Goal: Information Seeking & Learning: Compare options

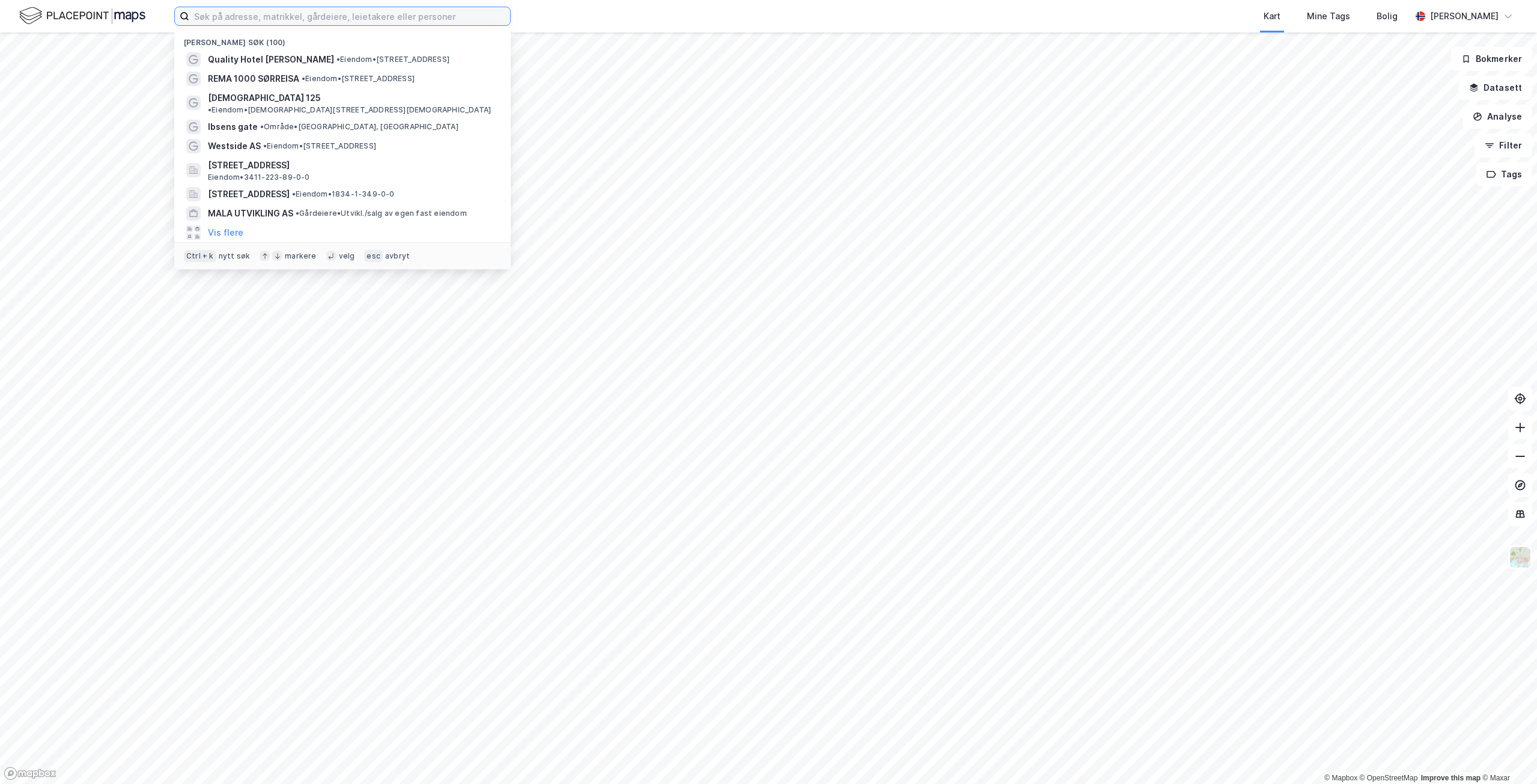
click at [373, 14] on input at bounding box center [349, 16] width 321 height 18
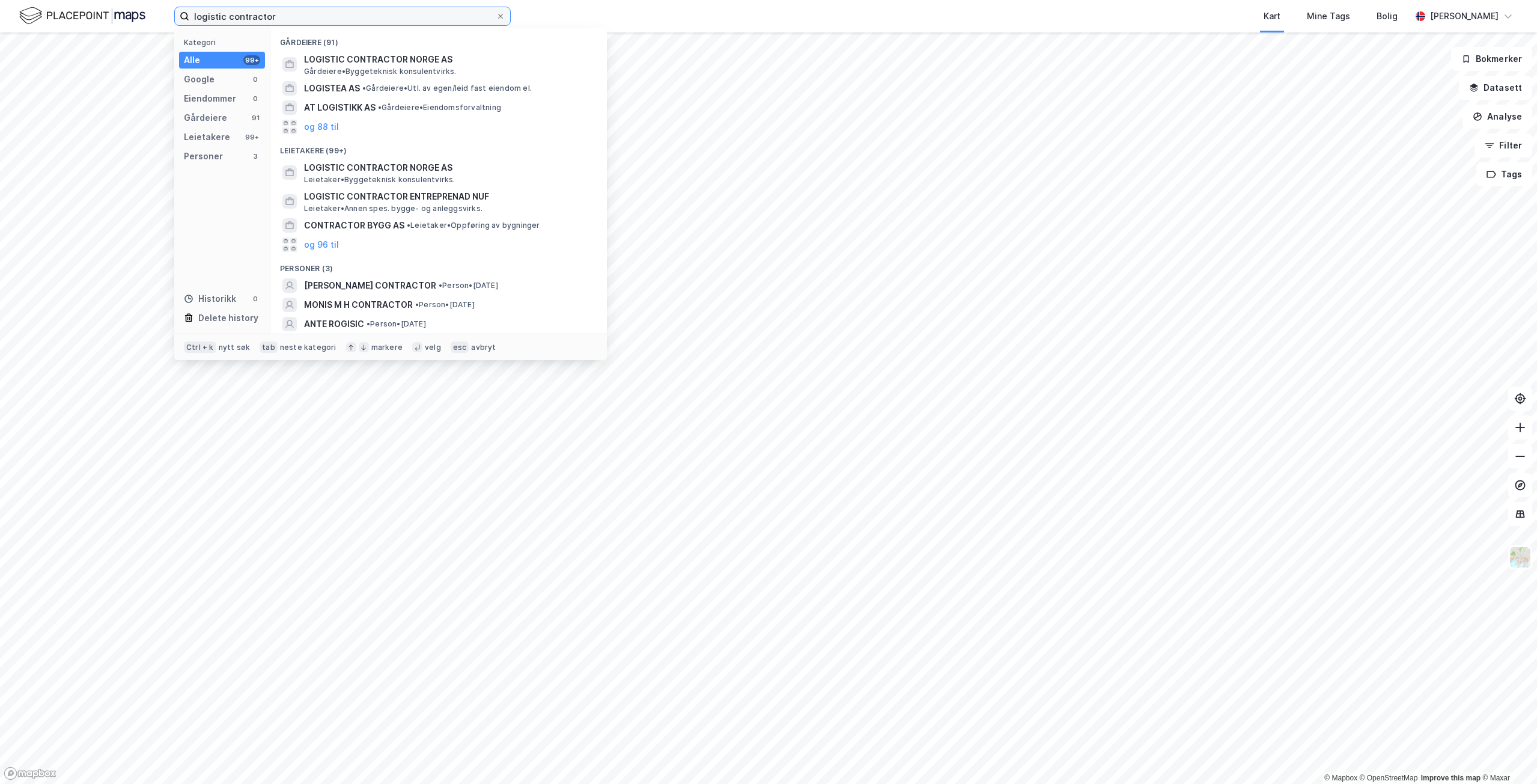
drag, startPoint x: 359, startPoint y: 14, endPoint x: -46, endPoint y: -2, distance: 405.3
click at [0, 0] on html "logistic contractor Kategori Alle 99+ Google 0 Eiendommer 0 Gårdeiere 91 Leieta…" at bounding box center [768, 392] width 1537 height 784
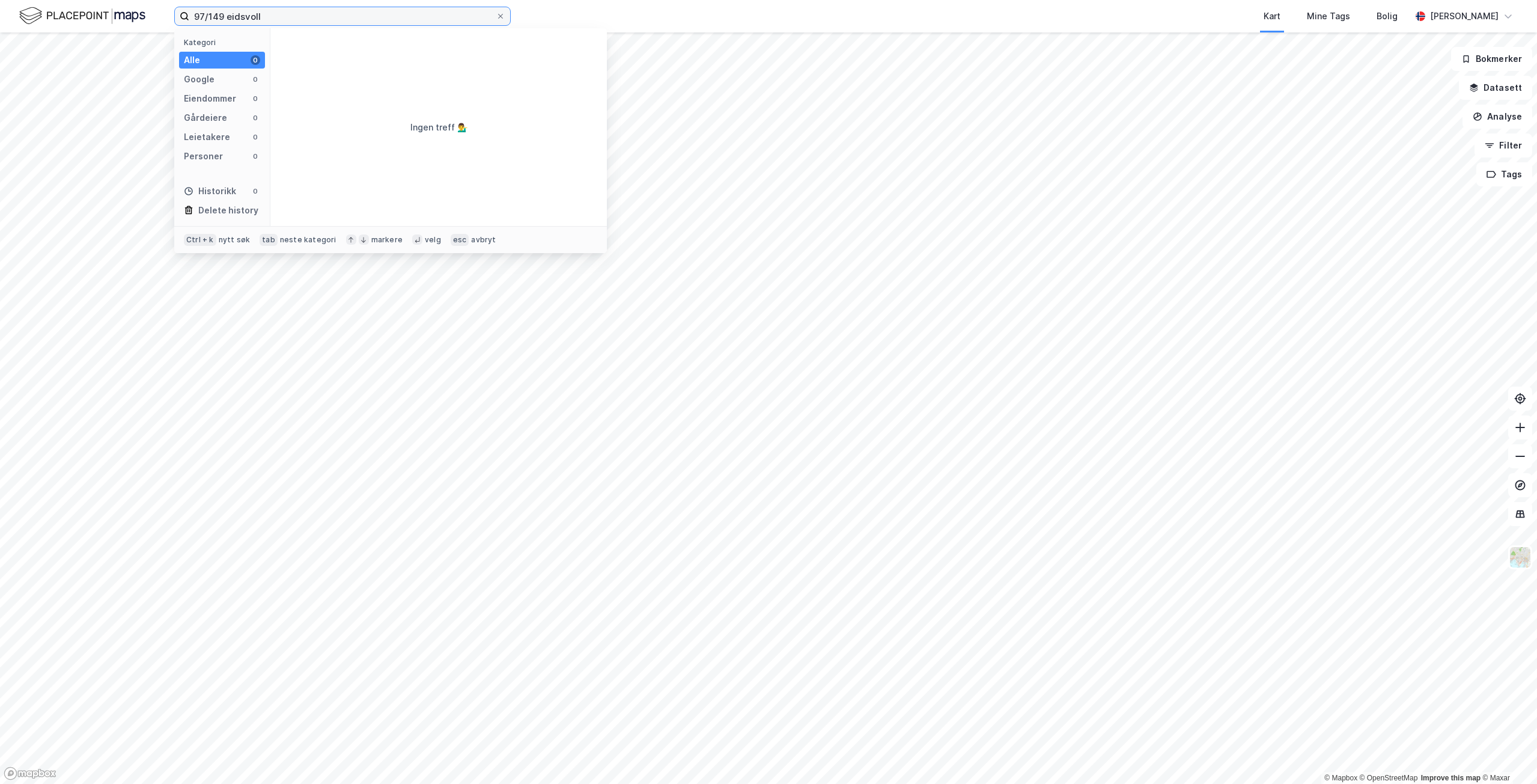
click at [264, 11] on input "97/149 eidsvoll" at bounding box center [342, 16] width 306 height 18
type input "9"
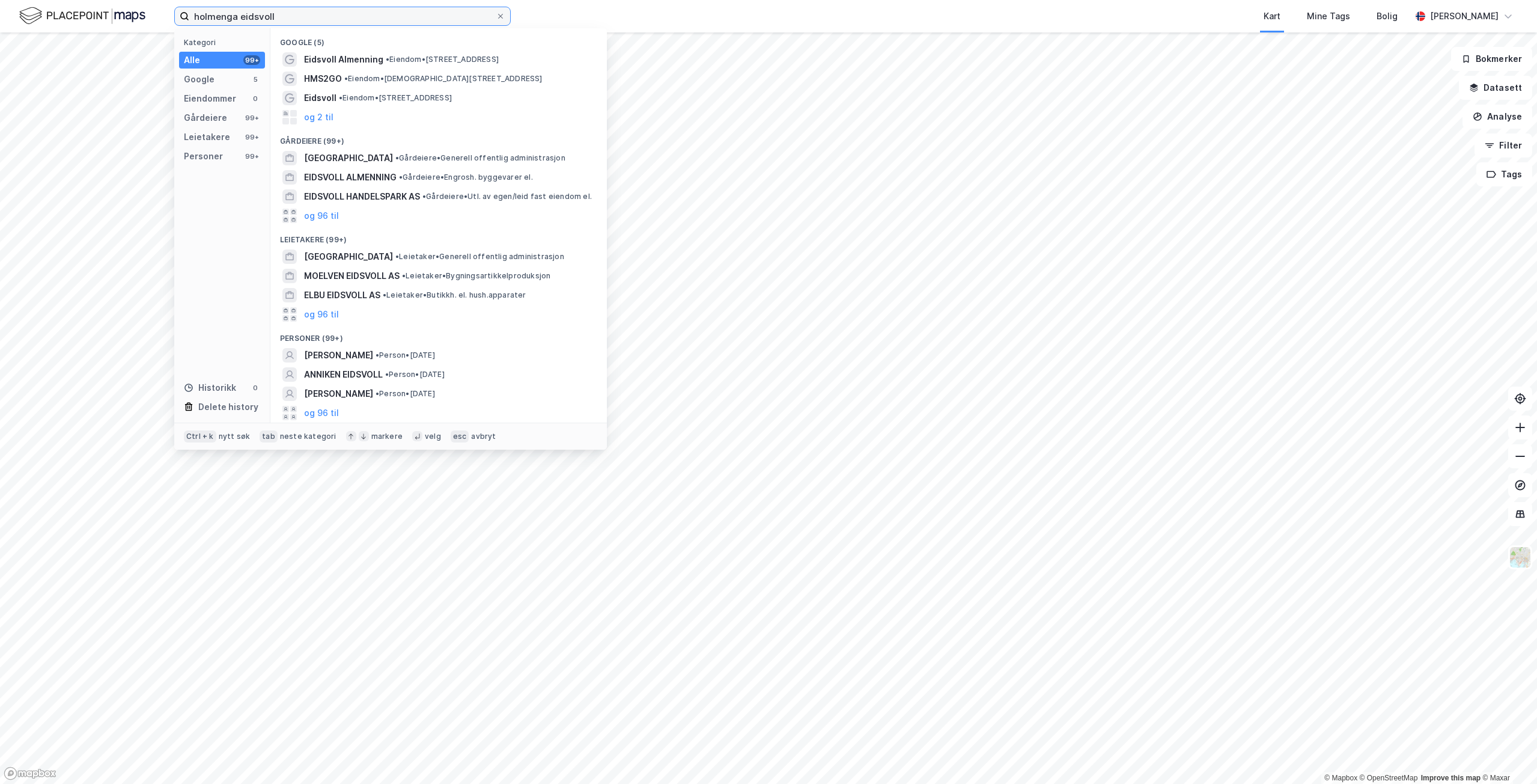
drag, startPoint x: 353, startPoint y: 16, endPoint x: 33, endPoint y: 16, distance: 320.0
click at [33, 16] on div "holmenga eidsvoll Kategori Alle 99+ Google 5 Eiendommer 0 Gårdeiere 99+ Leietak…" at bounding box center [768, 16] width 1537 height 33
click at [348, 19] on input "ahlsell eidsvoll" at bounding box center [342, 16] width 306 height 18
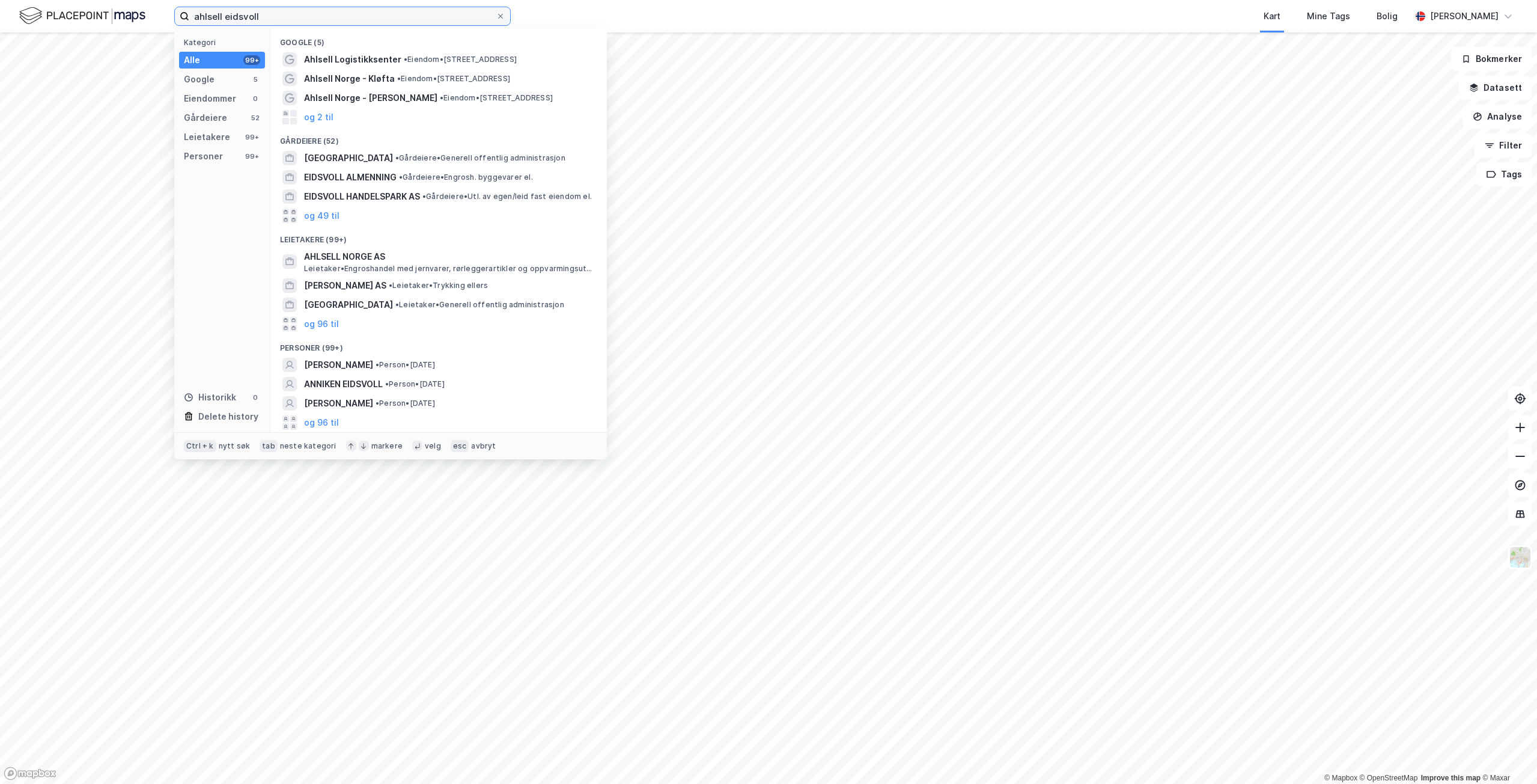
paste input "[PERSON_NAME] settefiskanlegg"
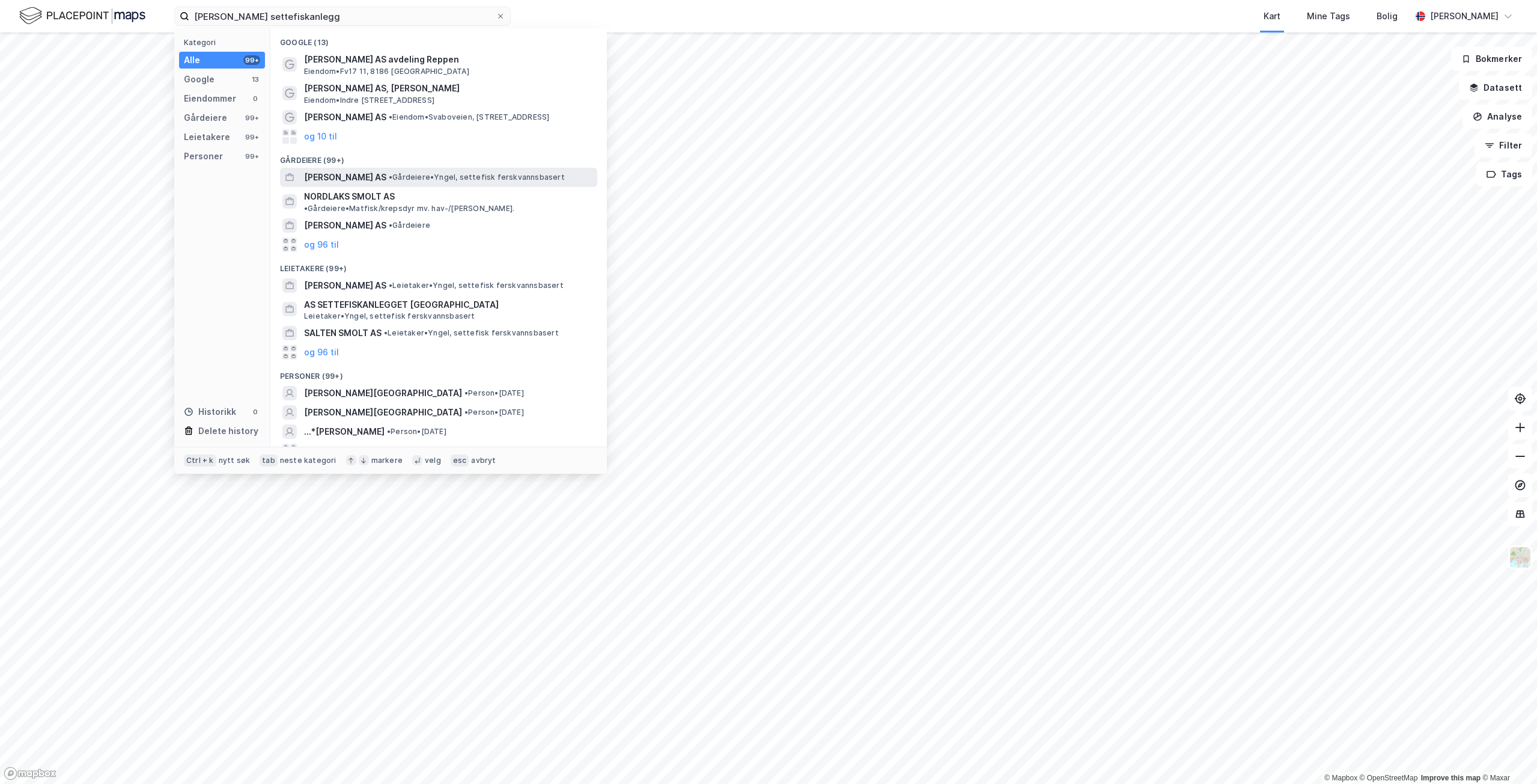
click at [375, 174] on span "[PERSON_NAME] AS" at bounding box center [345, 177] width 83 height 14
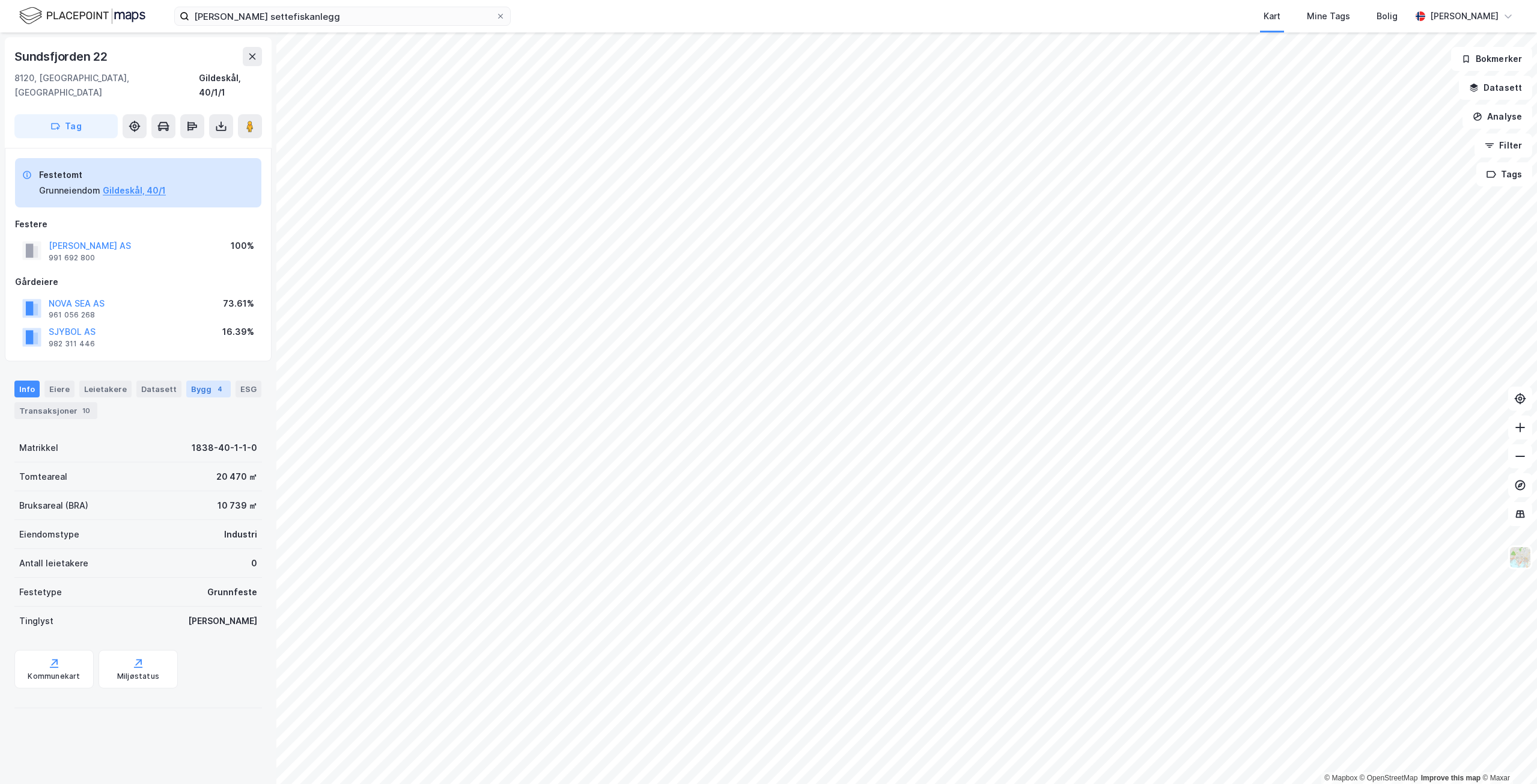
click at [186, 381] on div "Bygg 4" at bounding box center [208, 389] width 44 height 17
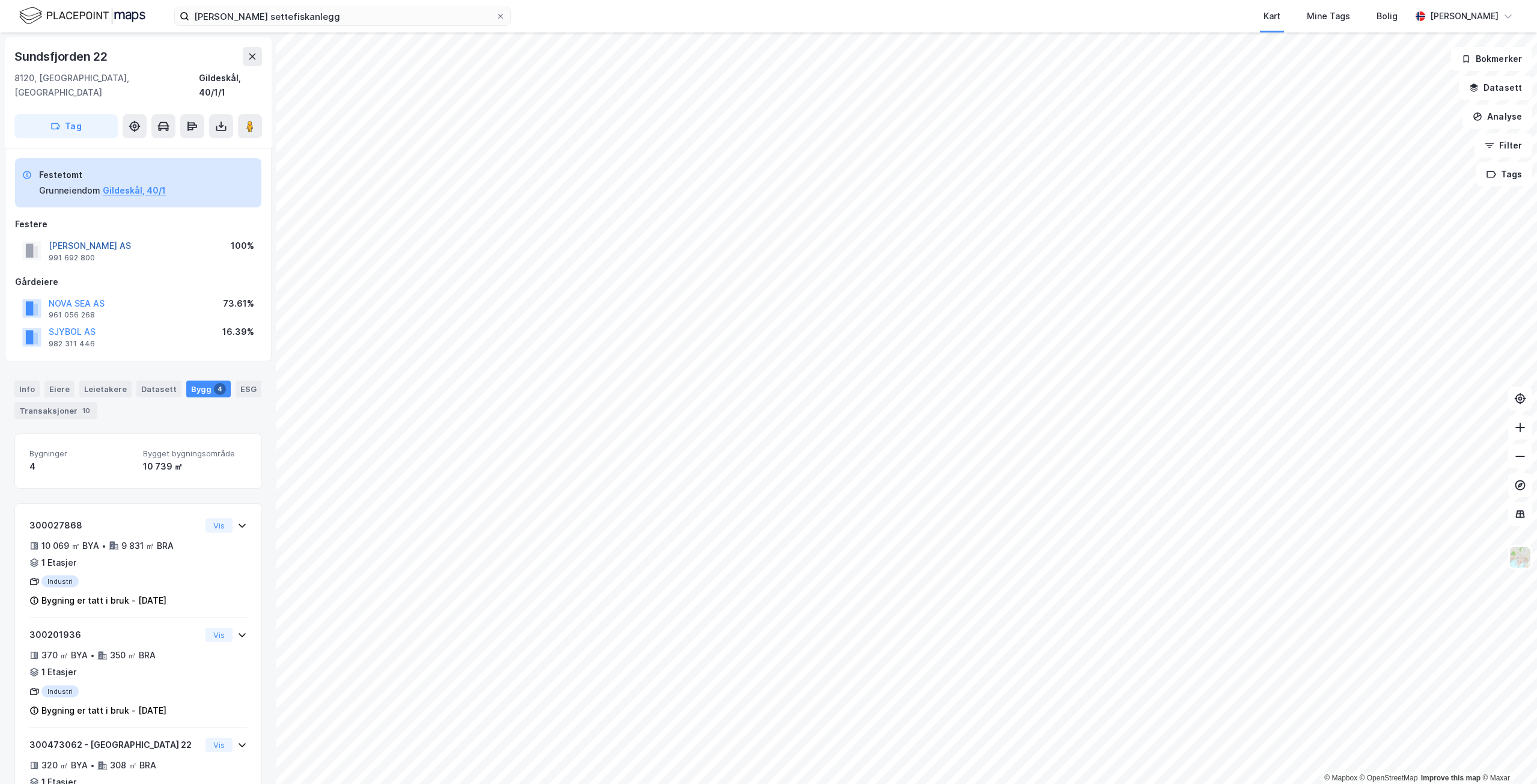
click at [0, 0] on button "[PERSON_NAME] AS" at bounding box center [0, 0] width 0 height 0
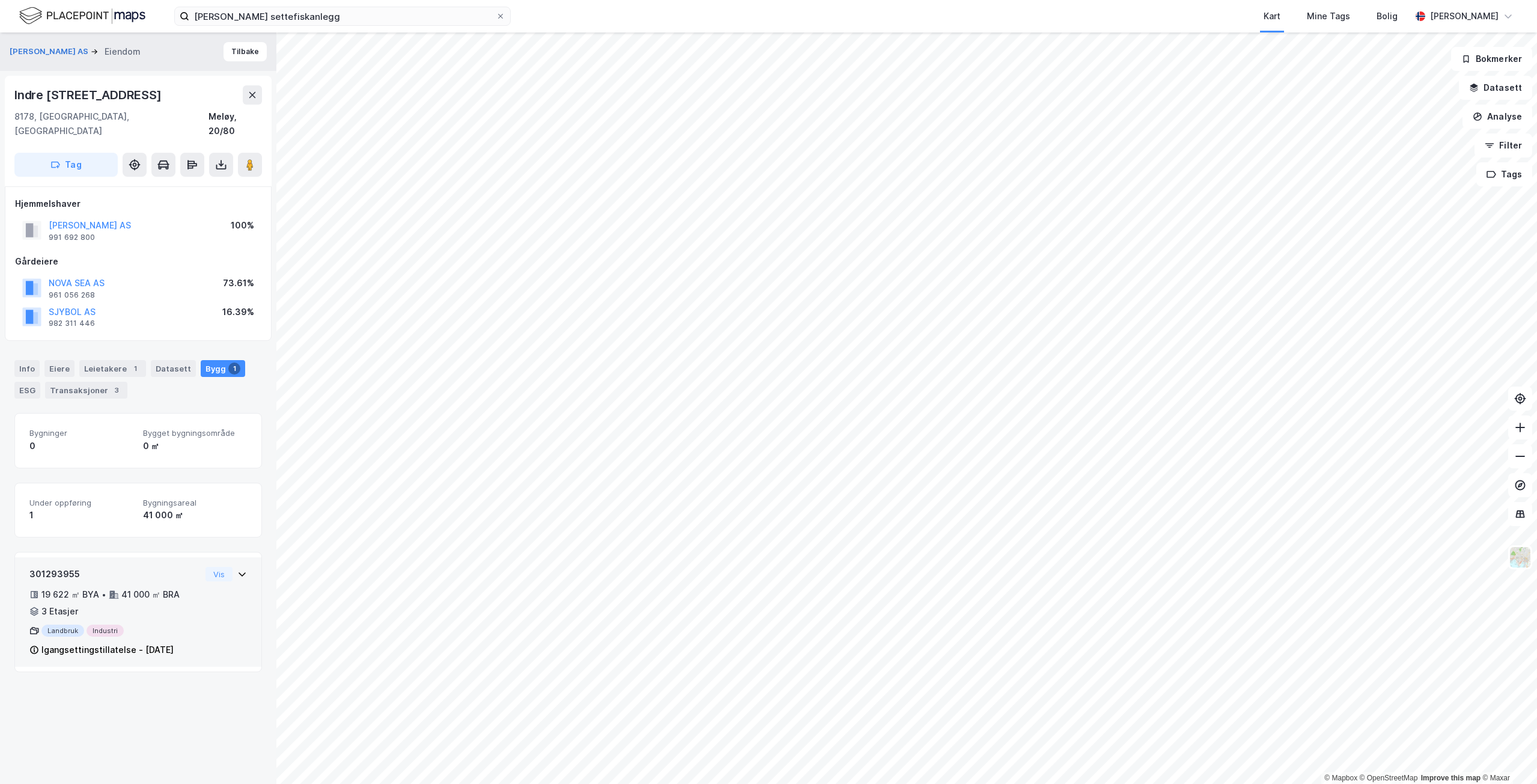
click at [182, 588] on div "19 622 ㎡ BYA • 41 000 ㎡ BRA • 3 Etasjer" at bounding box center [115, 603] width 171 height 31
click at [213, 567] on button "Vis" at bounding box center [219, 573] width 27 height 14
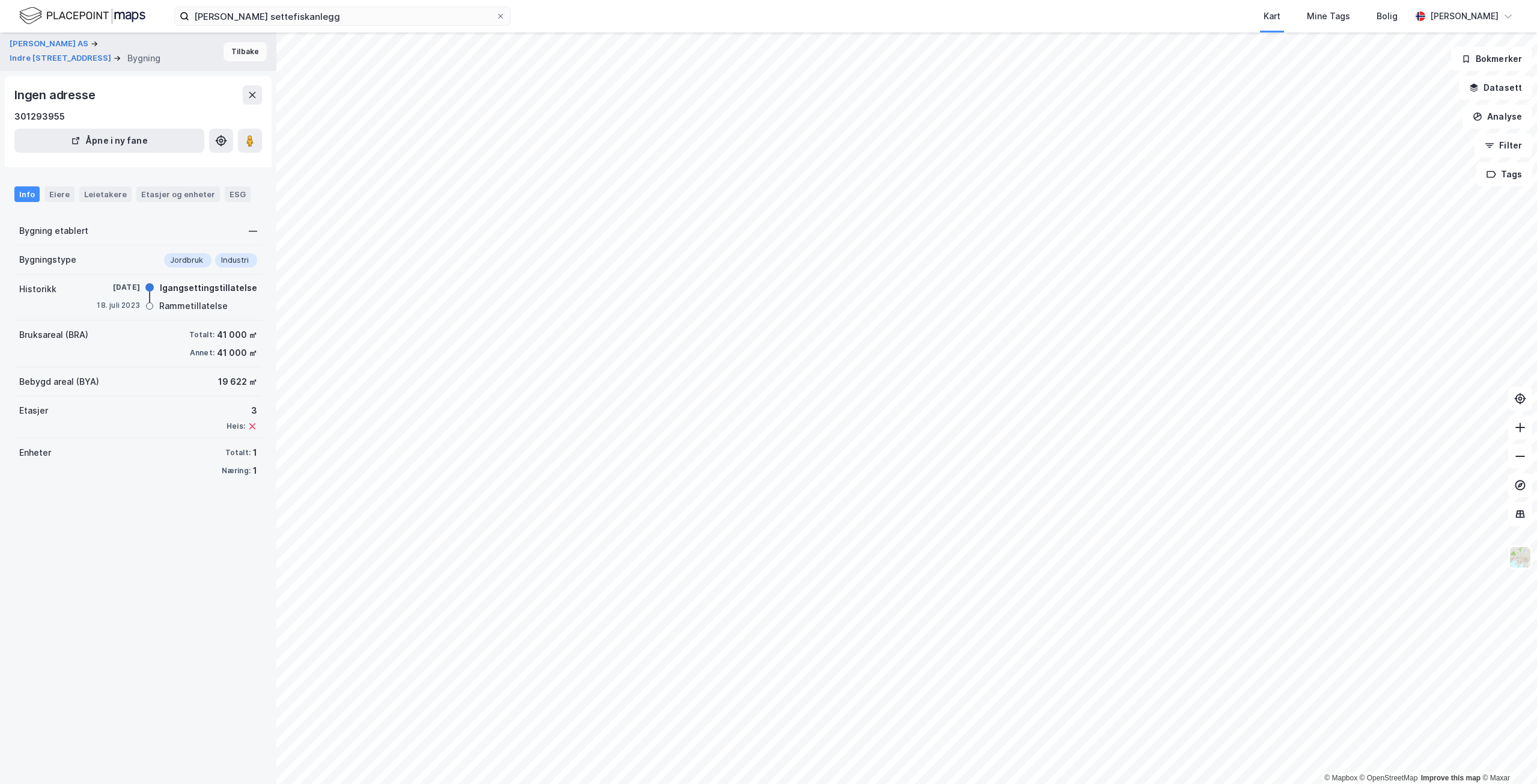
click at [244, 53] on button "Tilbake" at bounding box center [245, 52] width 43 height 19
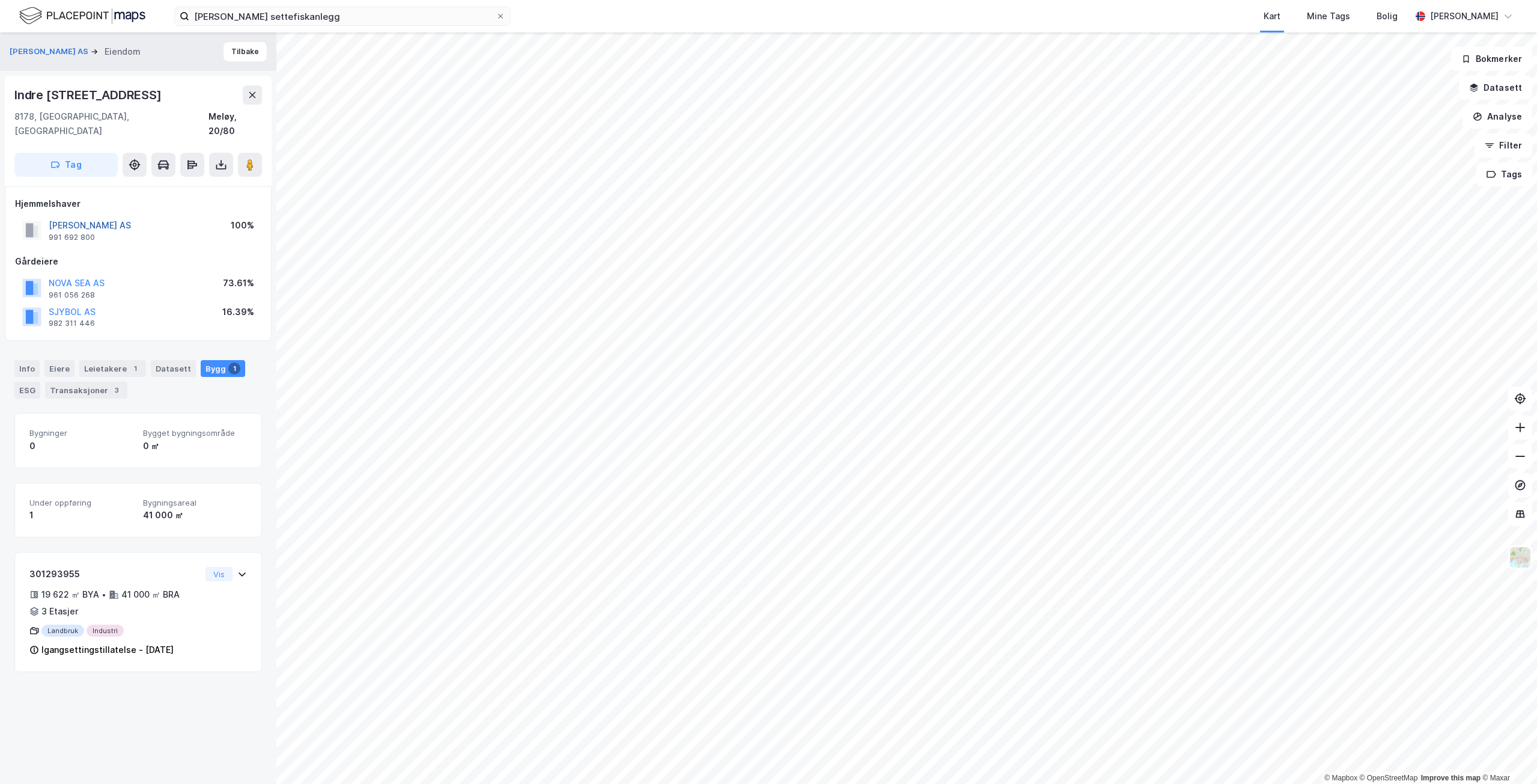
click at [0, 0] on button "[PERSON_NAME] AS" at bounding box center [0, 0] width 0 height 0
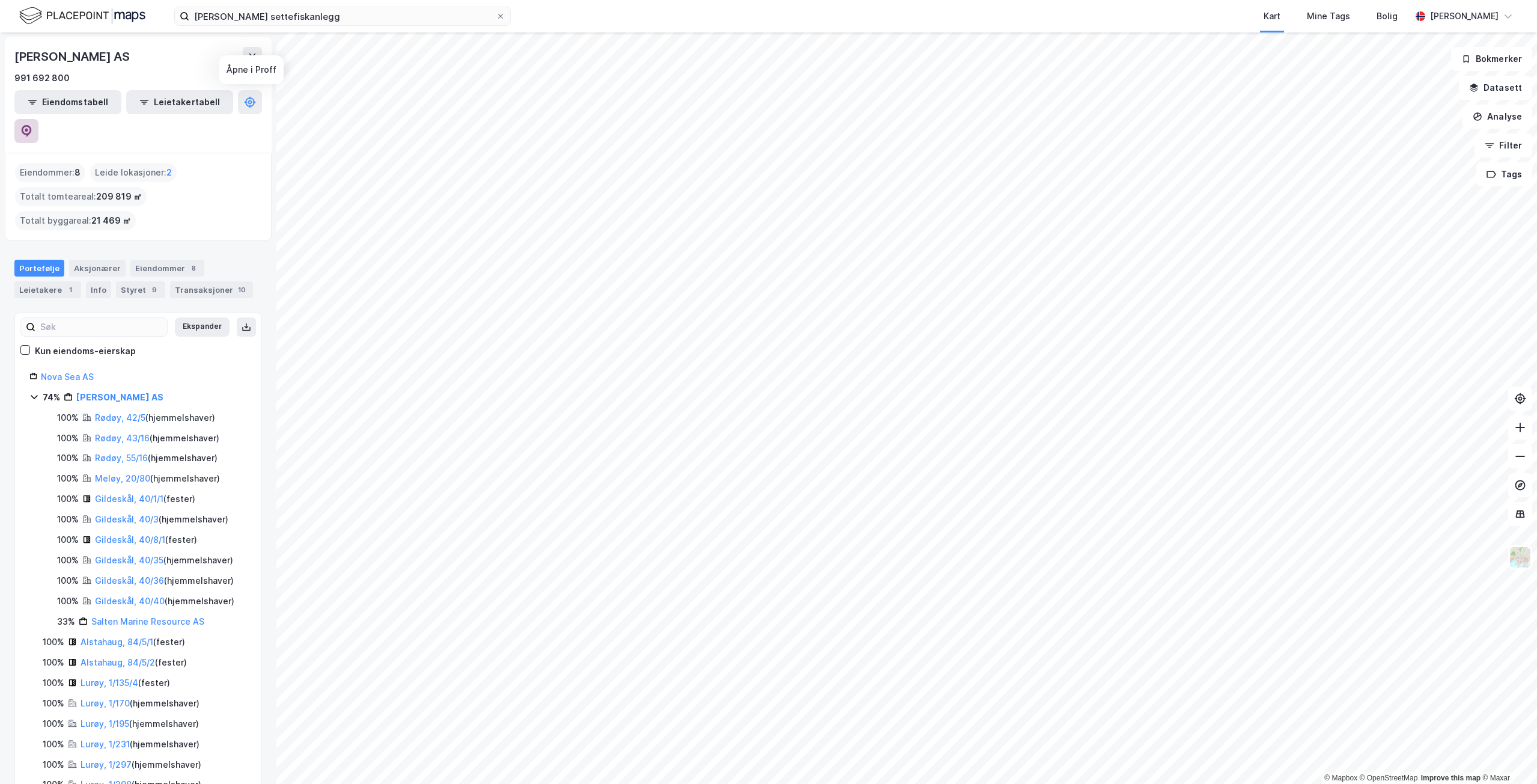
click at [32, 125] on icon at bounding box center [26, 131] width 10 height 12
click at [337, 12] on input "[PERSON_NAME] settefiskanlegg" at bounding box center [342, 16] width 306 height 18
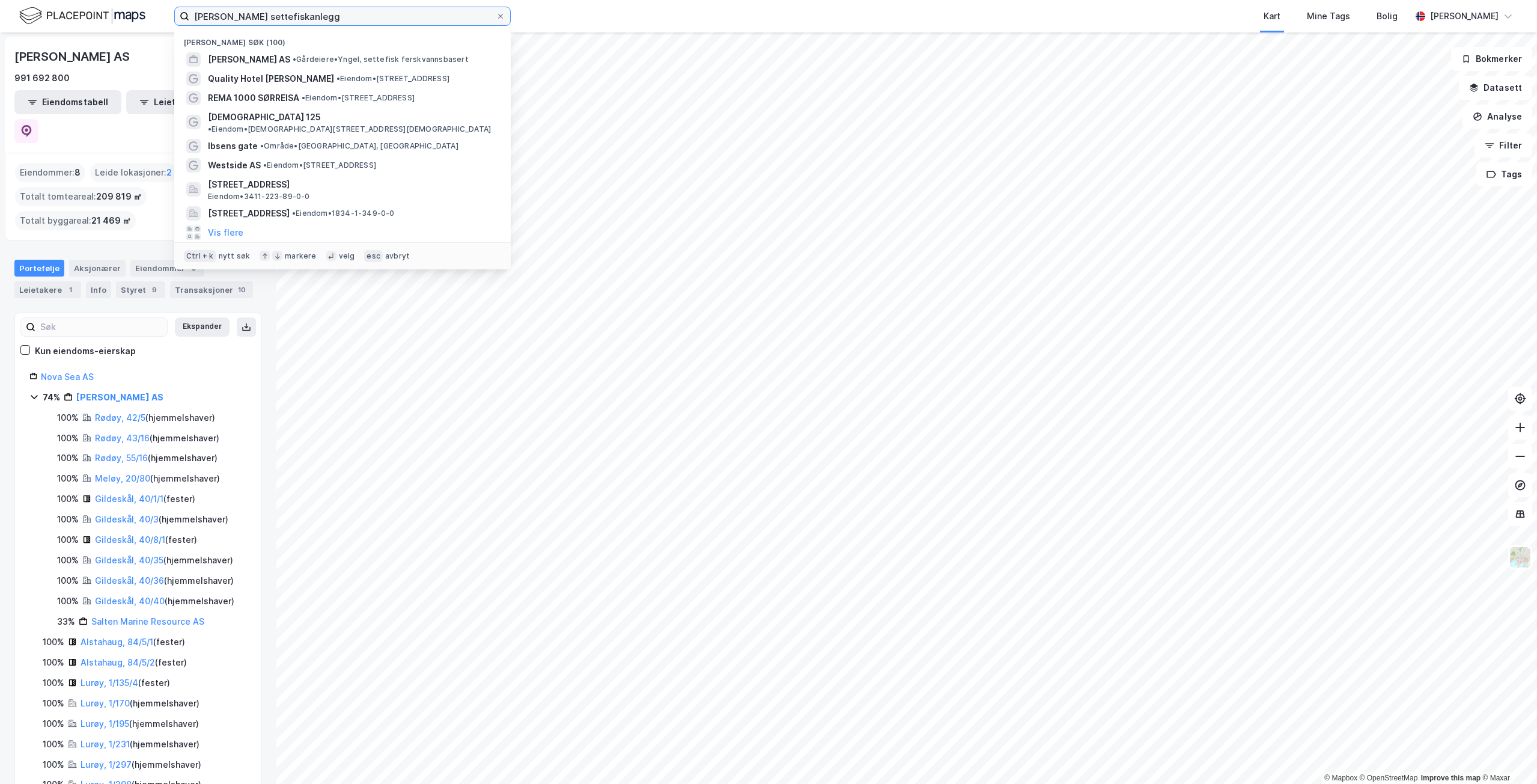
paste input "[GEOGRAPHIC_DATA] 1 AS"
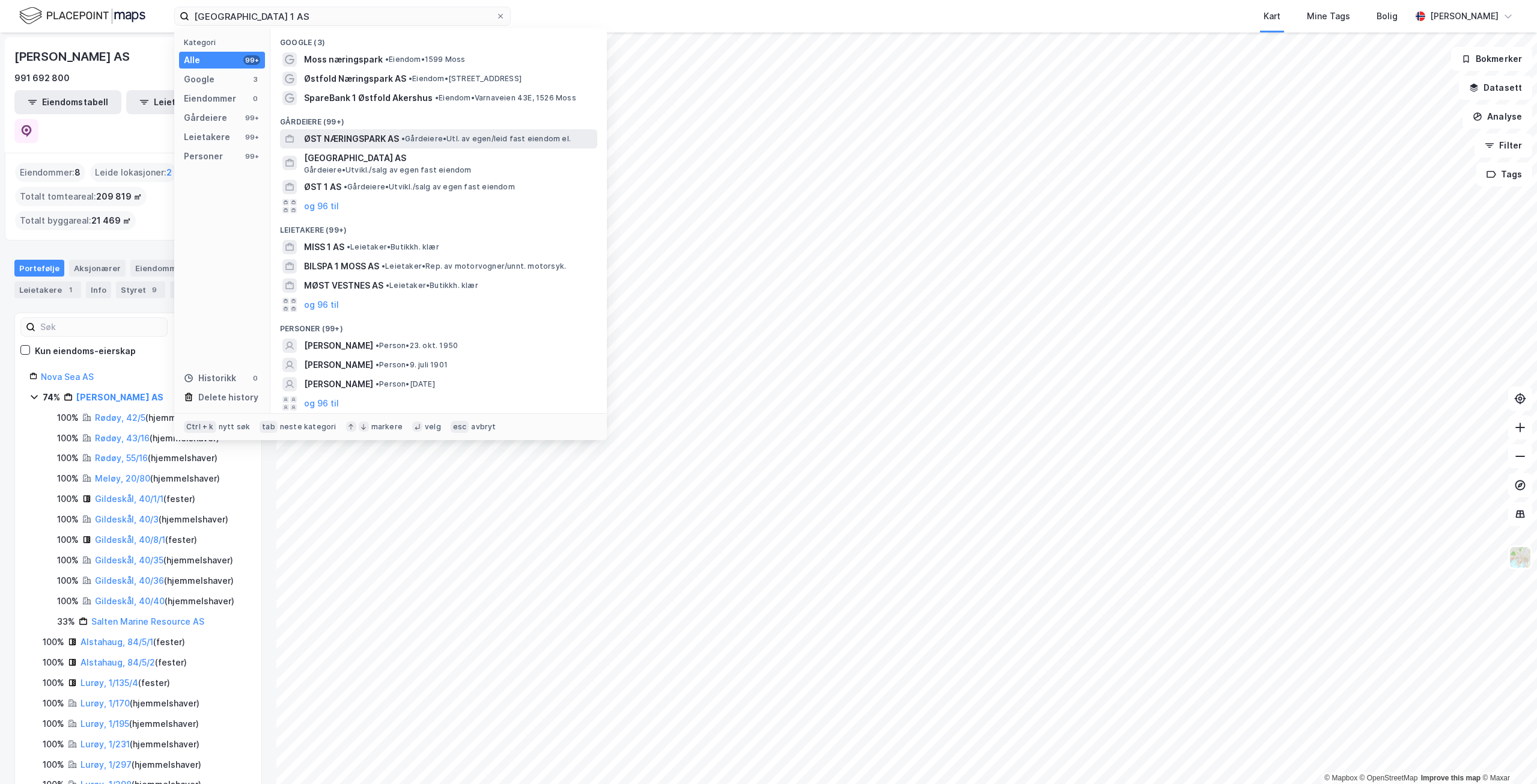
click at [347, 139] on span "ØST NÆRINGSPARK AS" at bounding box center [351, 138] width 95 height 14
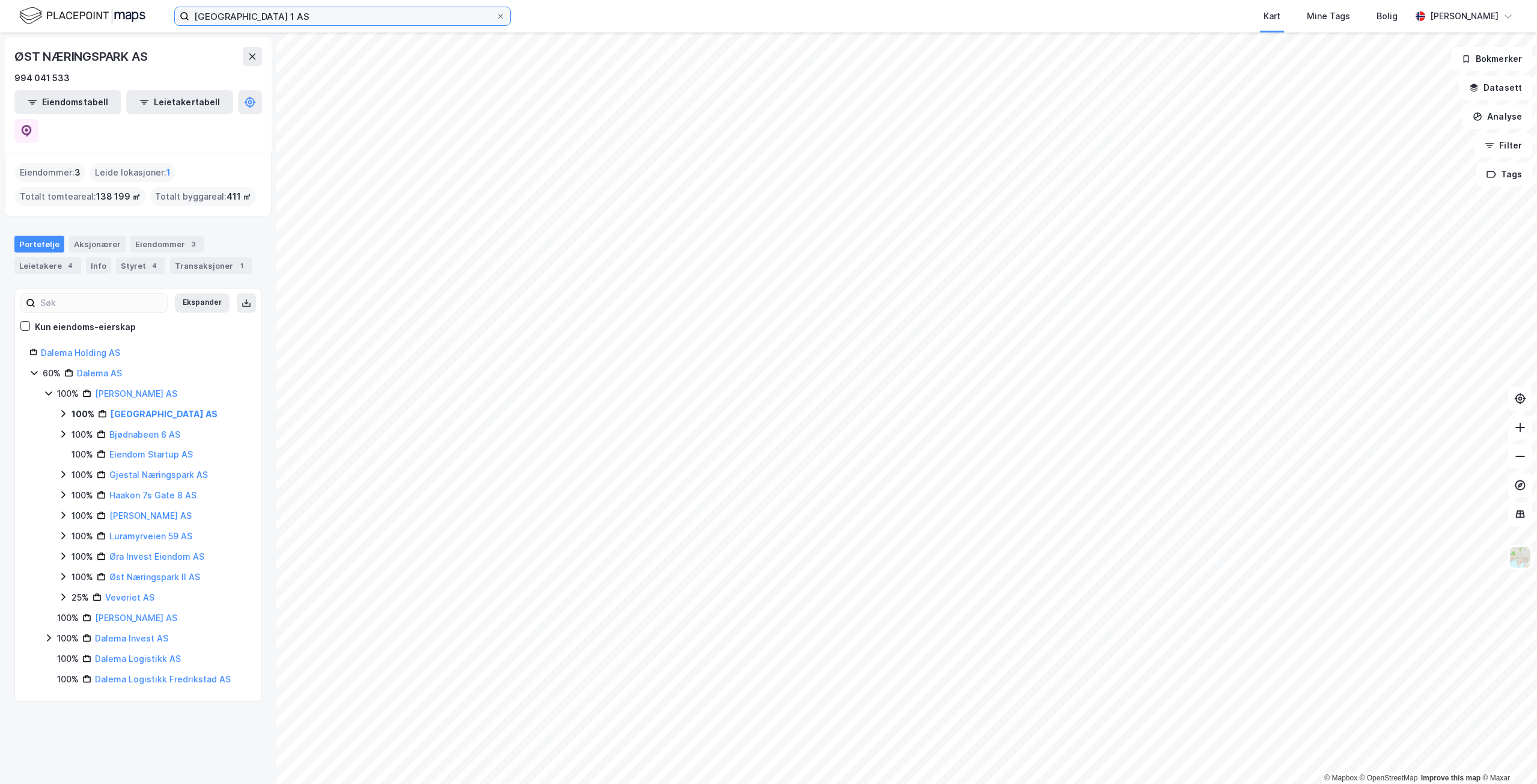
click at [345, 21] on input "[GEOGRAPHIC_DATA] 1 AS" at bounding box center [342, 16] width 306 height 18
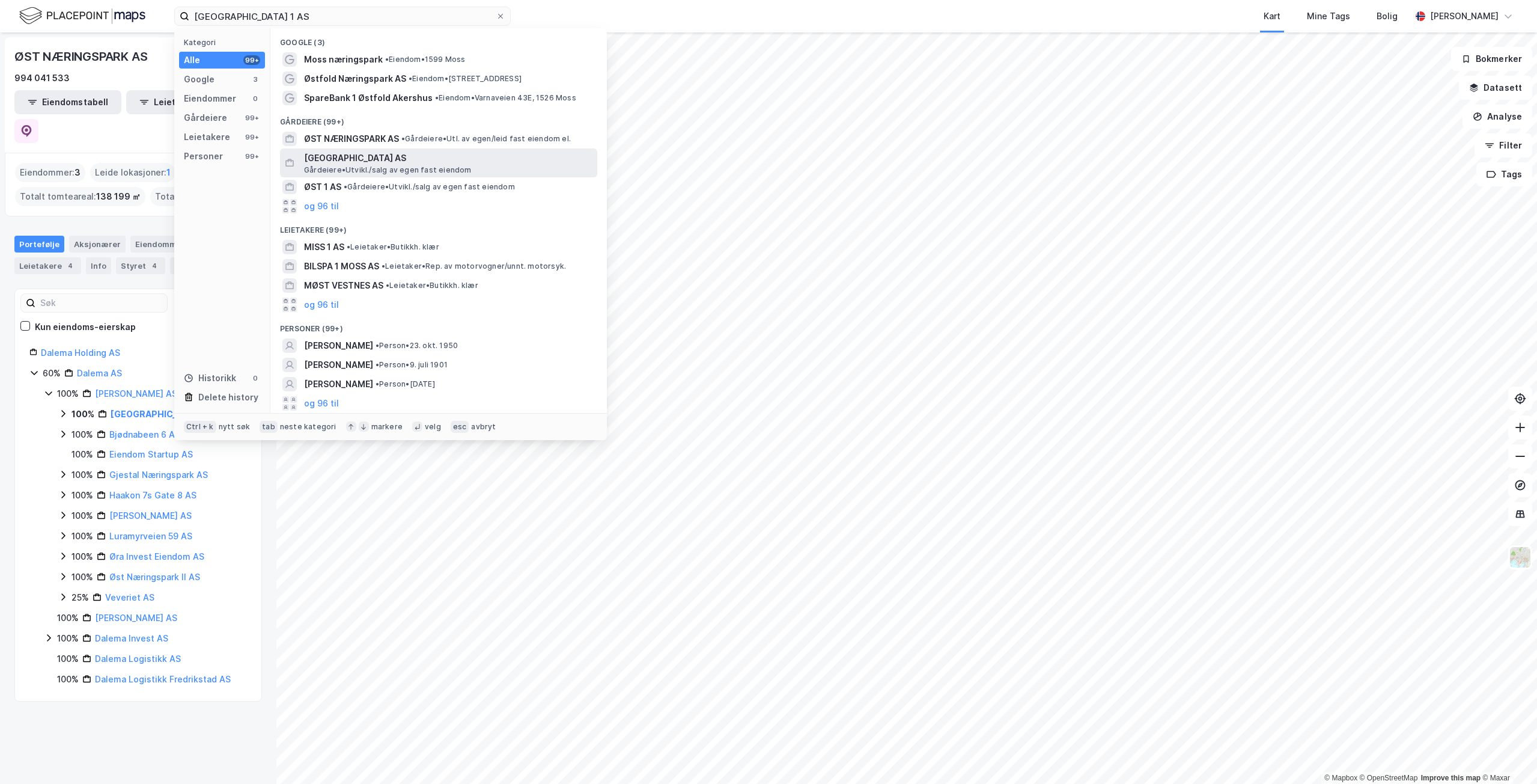
click at [392, 164] on span "[GEOGRAPHIC_DATA] AS" at bounding box center [447, 157] width 289 height 14
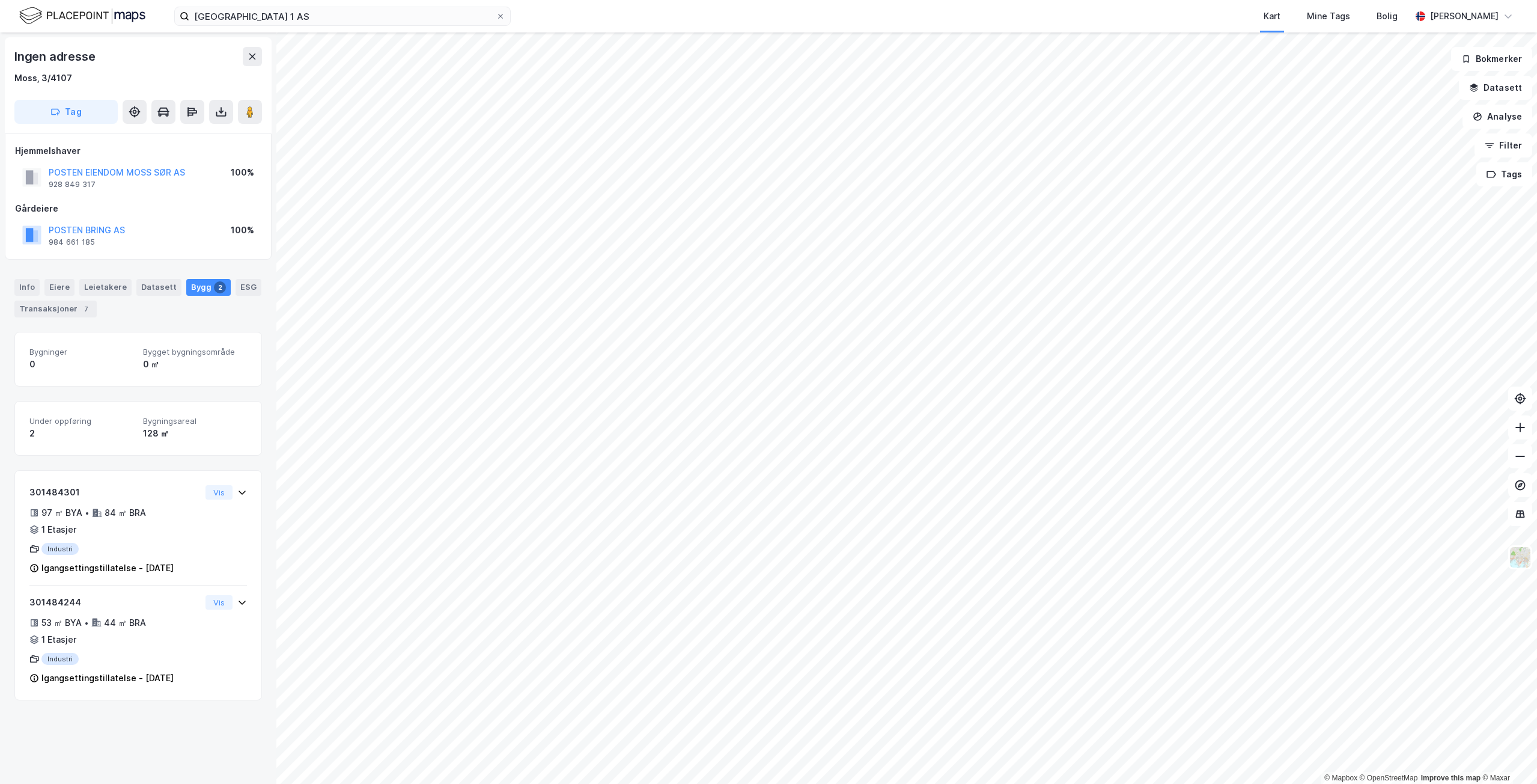
drag, startPoint x: 729, startPoint y: 12, endPoint x: 611, endPoint y: 23, distance: 118.5
click at [729, 12] on div "Kart Mine Tags Bolig" at bounding box center [990, 16] width 842 height 33
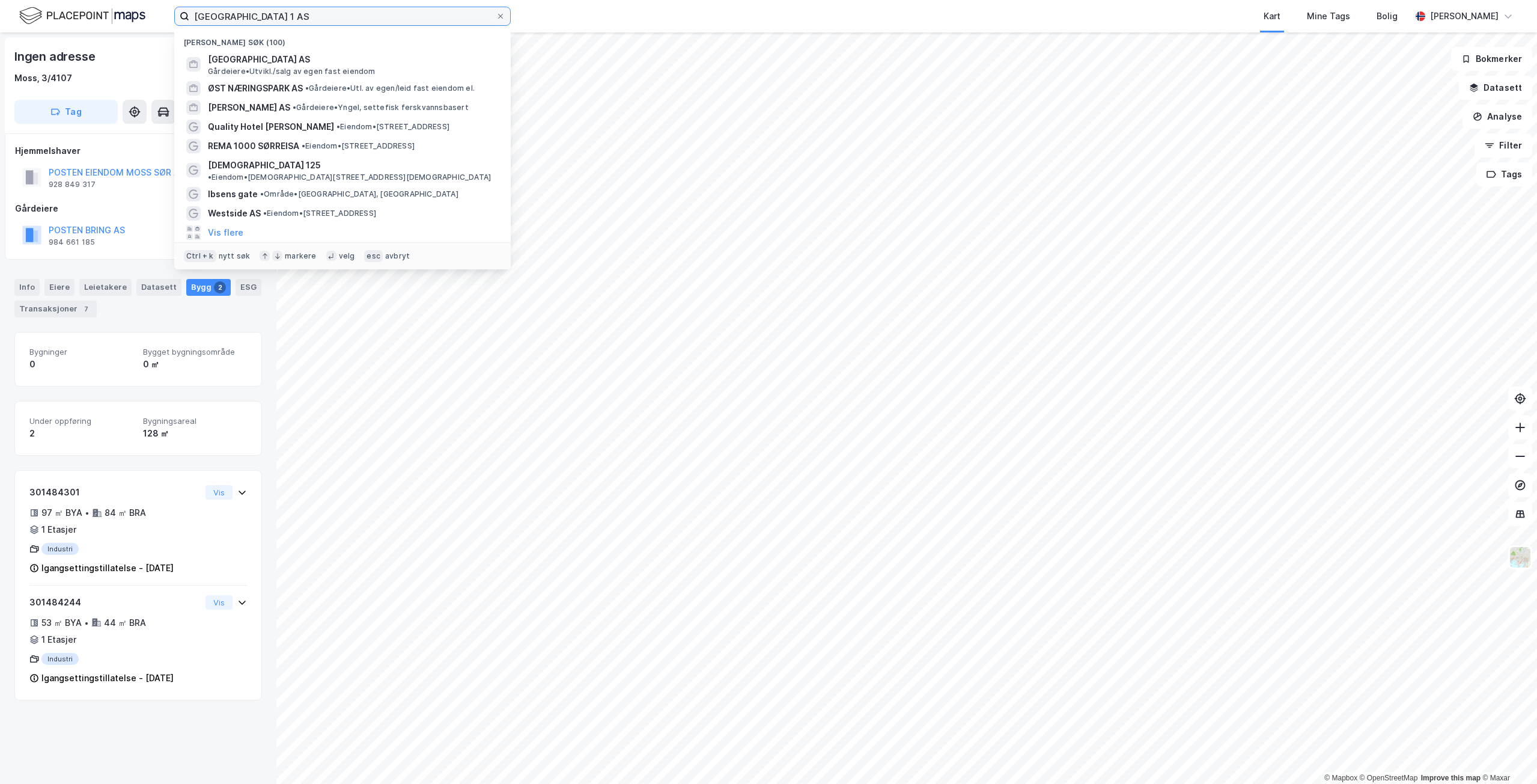
click at [281, 8] on input "[GEOGRAPHIC_DATA] 1 AS" at bounding box center [342, 16] width 306 height 18
paste input "149/363"
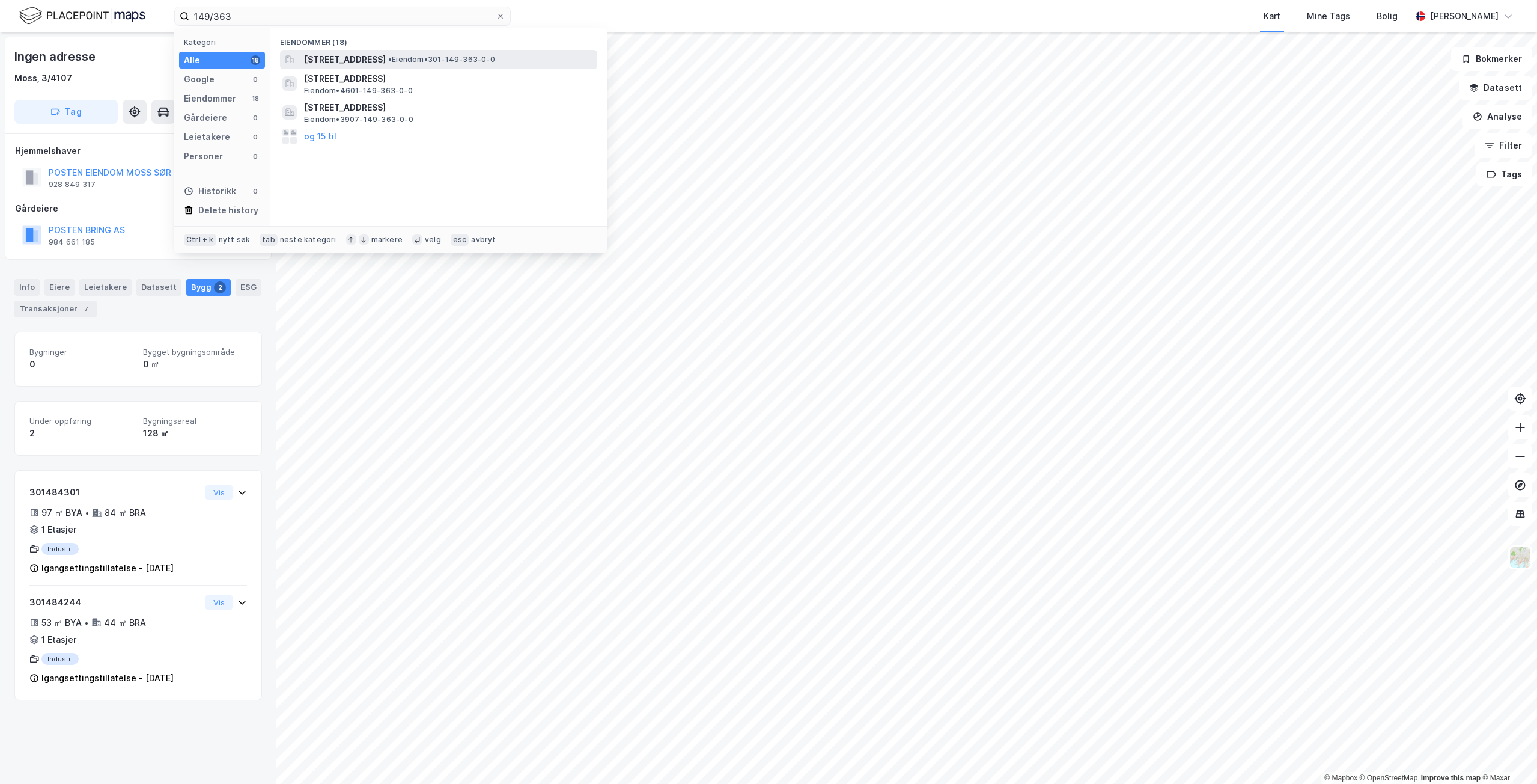
click at [351, 58] on span "[STREET_ADDRESS]" at bounding box center [344, 59] width 82 height 14
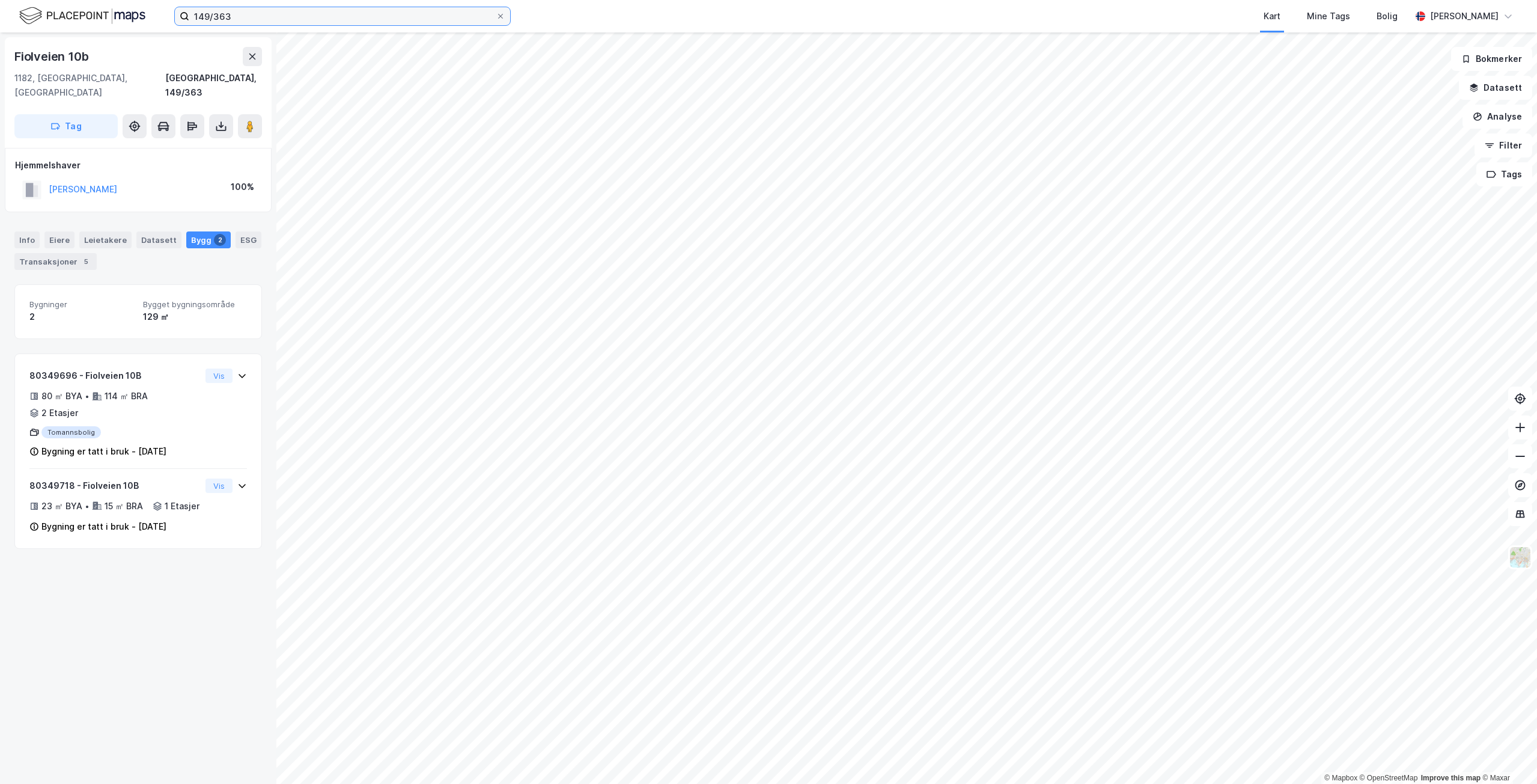
click at [333, 19] on input "149/363" at bounding box center [342, 16] width 306 height 18
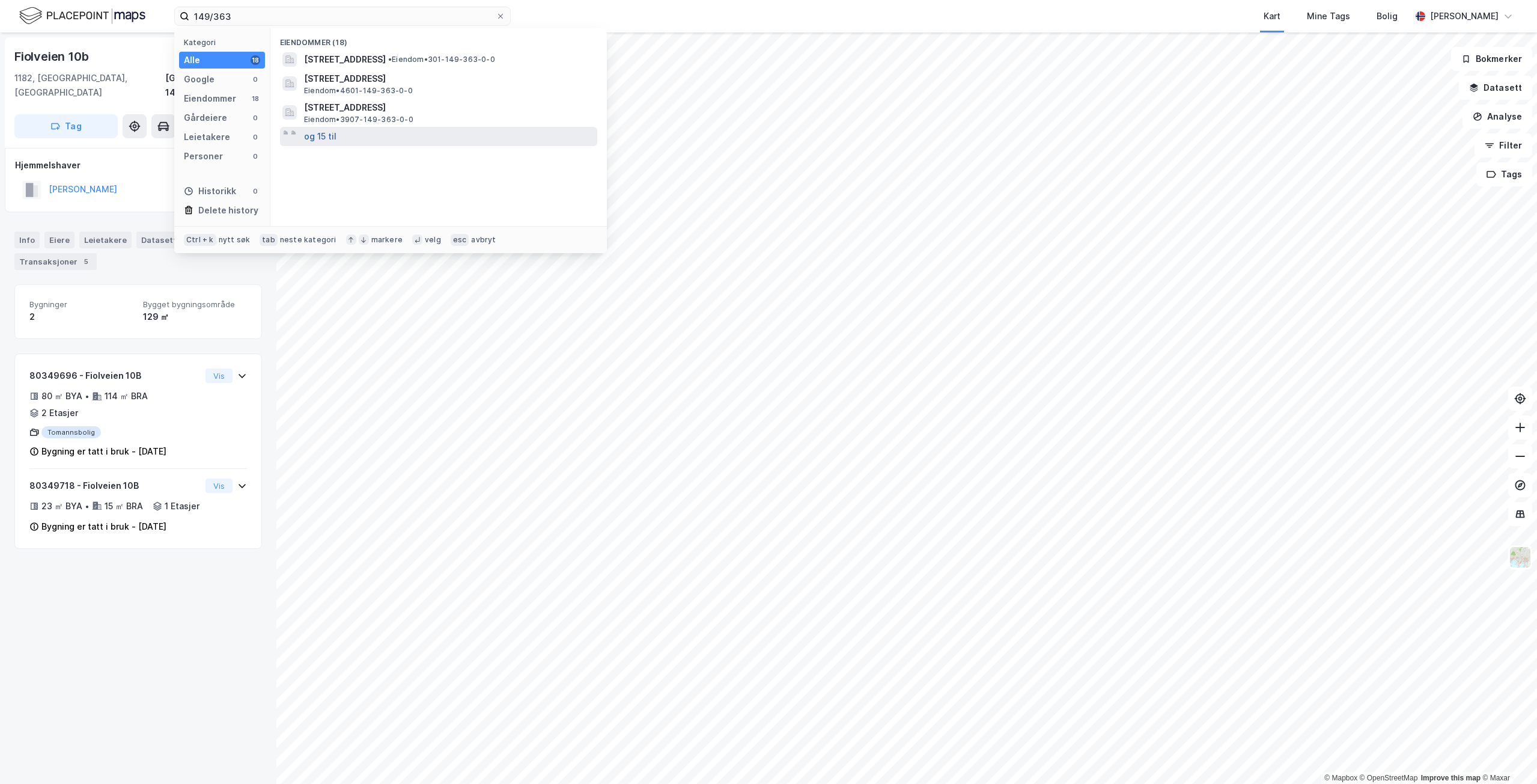
click at [325, 133] on button "og 15 til" at bounding box center [320, 135] width 33 height 14
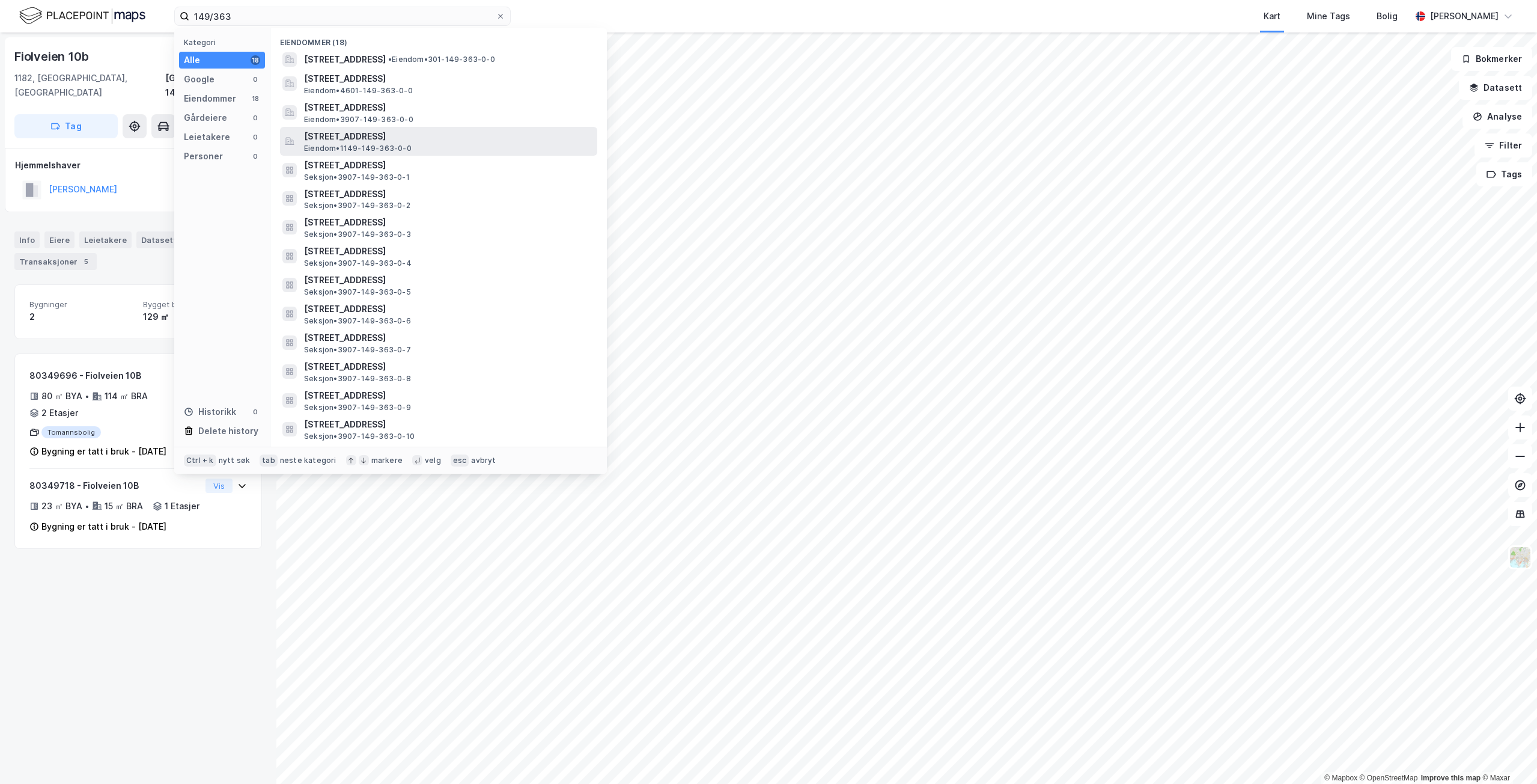
click at [394, 148] on span "Eiendom • 1149-149-363-0-0" at bounding box center [357, 149] width 107 height 9
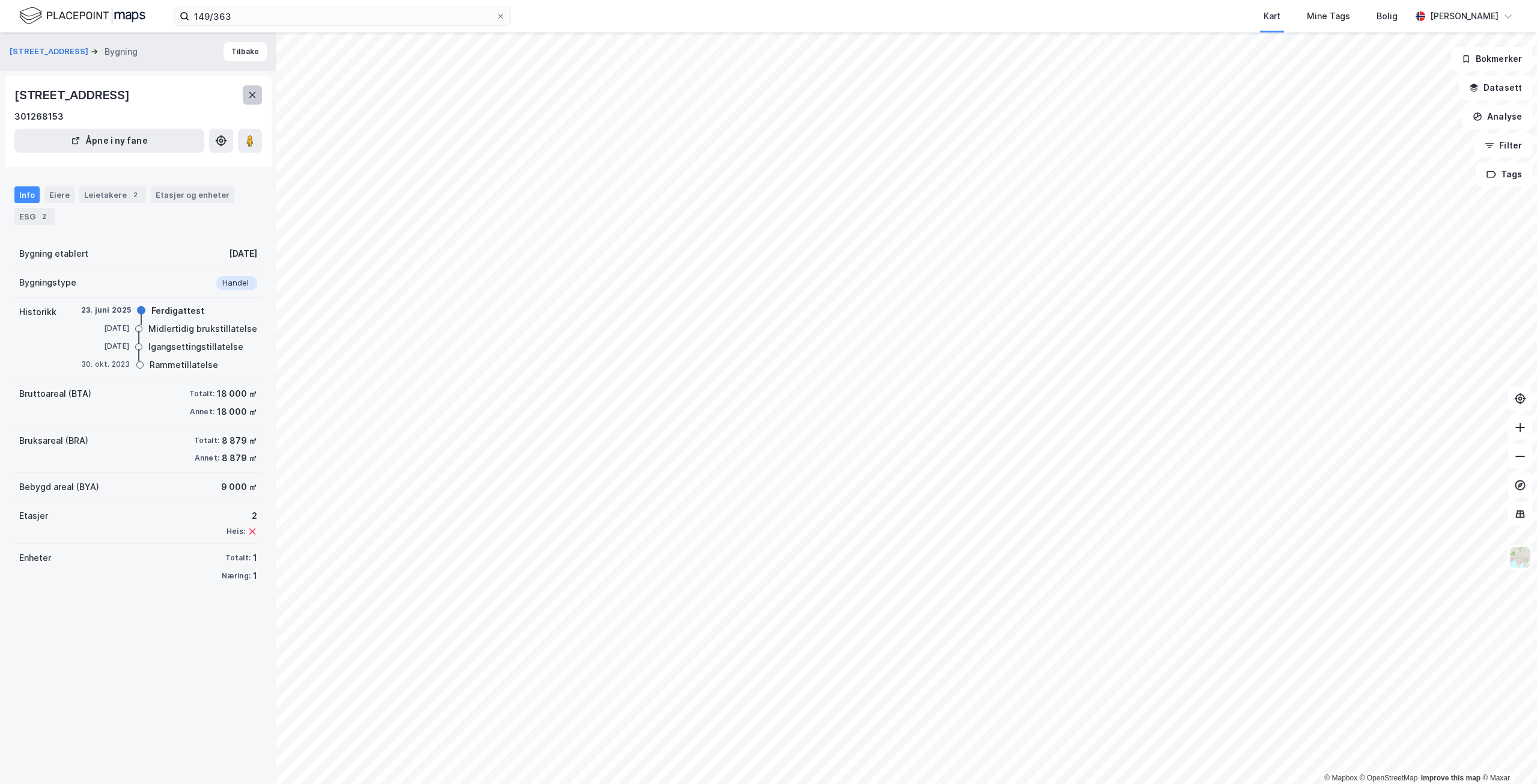
click at [247, 99] on button at bounding box center [252, 95] width 19 height 19
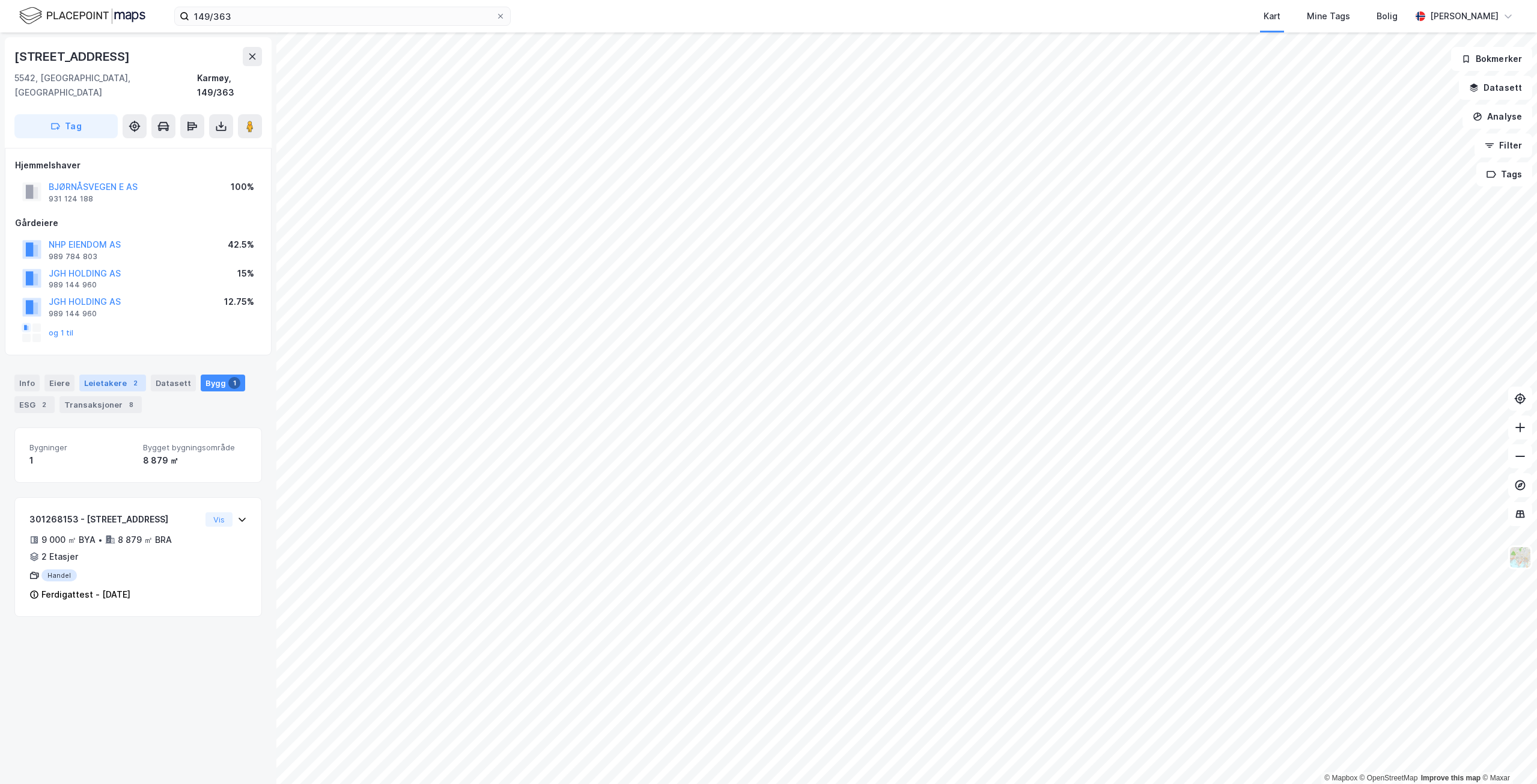
click at [92, 374] on div "Leietakere 2" at bounding box center [112, 383] width 67 height 17
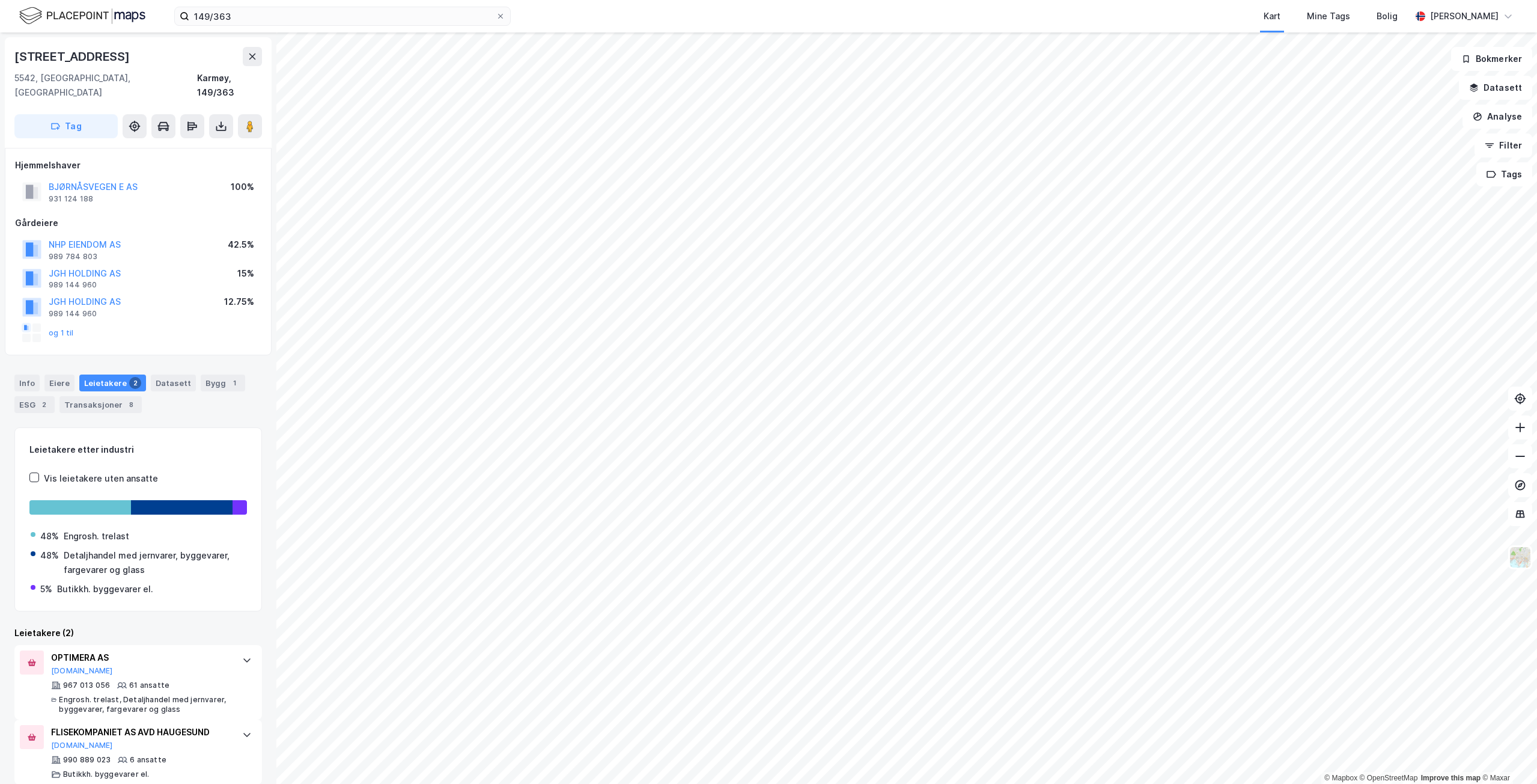
scroll to position [1, 0]
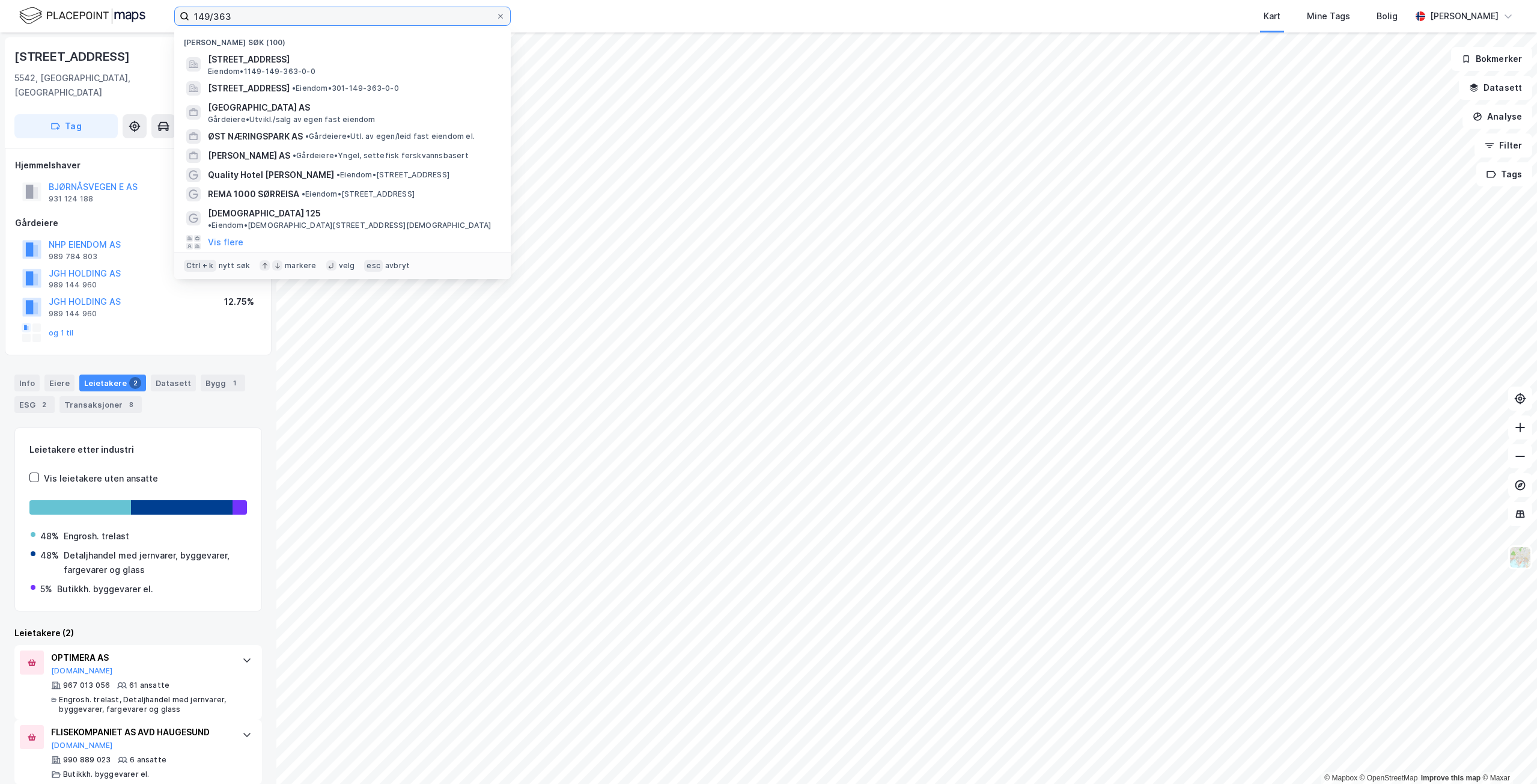
click at [324, 13] on input "149/363" at bounding box center [342, 16] width 306 height 18
paste input "06/4"
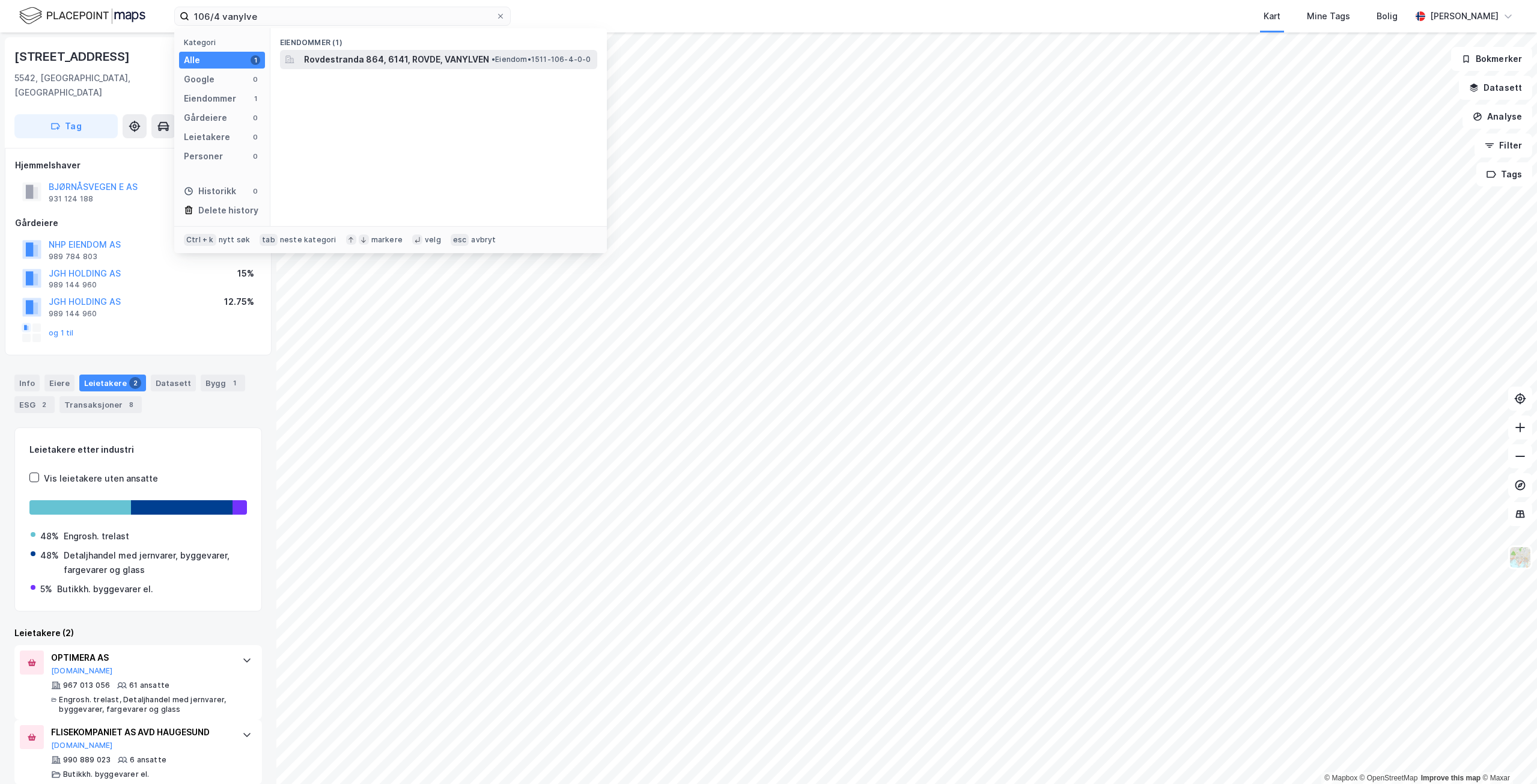
click at [349, 62] on span "Rovdestranda 864, 6141, ROVDE, VANYLVEN" at bounding box center [396, 59] width 185 height 14
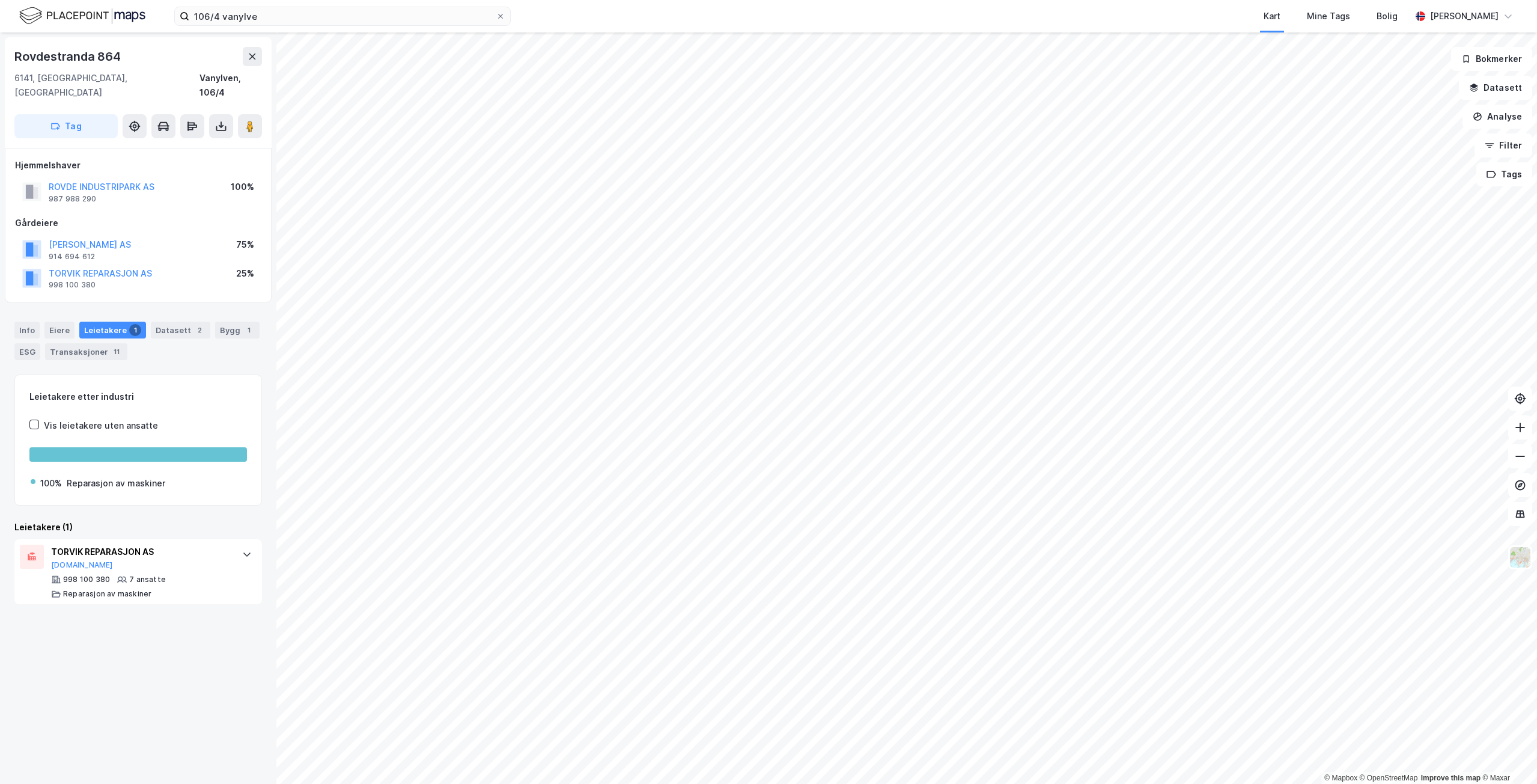
click at [223, 307] on div "Info [PERSON_NAME] 1 Datasett 2 Bygg 1 ESG Transaksjoner 11" at bounding box center [138, 336] width 276 height 57
click at [224, 321] on div "Bygg 1" at bounding box center [237, 330] width 44 height 17
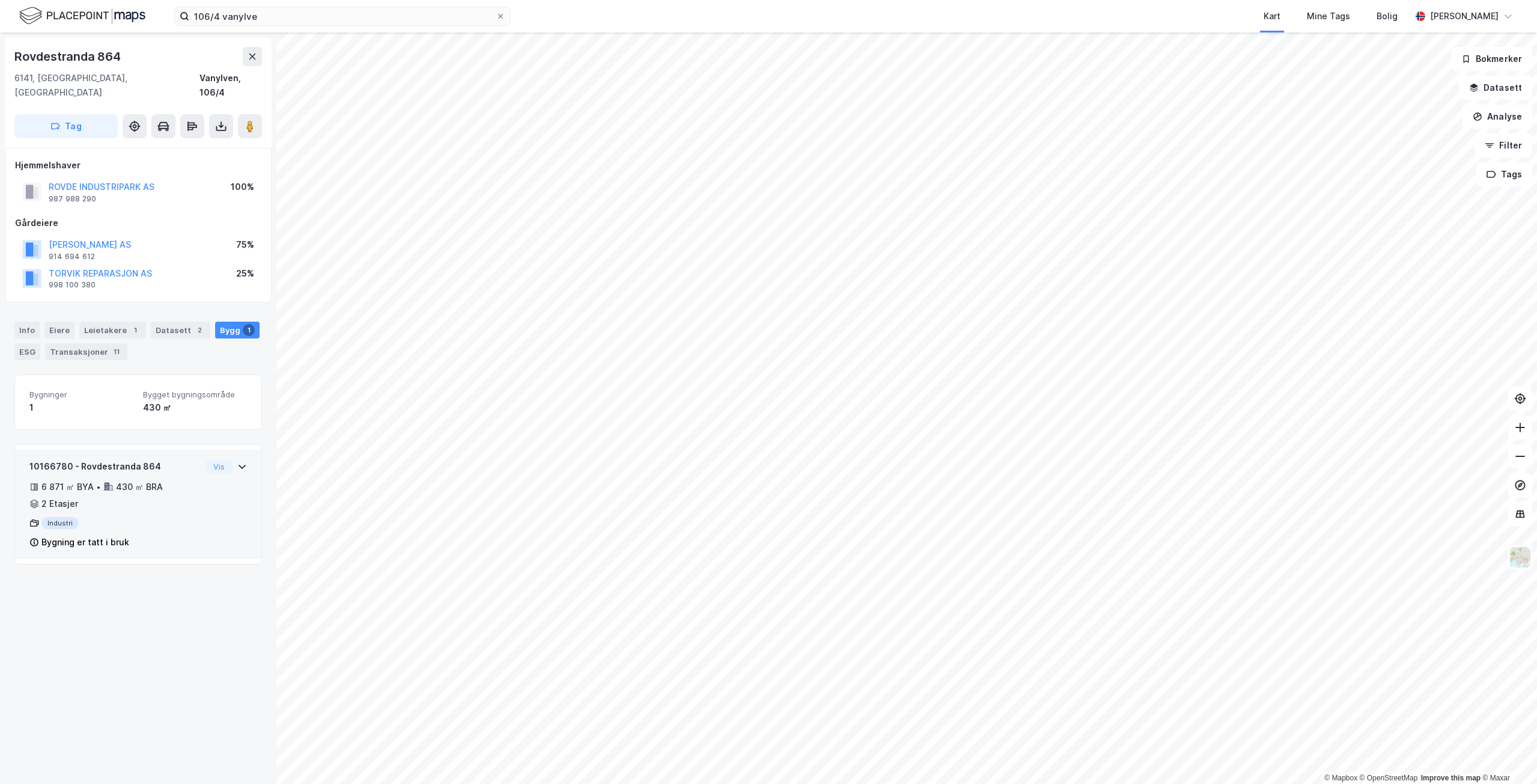
click at [172, 479] on div "6 871 ㎡ BYA • 430 ㎡ BRA • 2 Etasjer" at bounding box center [115, 494] width 171 height 31
click at [0, 0] on button "ROVDE INDUSTRIPARK AS" at bounding box center [0, 0] width 0 height 0
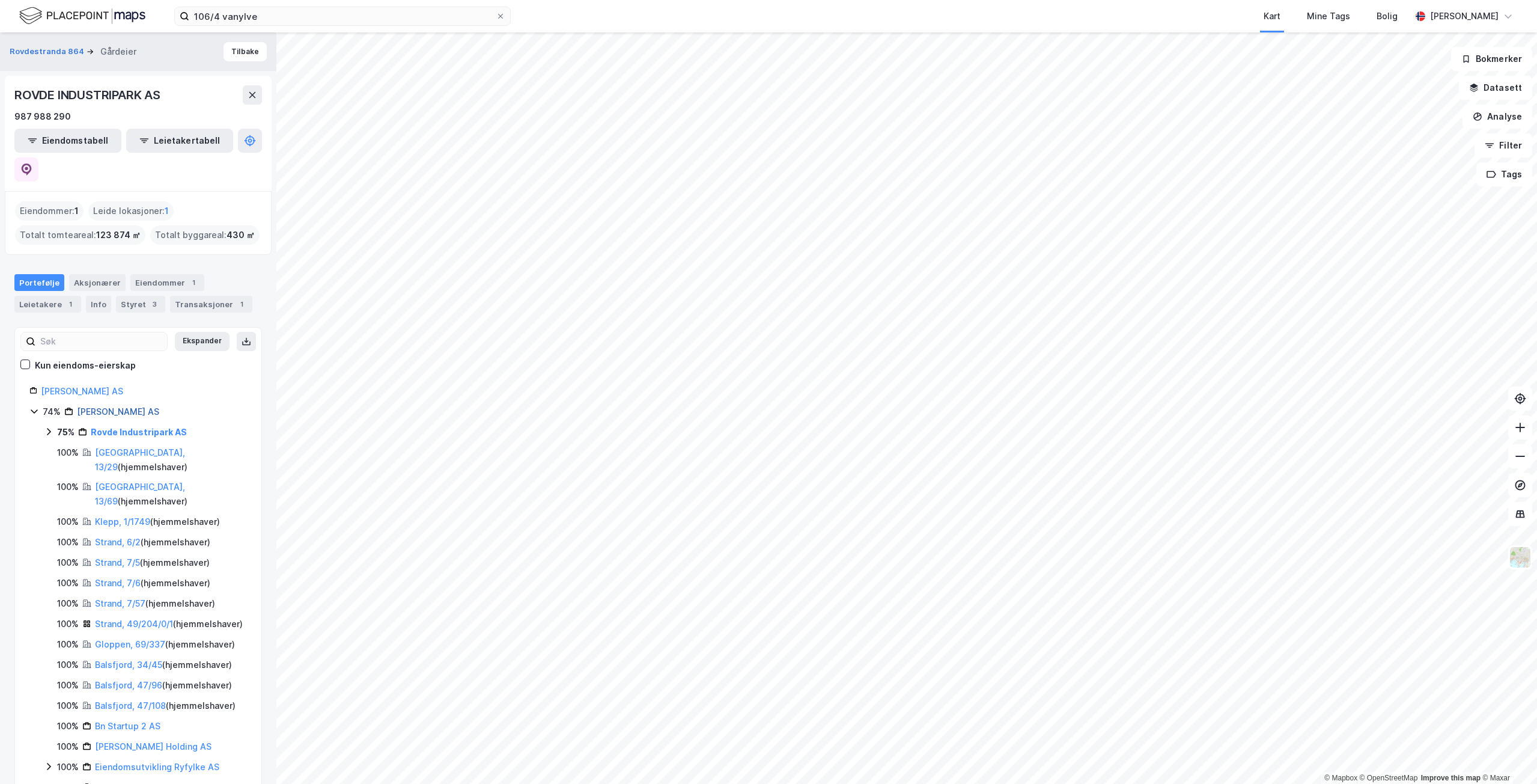
click at [122, 406] on link "[PERSON_NAME] AS" at bounding box center [118, 411] width 83 height 10
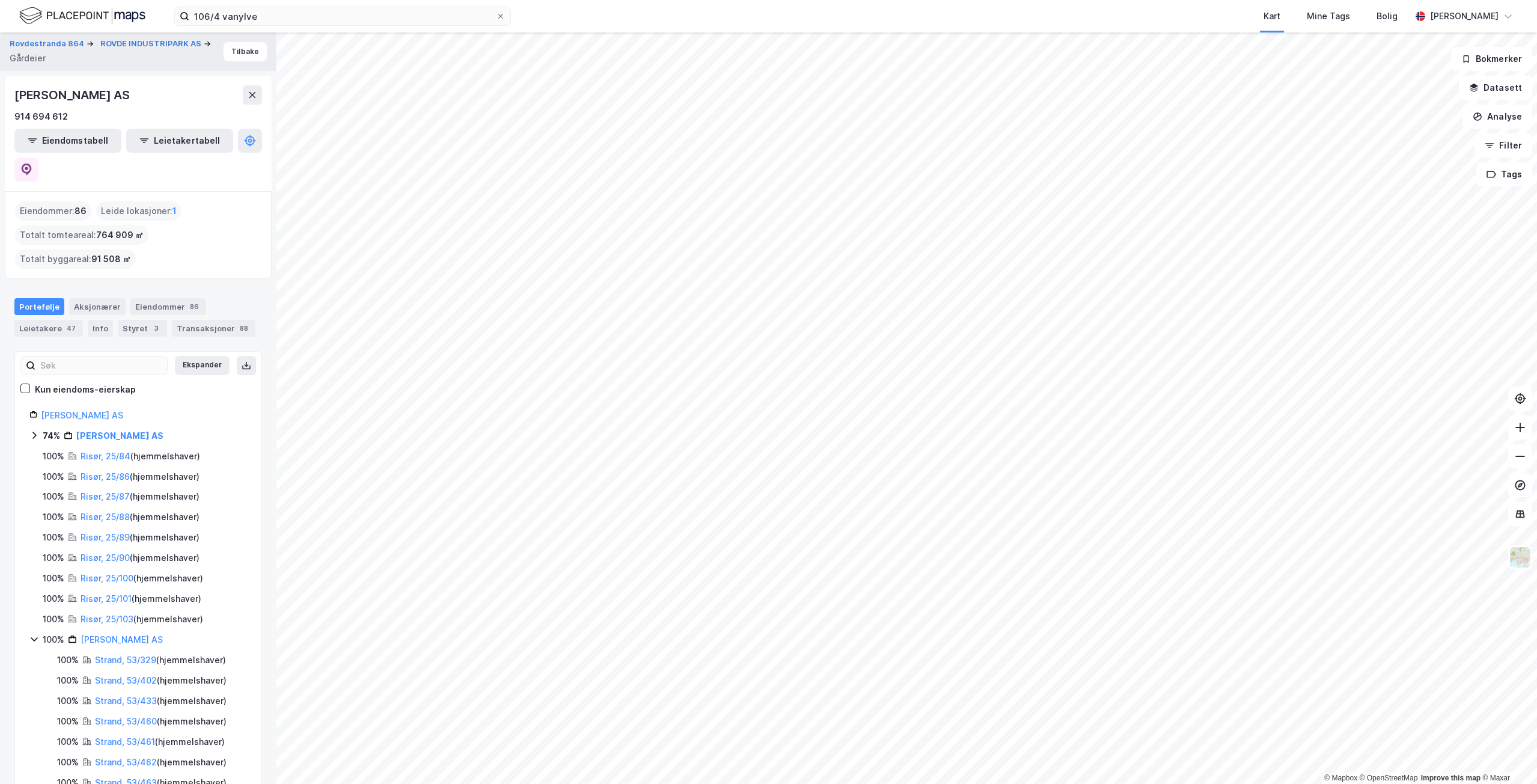
drag, startPoint x: 965, startPoint y: 14, endPoint x: 813, endPoint y: 18, distance: 152.1
click at [965, 14] on div "Kart Mine Tags Bolig" at bounding box center [990, 16] width 842 height 33
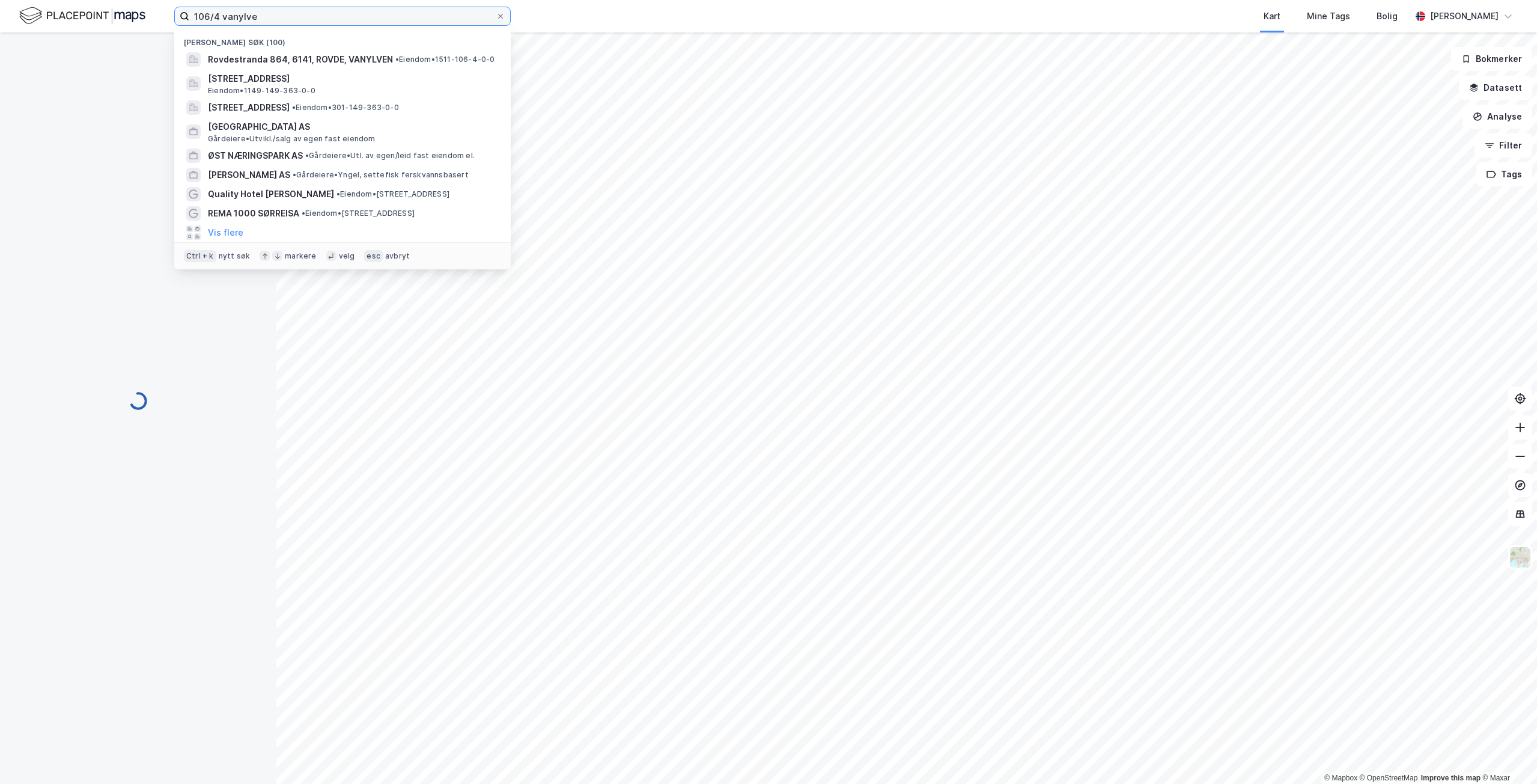
click at [370, 21] on input "106/4 vanylve" at bounding box center [342, 16] width 306 height 18
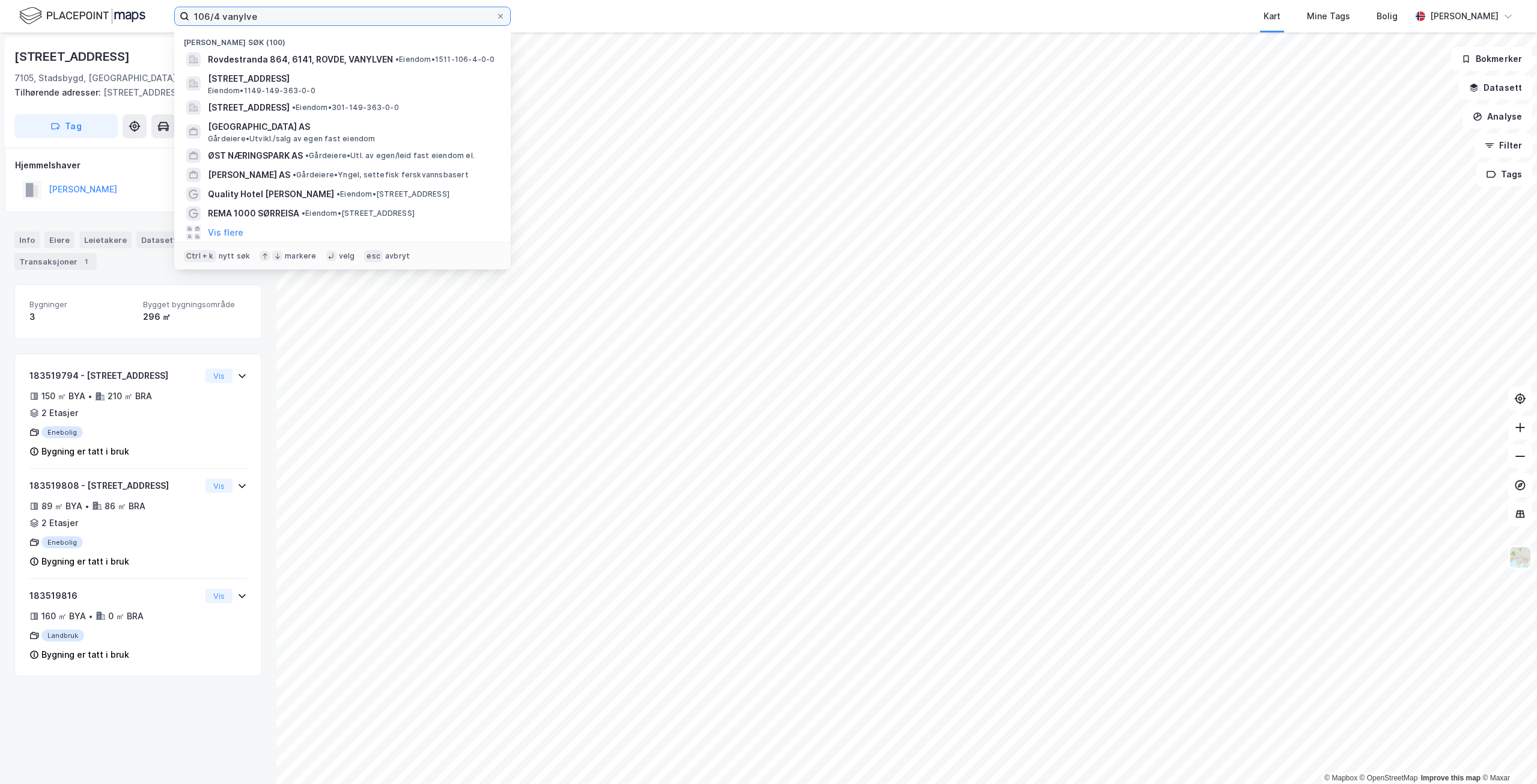
paste input "Pelagia Egersund Seafood"
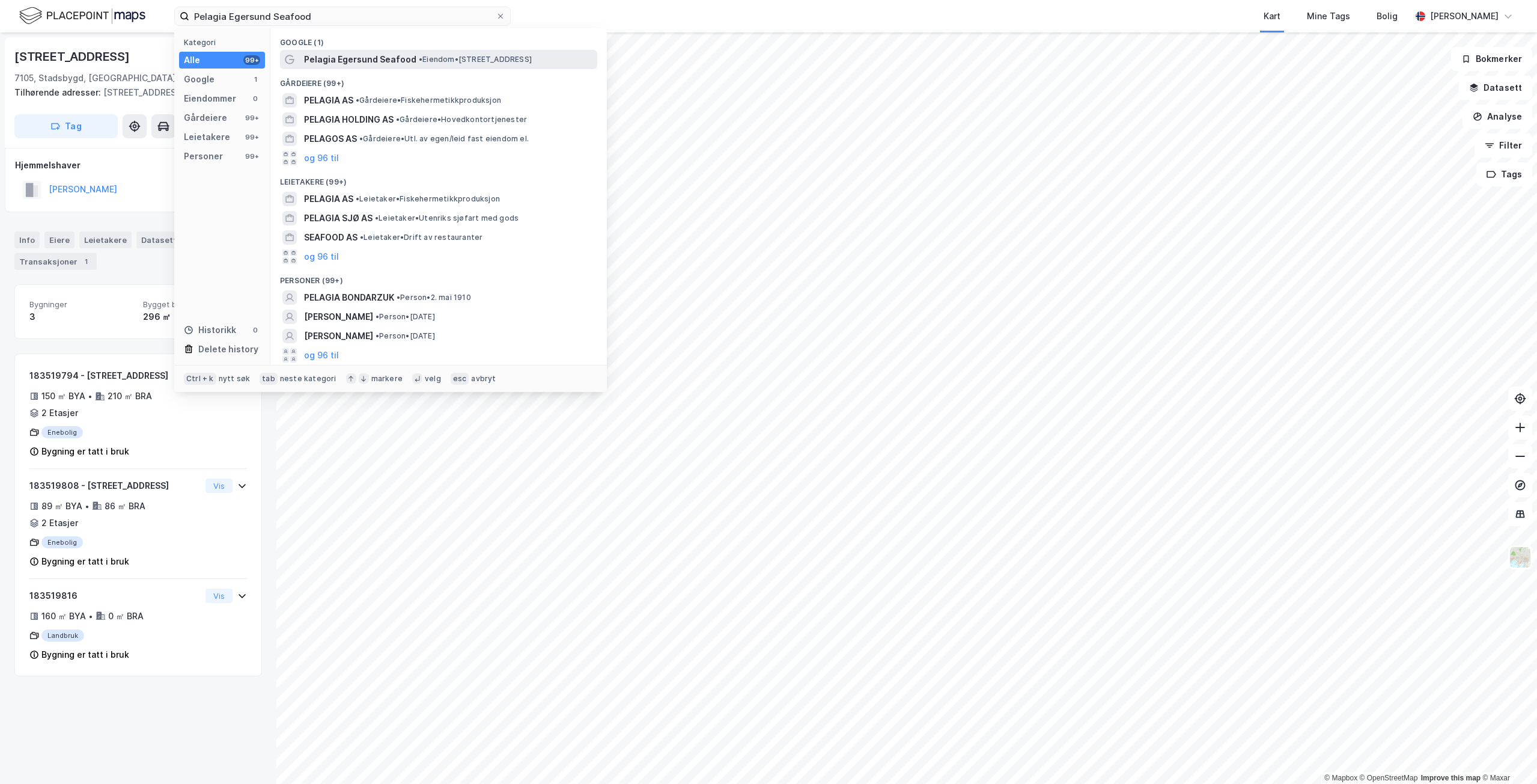
click at [364, 56] on span "Pelagia Egersund Seafood" at bounding box center [360, 59] width 113 height 14
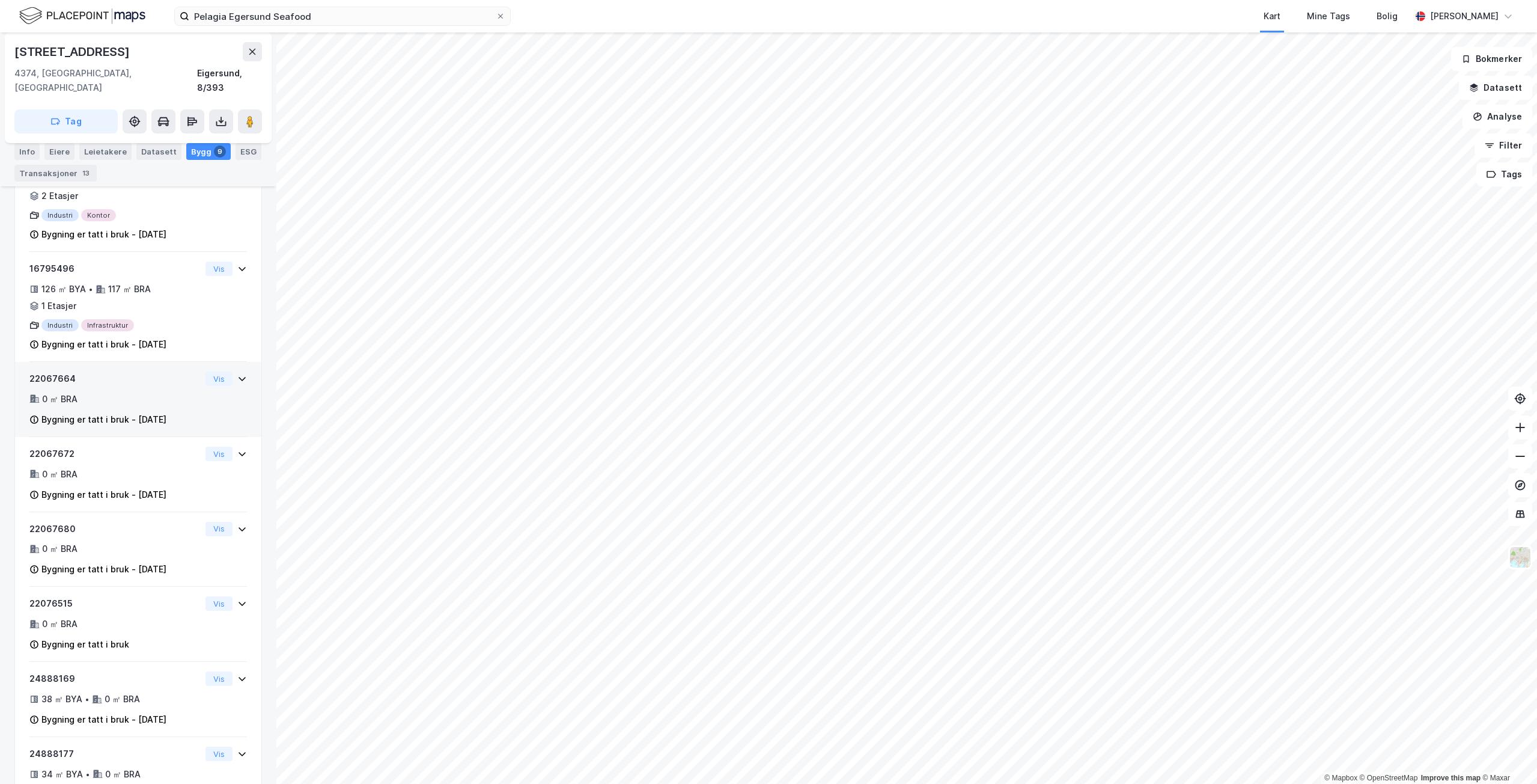
scroll to position [478, 0]
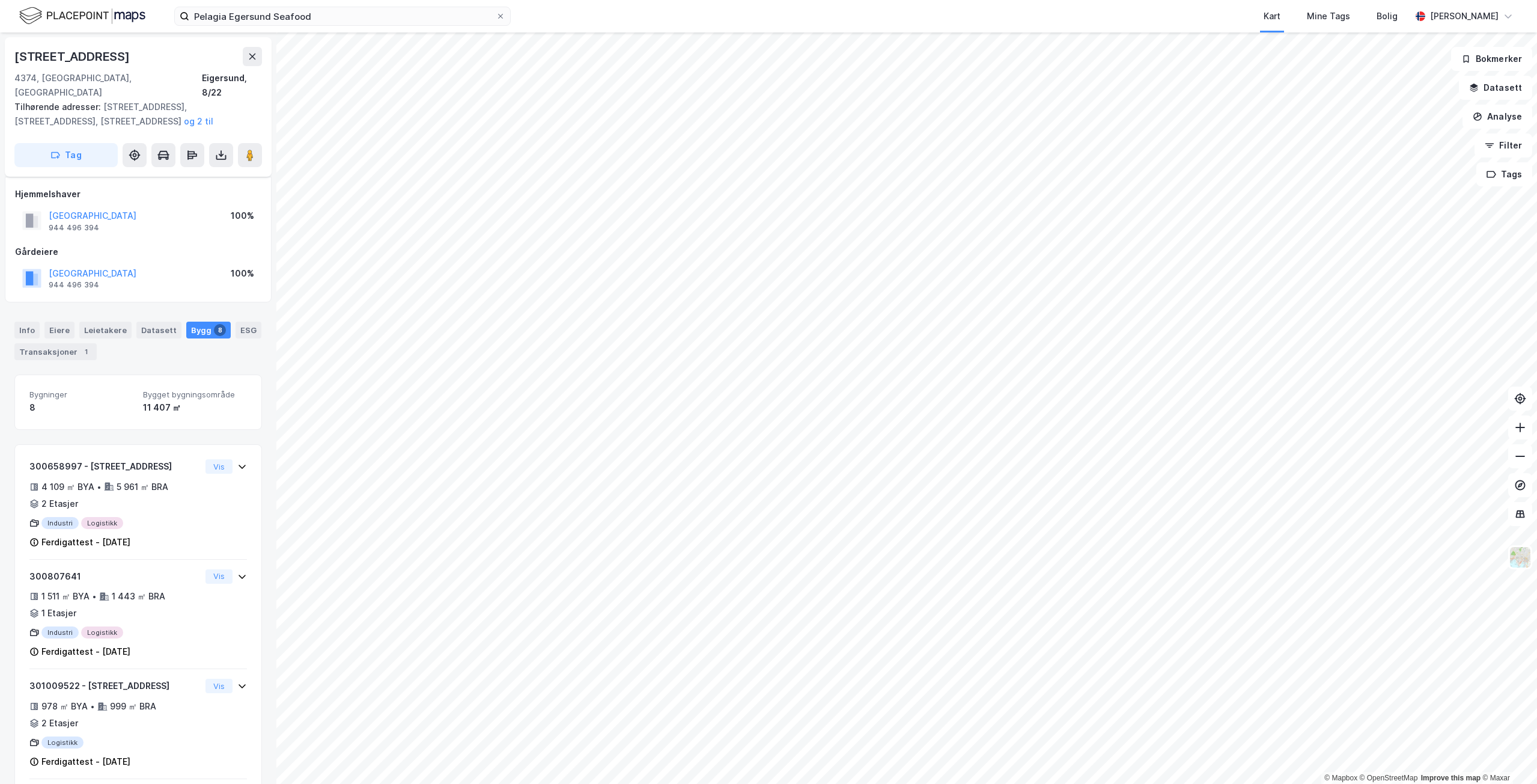
scroll to position [478, 0]
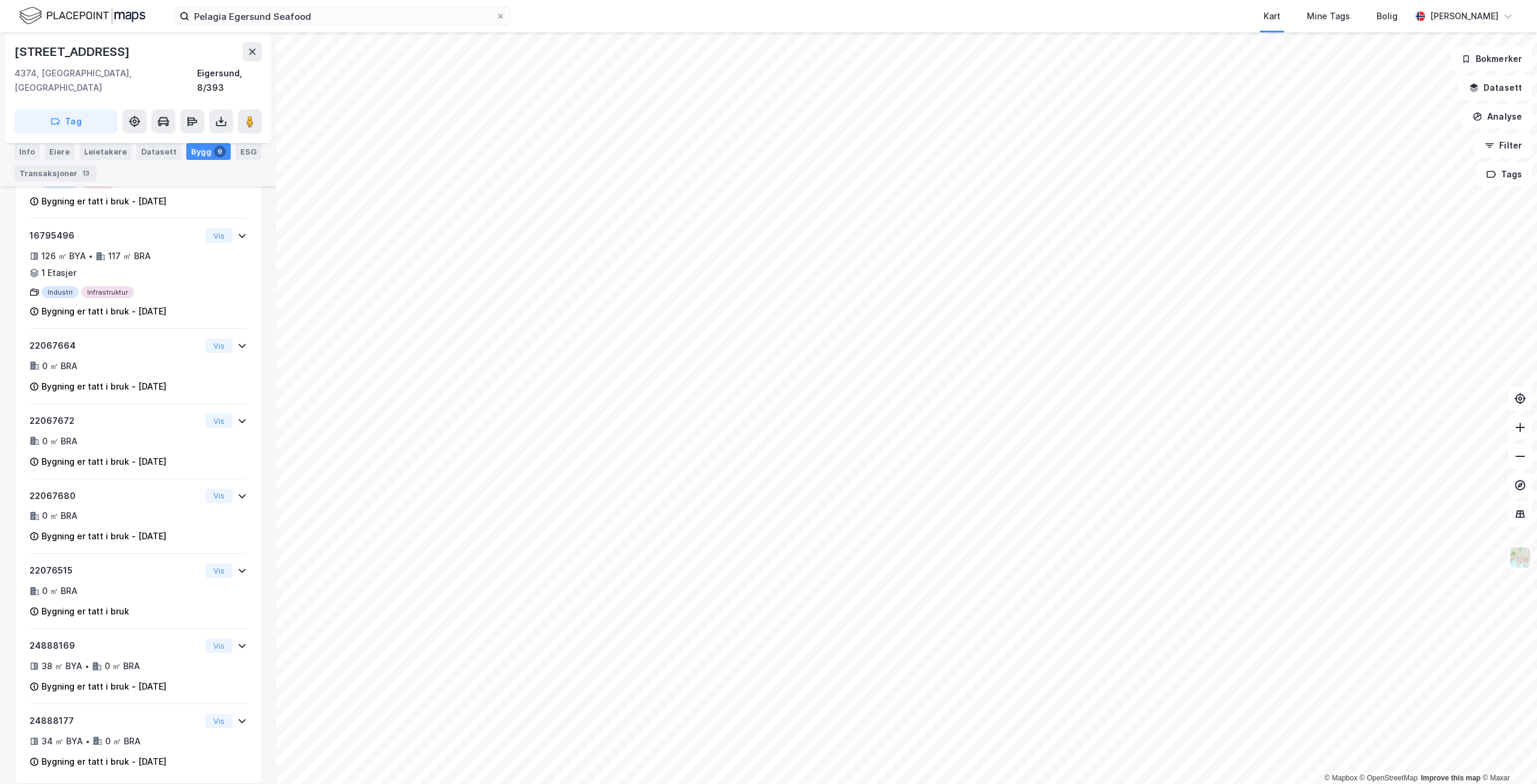
scroll to position [111, 0]
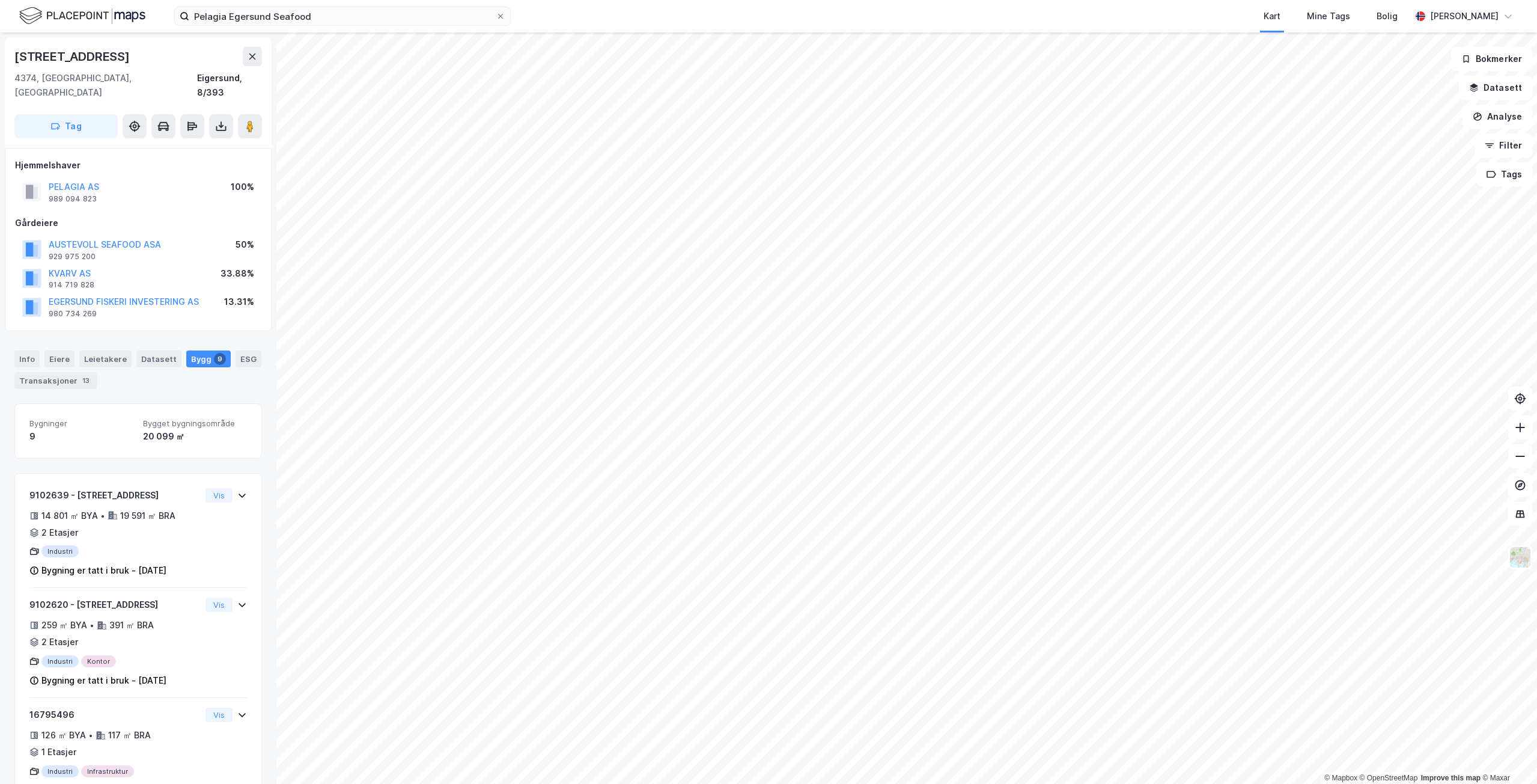
drag, startPoint x: 797, startPoint y: 16, endPoint x: 741, endPoint y: 9, distance: 56.4
click at [797, 16] on div "Kart Mine Tags Bolig" at bounding box center [990, 16] width 842 height 33
click at [304, 18] on input "Pelagia Egersund Seafood" at bounding box center [342, 16] width 306 height 18
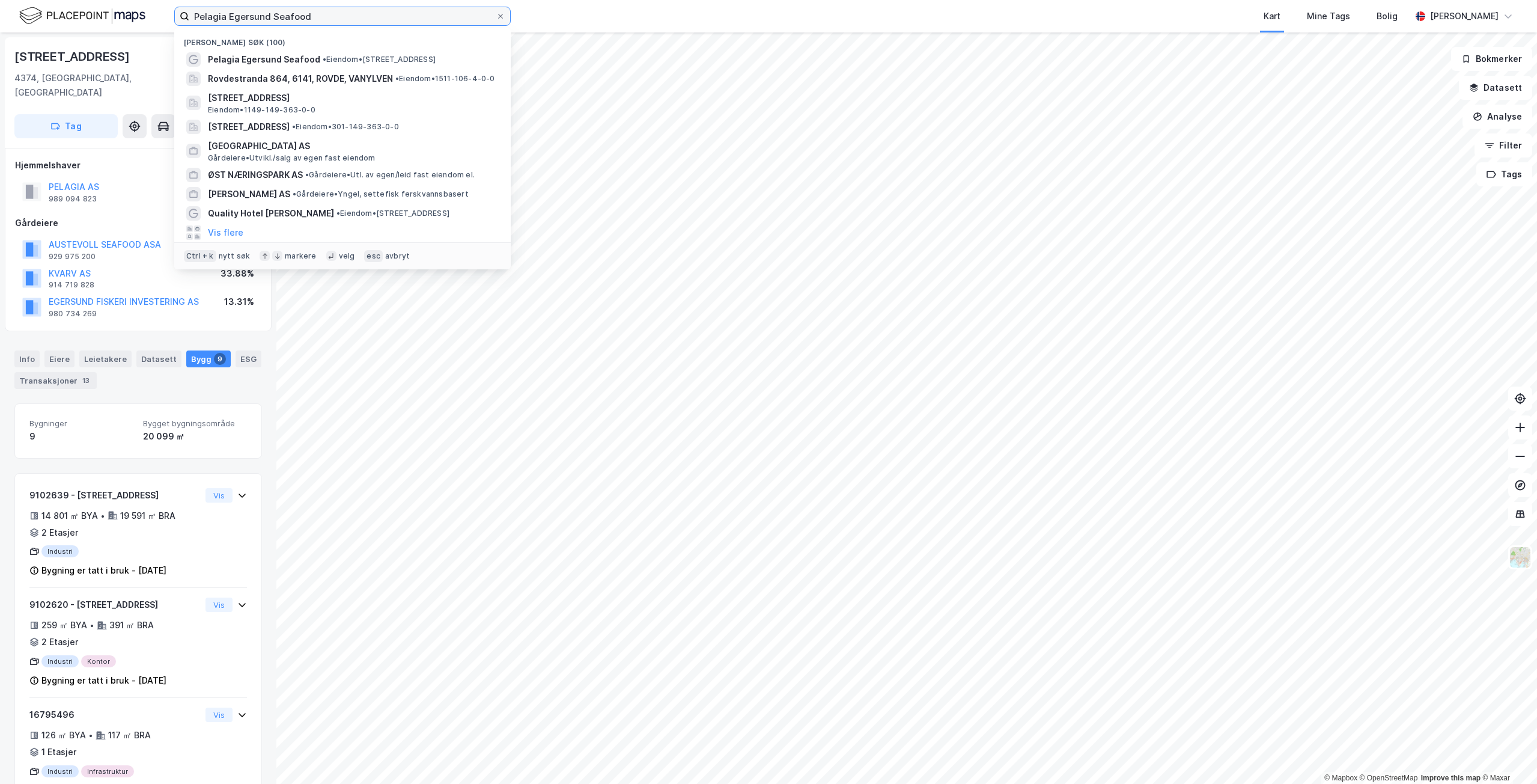
click at [304, 18] on input "Pelagia Egersund Seafood" at bounding box center [342, 16] width 306 height 18
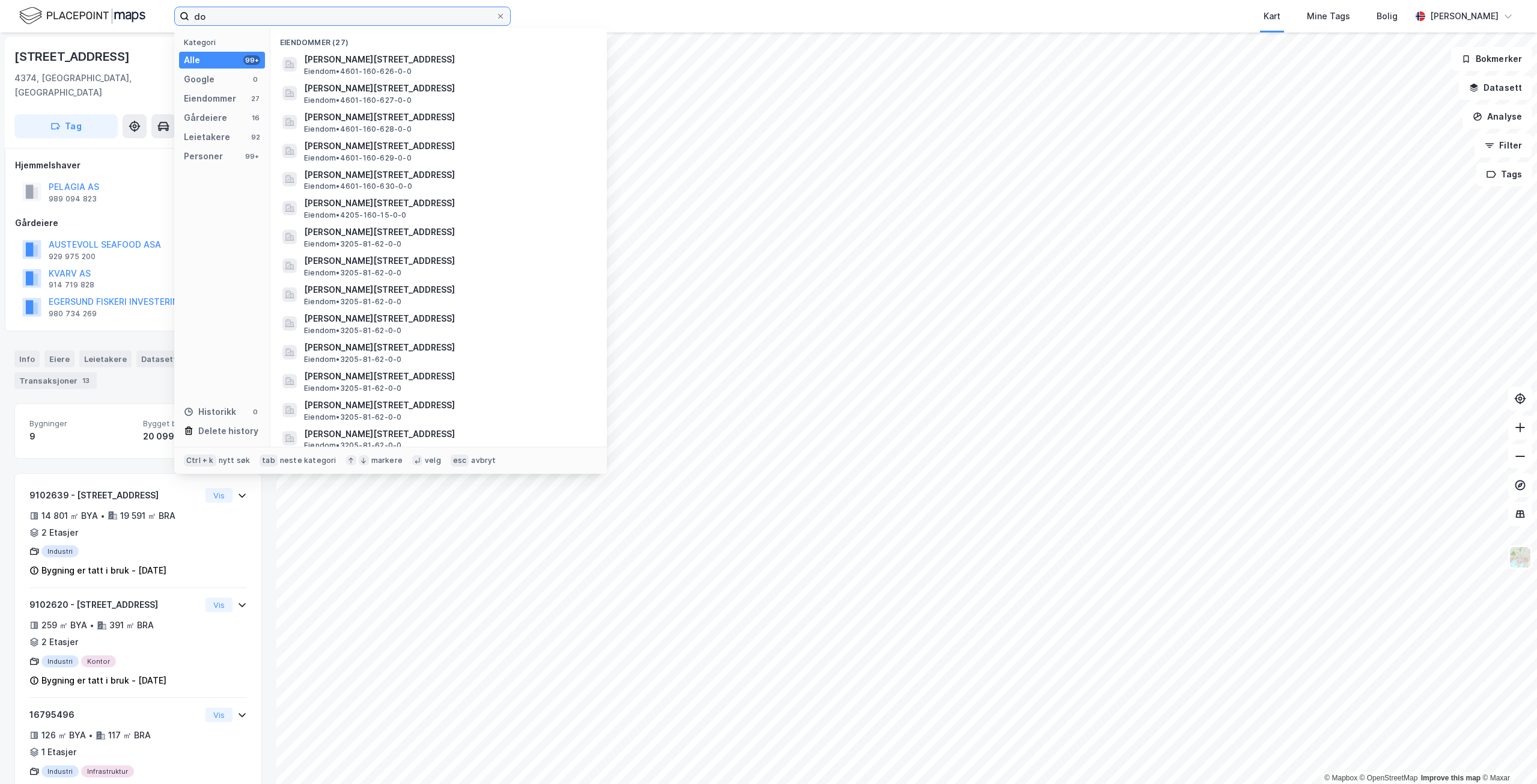
type input "d"
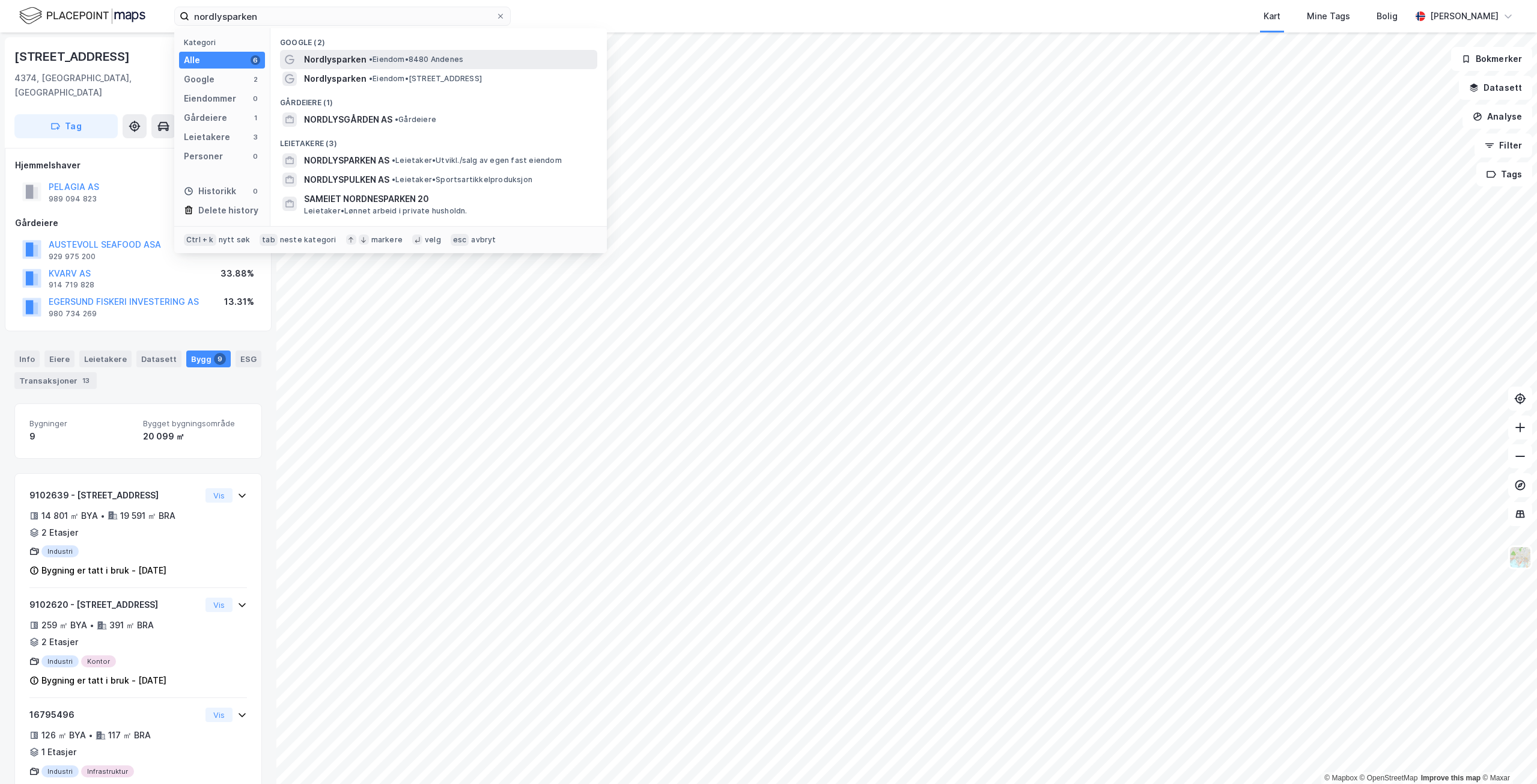
click at [359, 62] on span "Nordlysparken" at bounding box center [335, 59] width 62 height 14
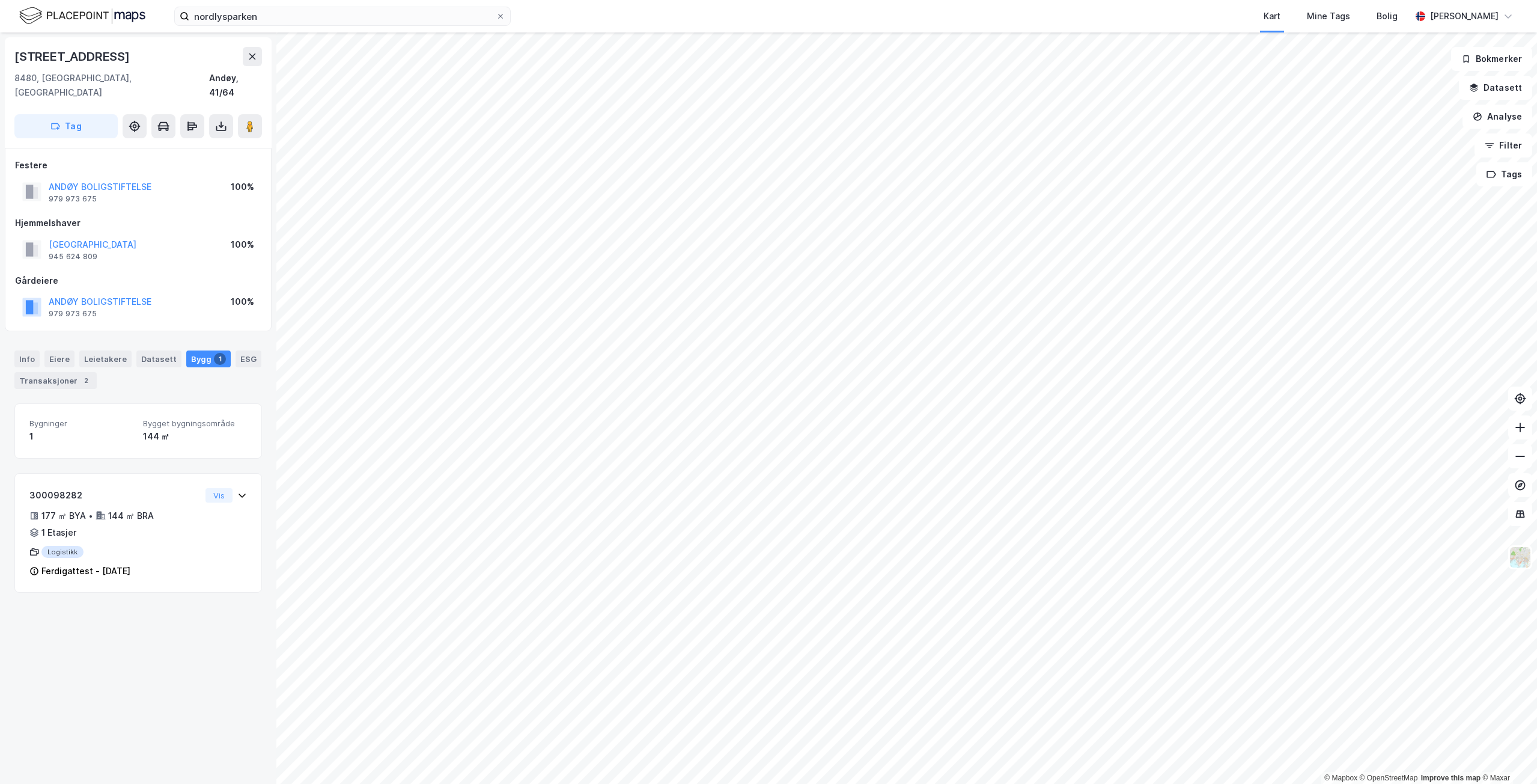
click at [391, 26] on div "nordlysparken Kart Mine Tags Bolig [PERSON_NAME]" at bounding box center [768, 16] width 1537 height 33
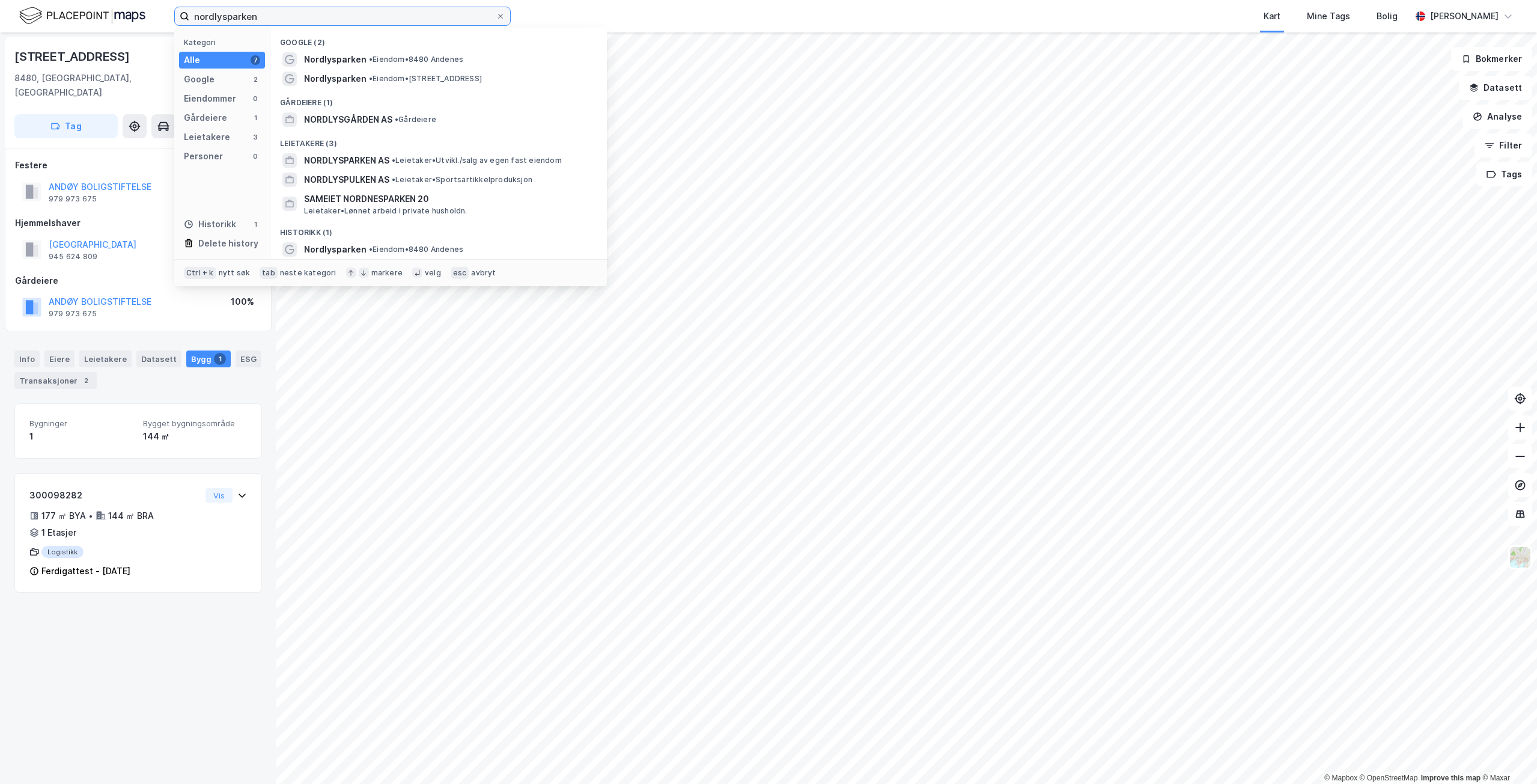
click at [392, 15] on input "nordlysparken" at bounding box center [342, 16] width 306 height 18
paste input "[PERSON_NAME] AS"
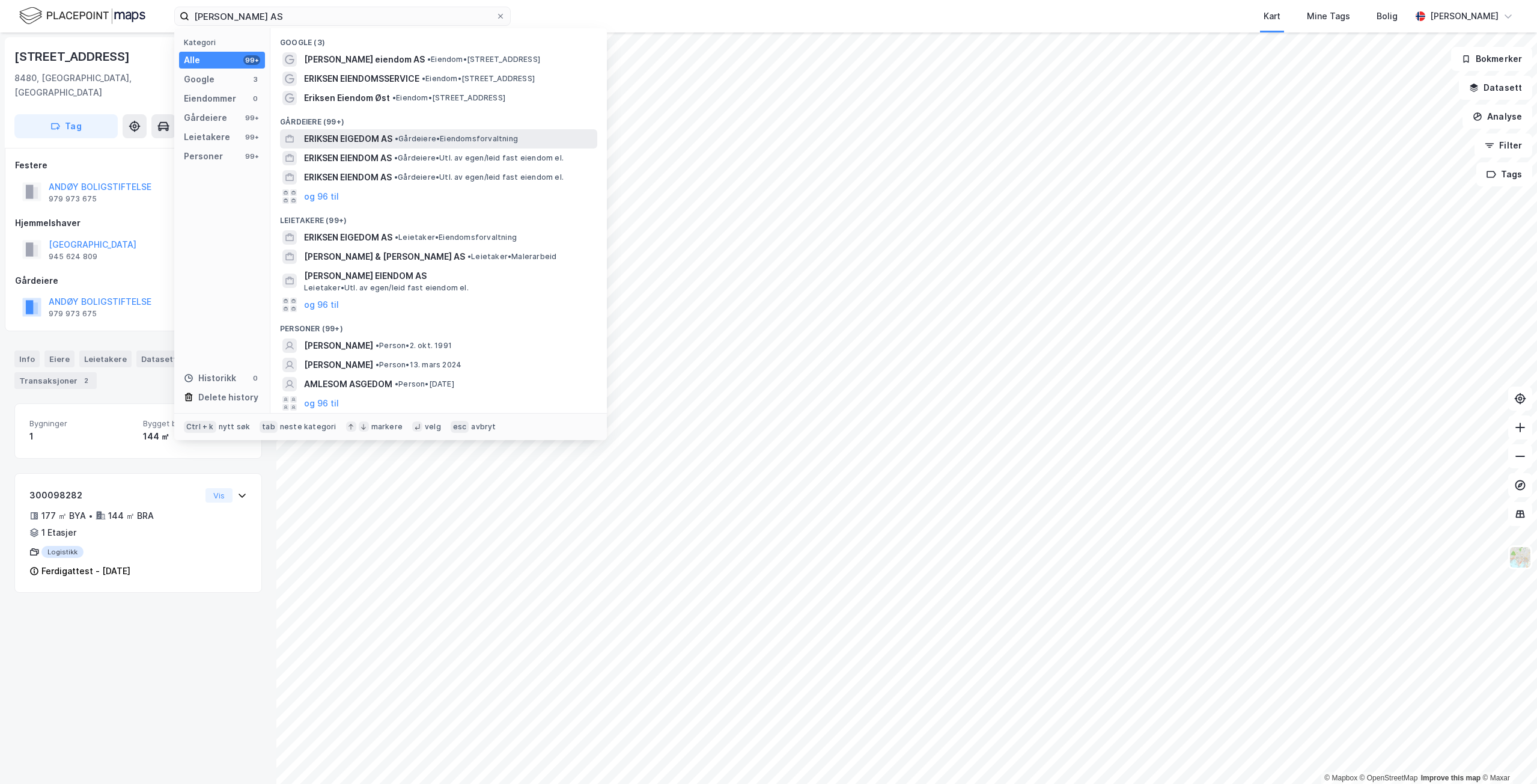
click at [372, 141] on span "ERIKSEN EIGEDOM AS" at bounding box center [348, 138] width 88 height 14
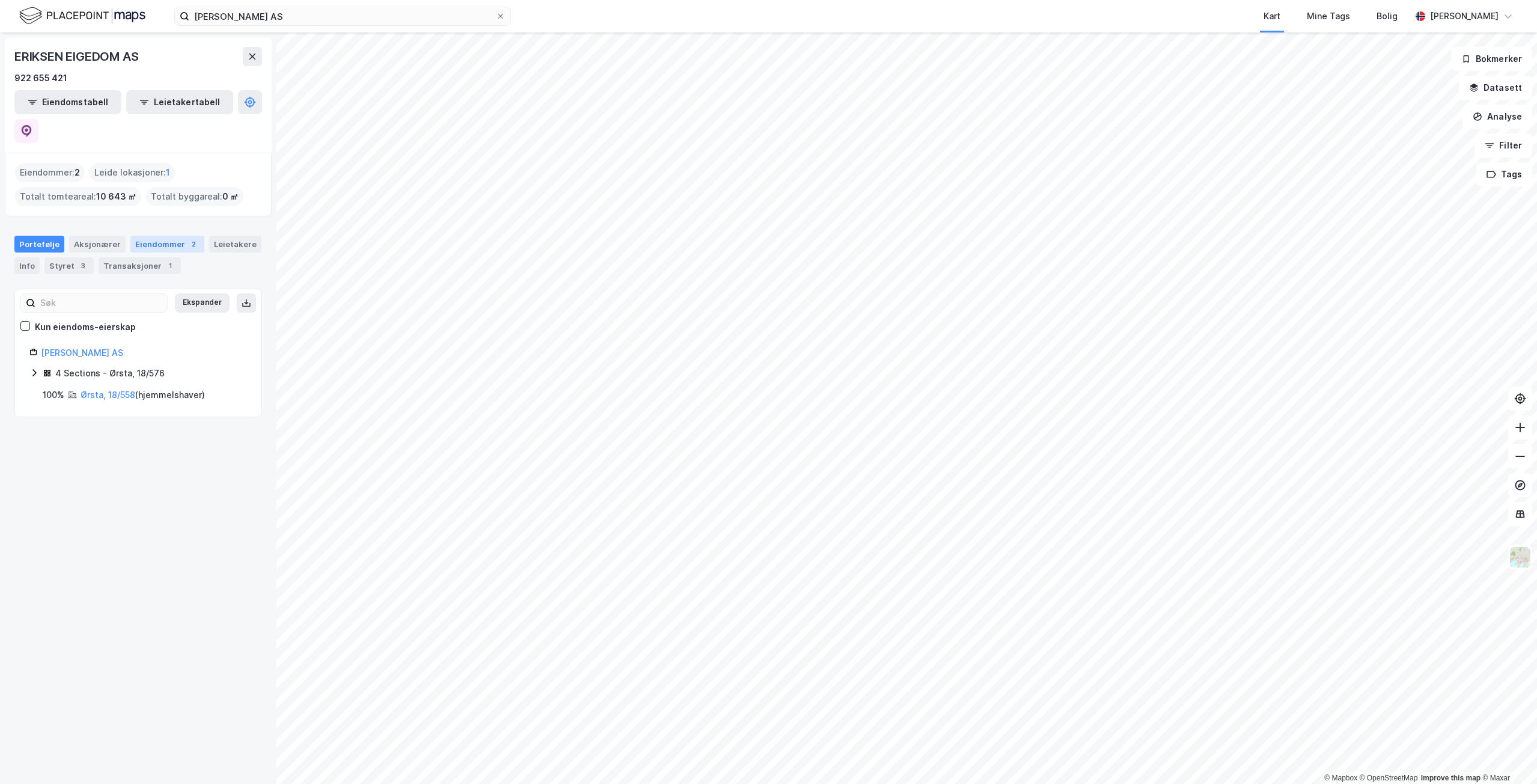
click at [149, 236] on div "Eiendommer 2" at bounding box center [167, 244] width 74 height 17
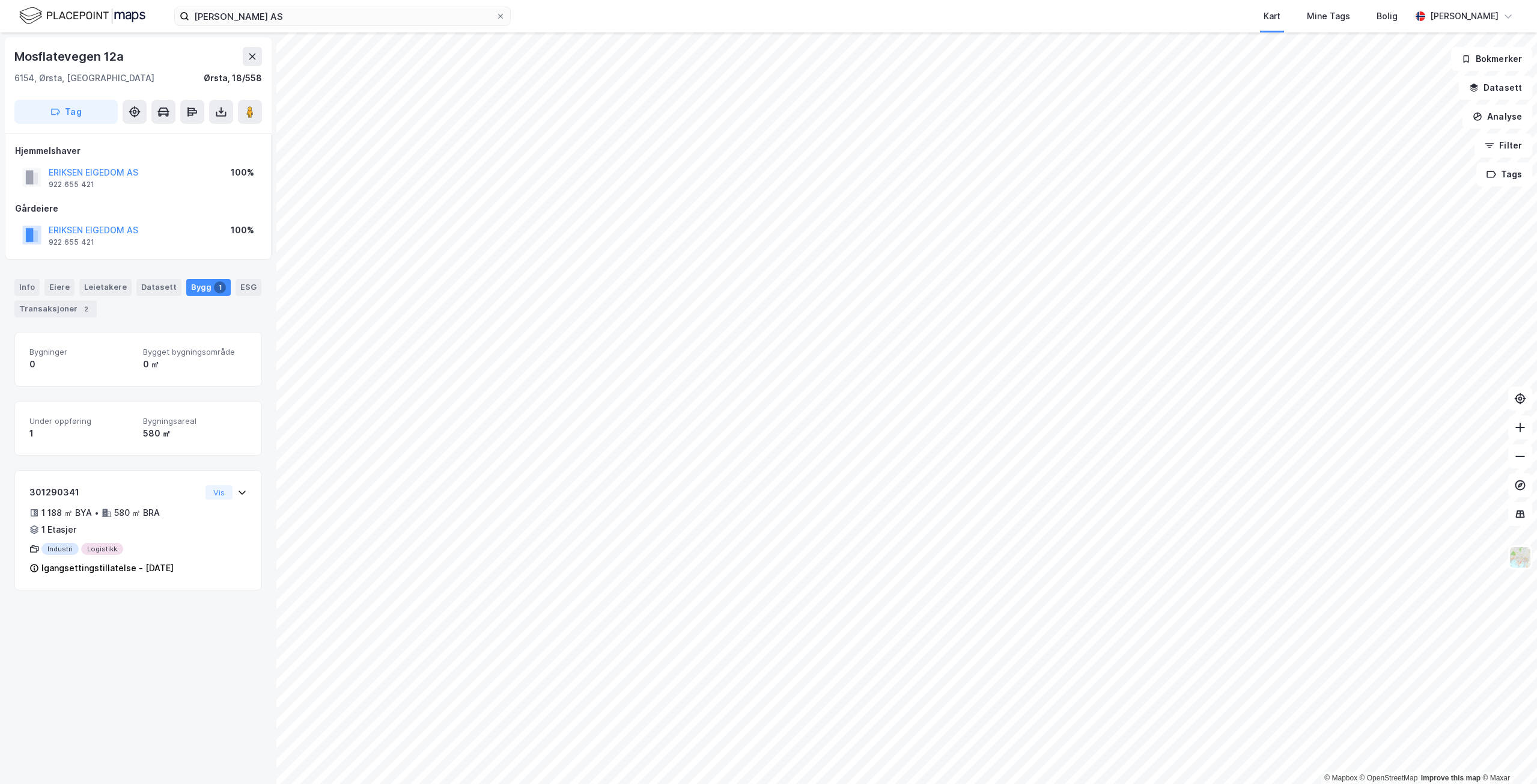
drag, startPoint x: 871, startPoint y: 12, endPoint x: 793, endPoint y: 12, distance: 78.0
click at [871, 12] on div "Kart Mine Tags Bolig" at bounding box center [990, 16] width 842 height 33
click at [381, 17] on input "[PERSON_NAME] AS" at bounding box center [342, 16] width 306 height 18
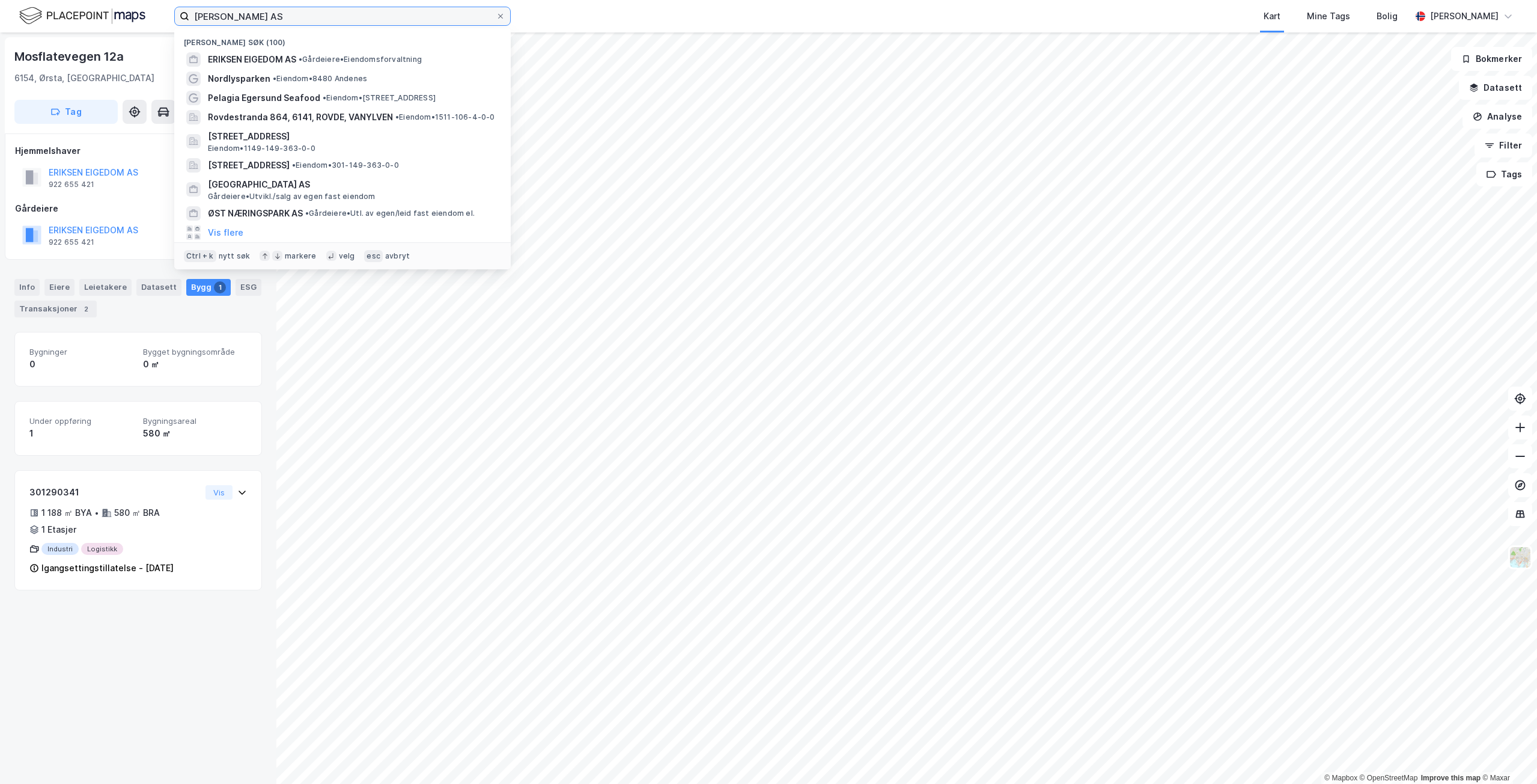
paste input "Nordlaks Smolt"
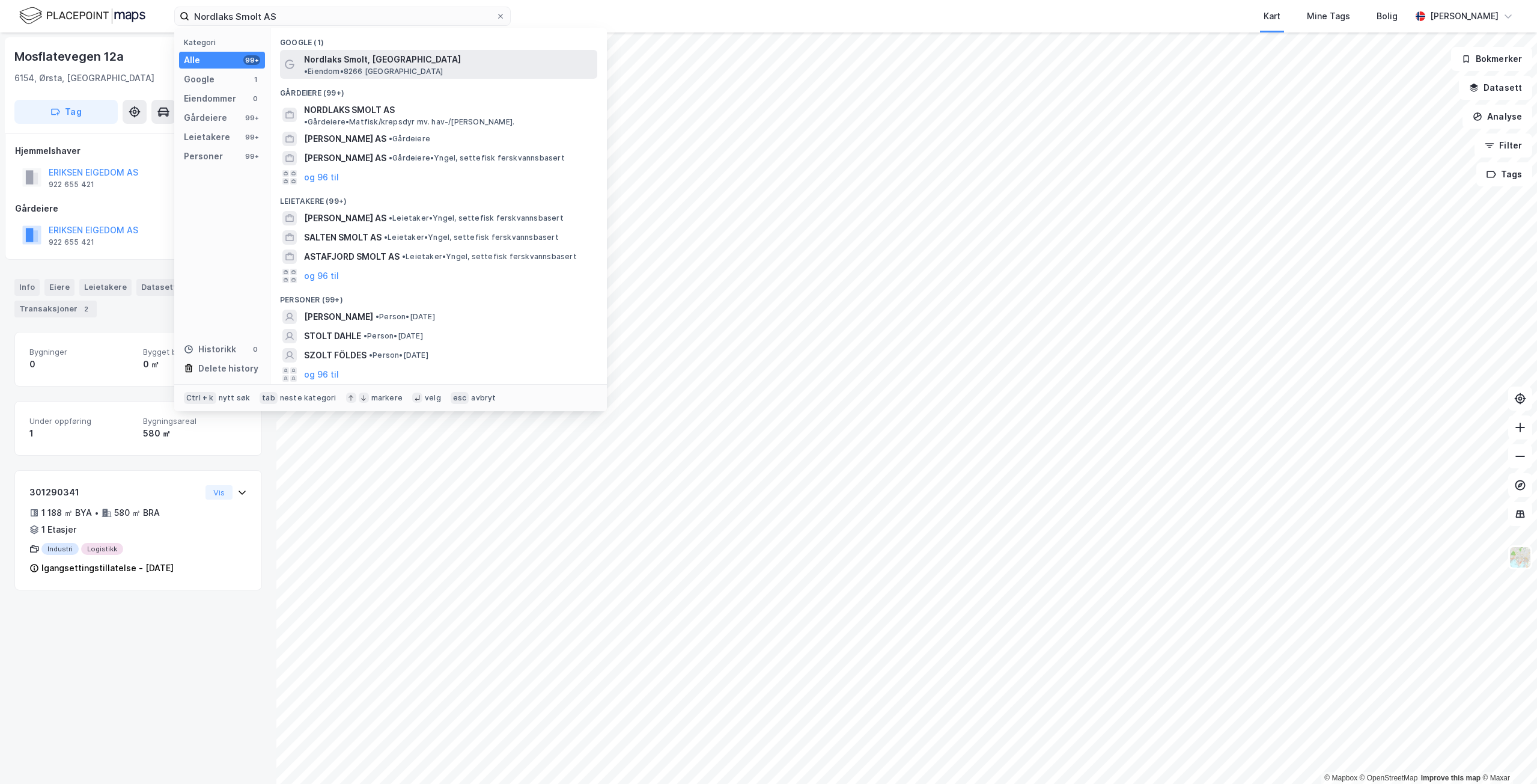
click at [364, 55] on span "Nordlaks Smolt, [GEOGRAPHIC_DATA]" at bounding box center [382, 59] width 157 height 14
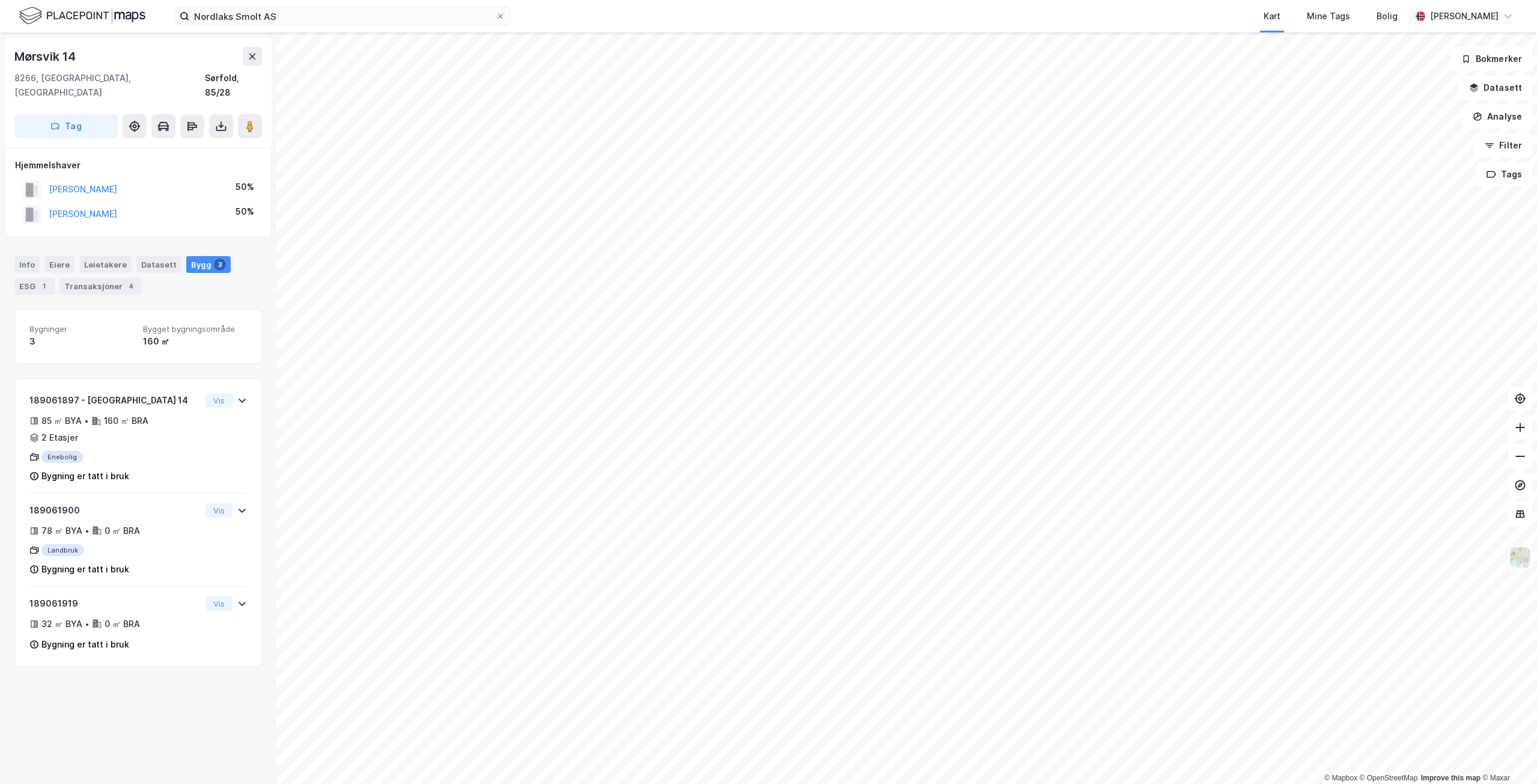
click at [55, 23] on img at bounding box center [82, 16] width 126 height 21
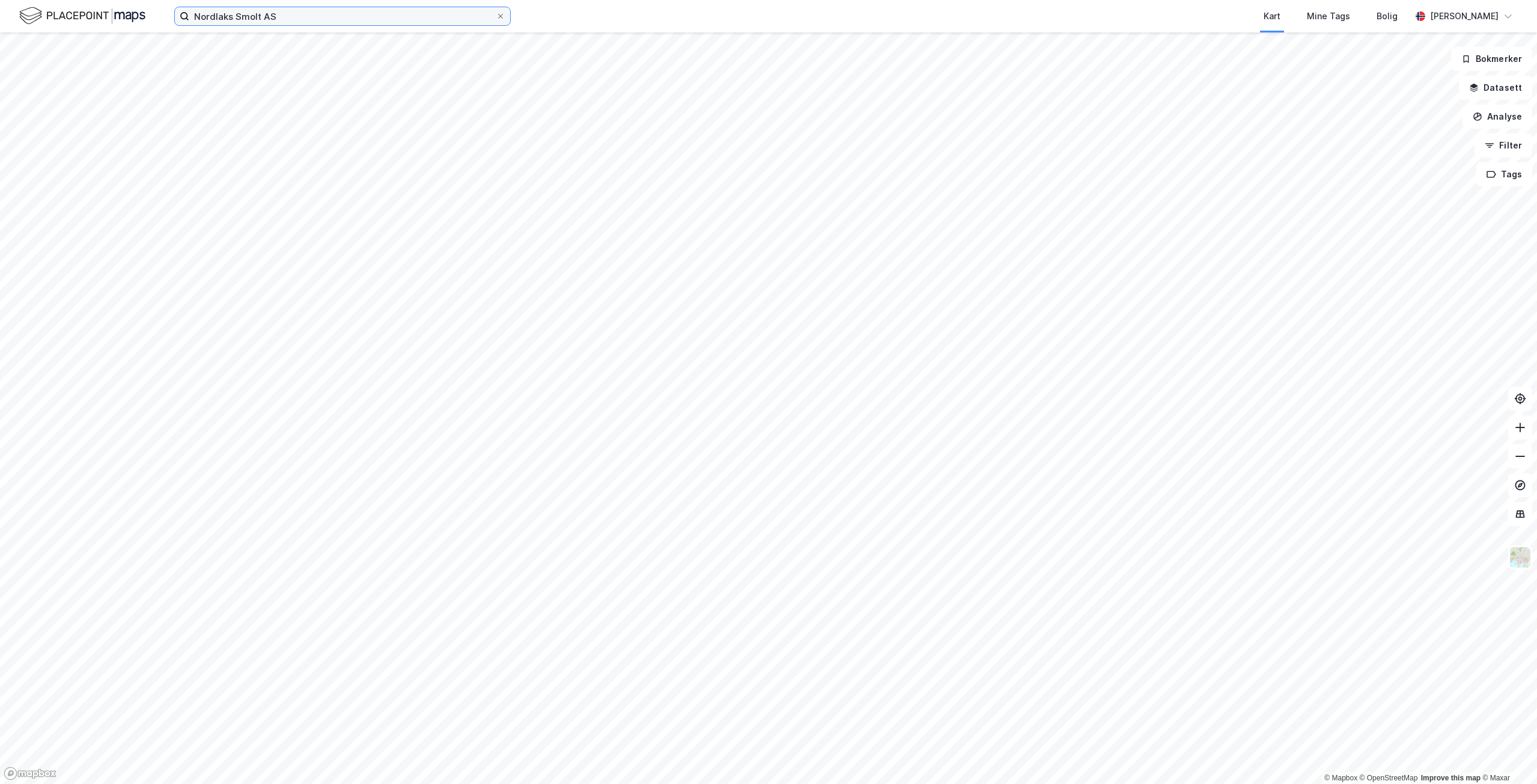
click at [402, 16] on input "Nordlaks Smolt AS" at bounding box center [342, 16] width 306 height 18
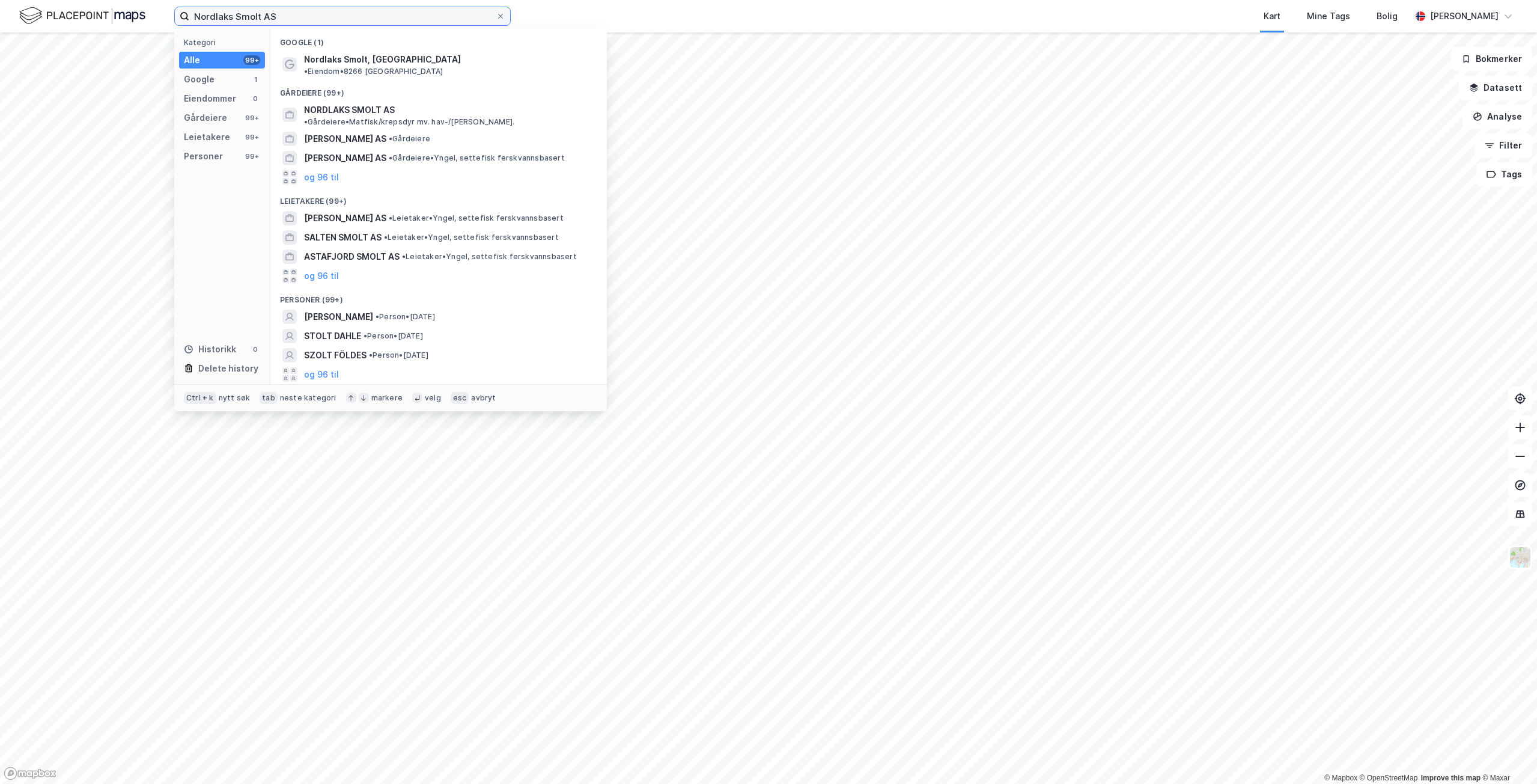
click at [402, 16] on input "Nordlaks Smolt AS" at bounding box center [342, 16] width 306 height 18
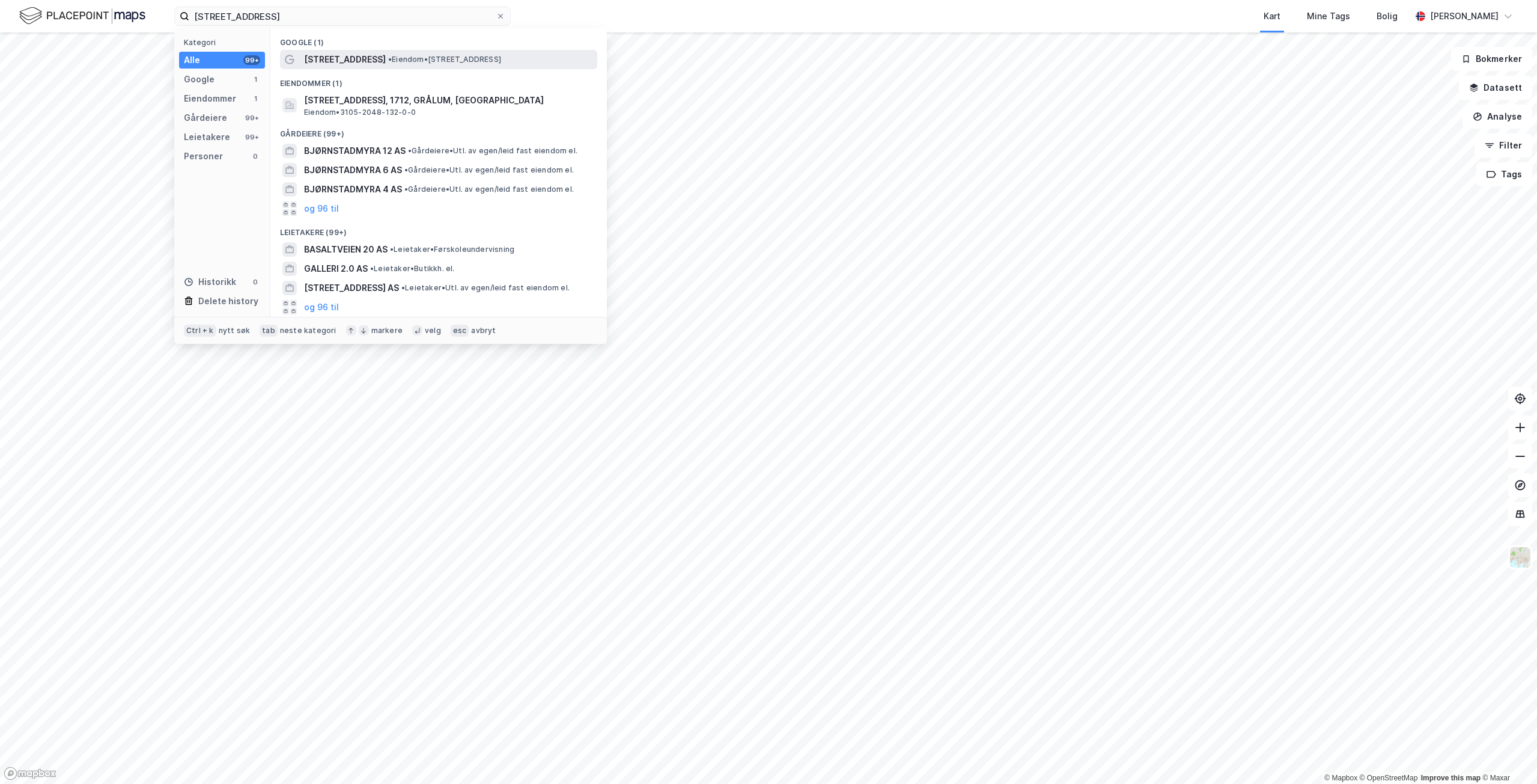
click at [414, 61] on span "• Eiendom • [STREET_ADDRESS]" at bounding box center [445, 59] width 113 height 9
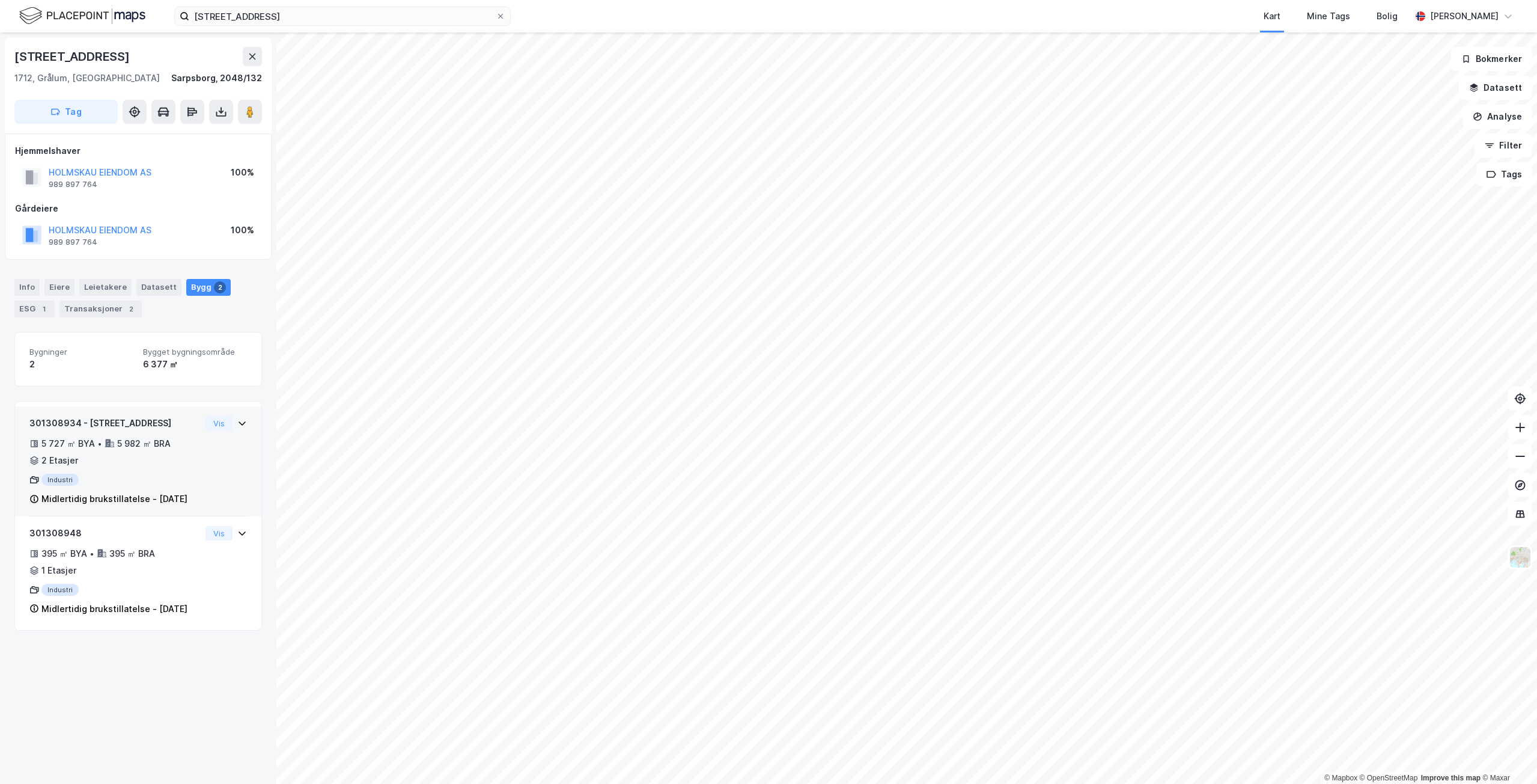
click at [162, 478] on div "Industri" at bounding box center [115, 479] width 171 height 12
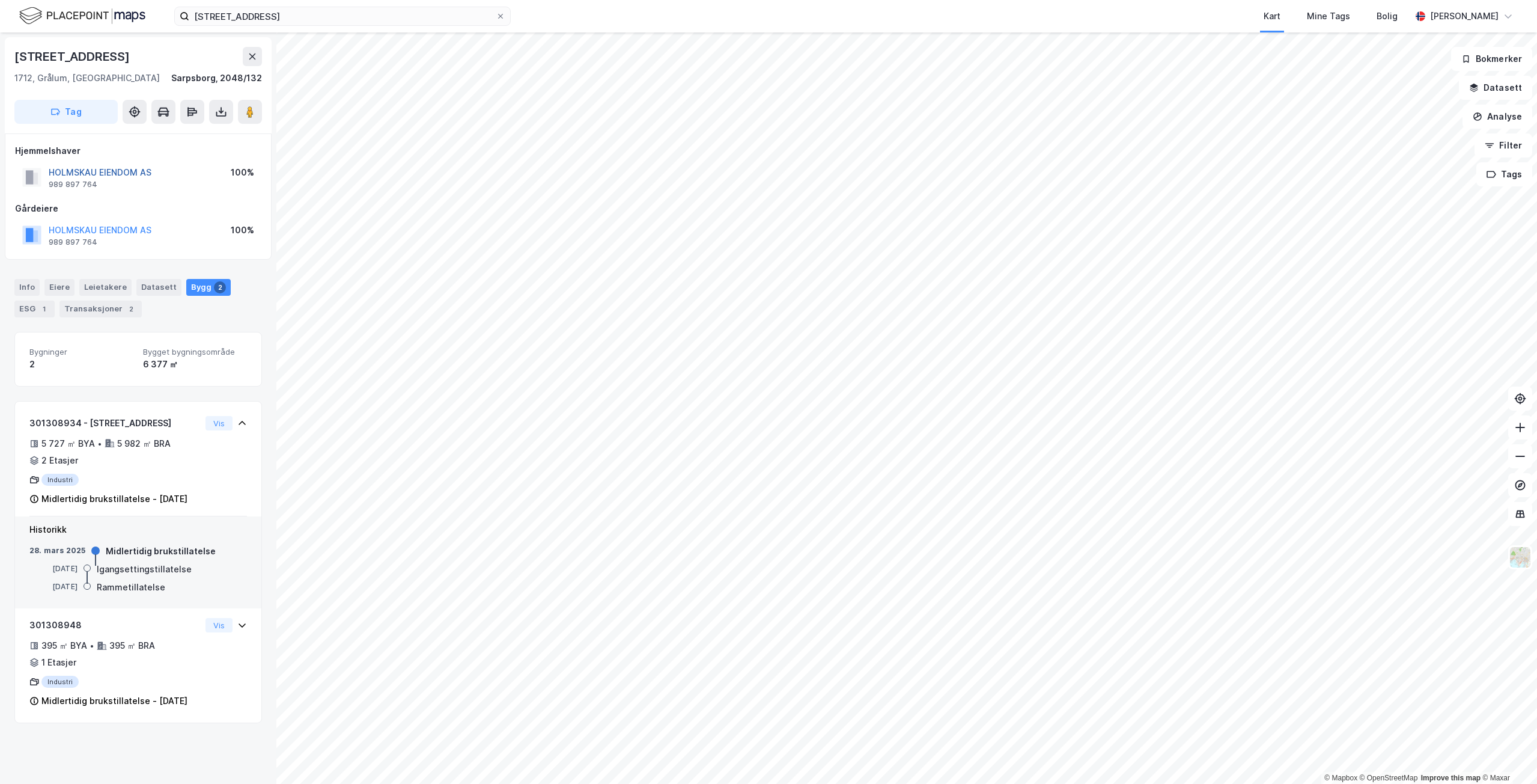
click at [0, 0] on button "HOLMSKAU EIENDOM AS" at bounding box center [0, 0] width 0 height 0
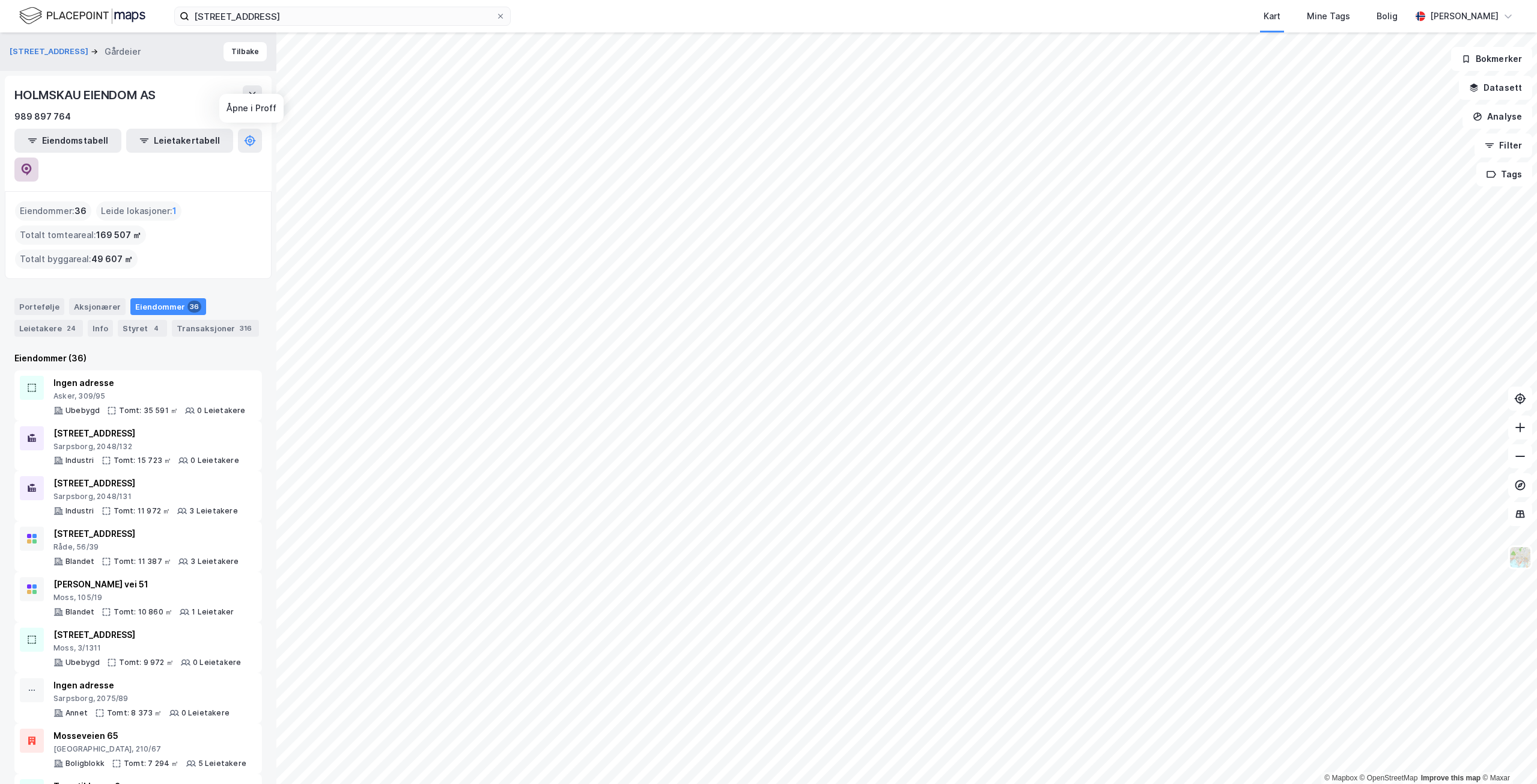
click at [39, 157] on button at bounding box center [26, 169] width 24 height 24
click at [340, 11] on input "[STREET_ADDRESS]" at bounding box center [342, 16] width 306 height 18
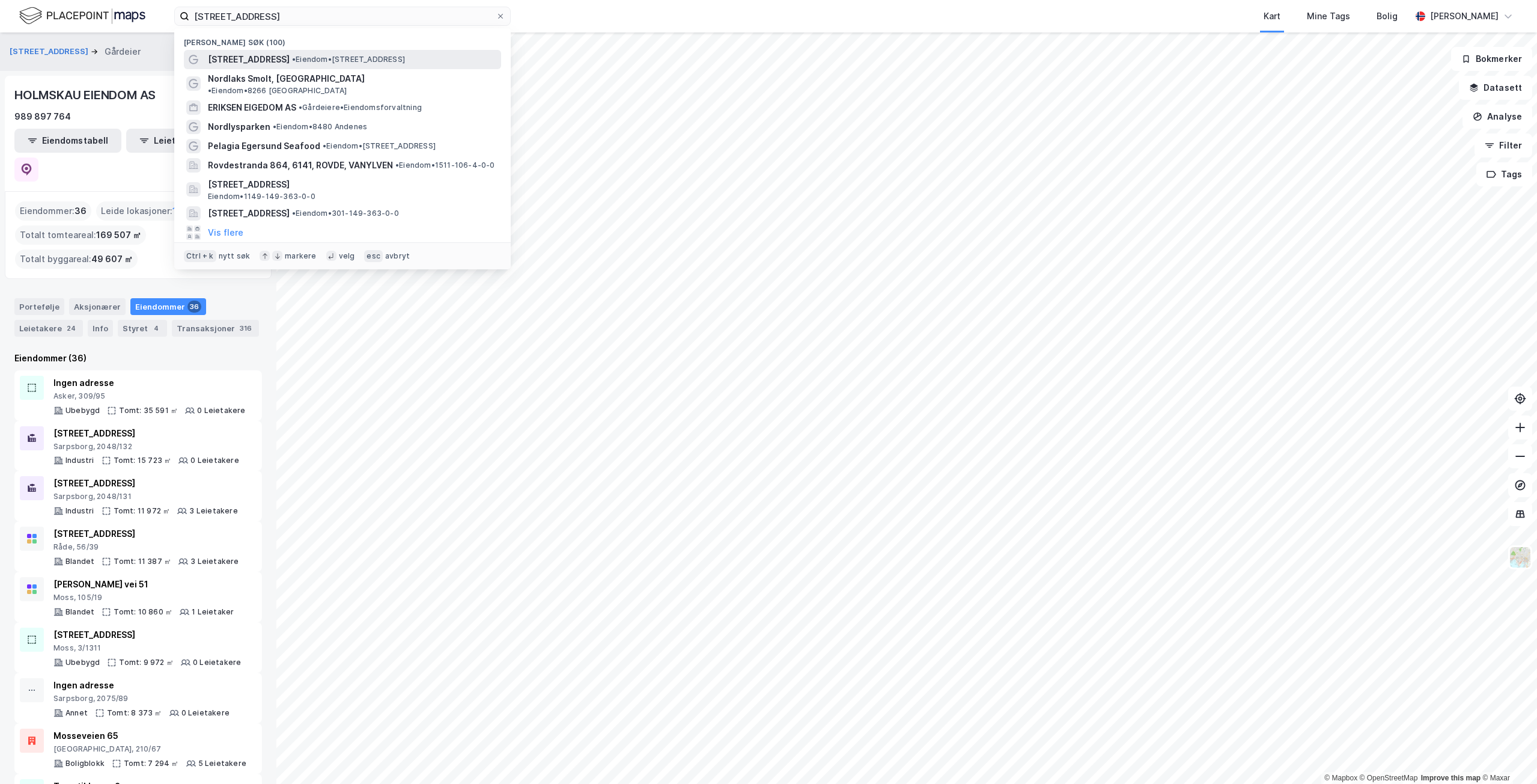
click at [334, 57] on span "• Eiendom • [STREET_ADDRESS]" at bounding box center [349, 59] width 113 height 9
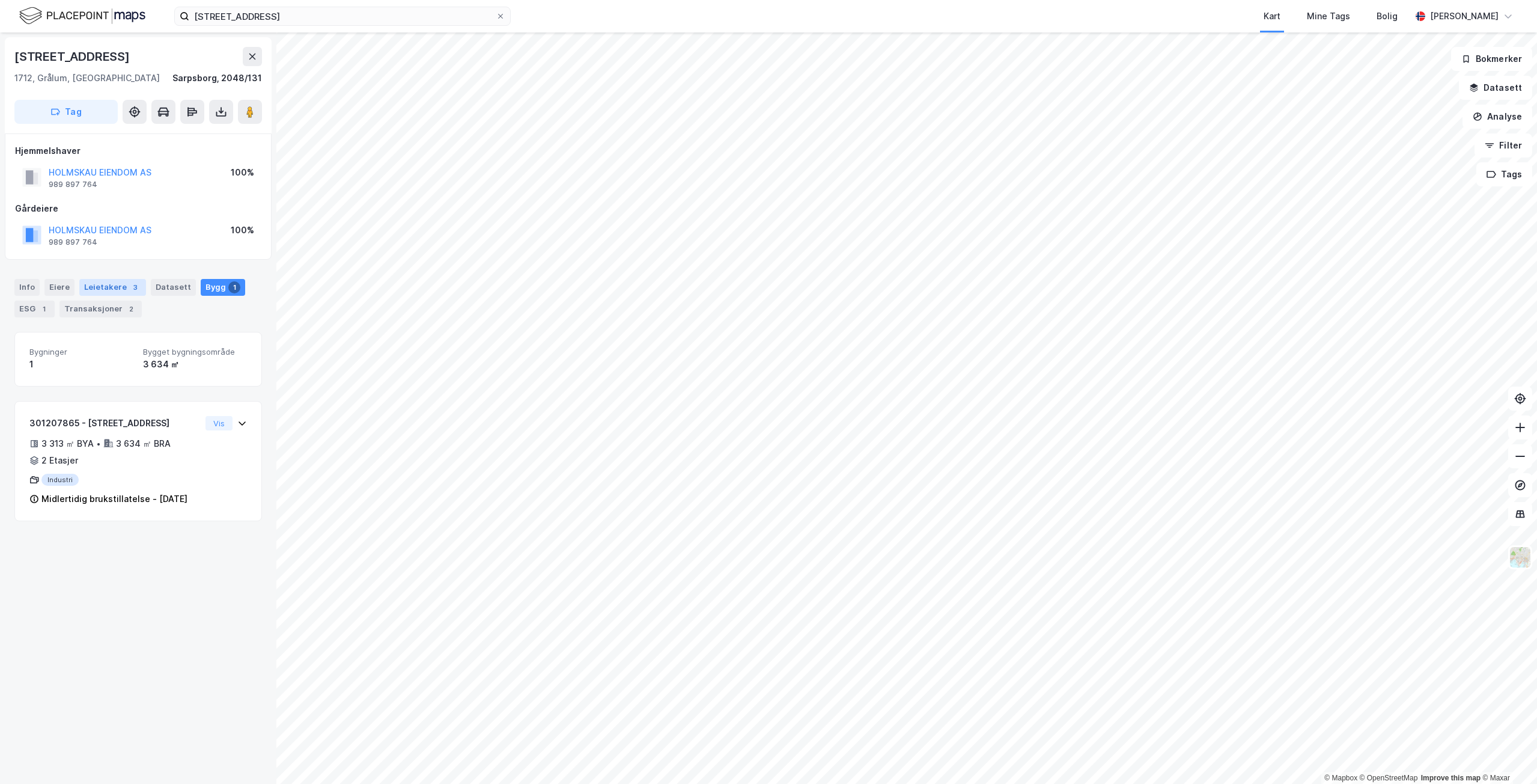
click at [112, 287] on div "Leietakere 3" at bounding box center [112, 288] width 67 height 17
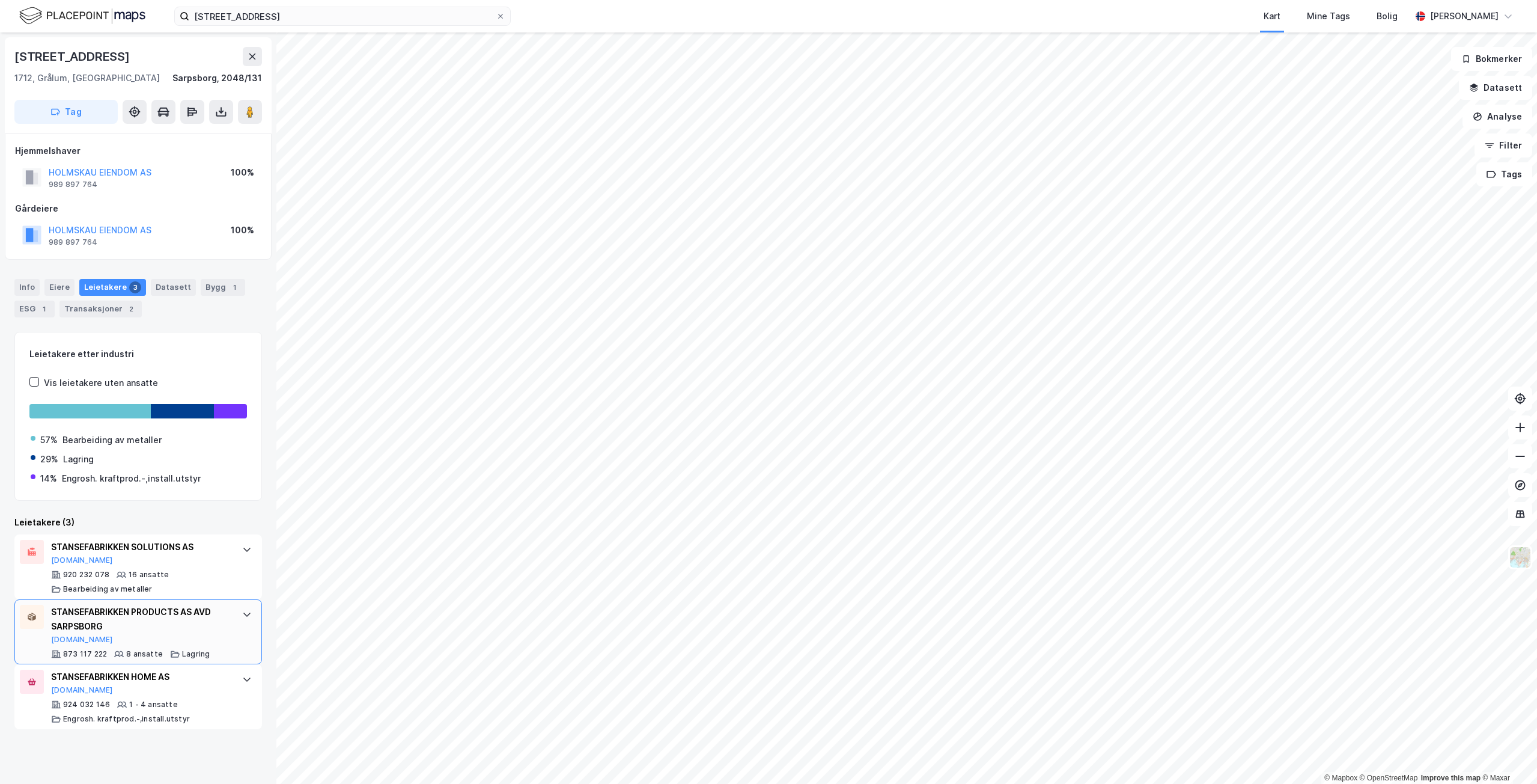
click at [178, 630] on div "STANSEFABRIKKEN PRODUCTS AS AVD SARPSBORG" at bounding box center [140, 619] width 180 height 29
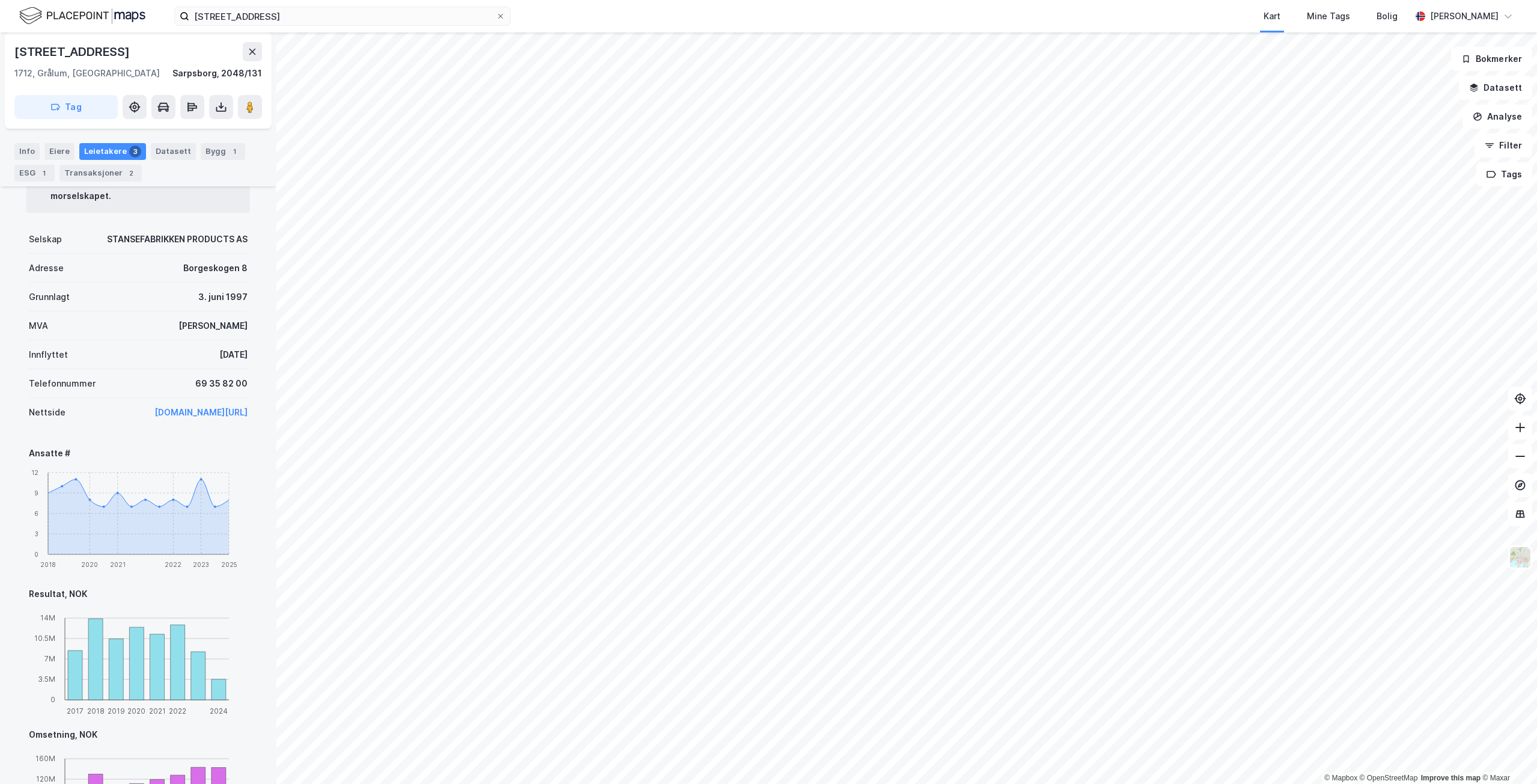
scroll to position [361, 0]
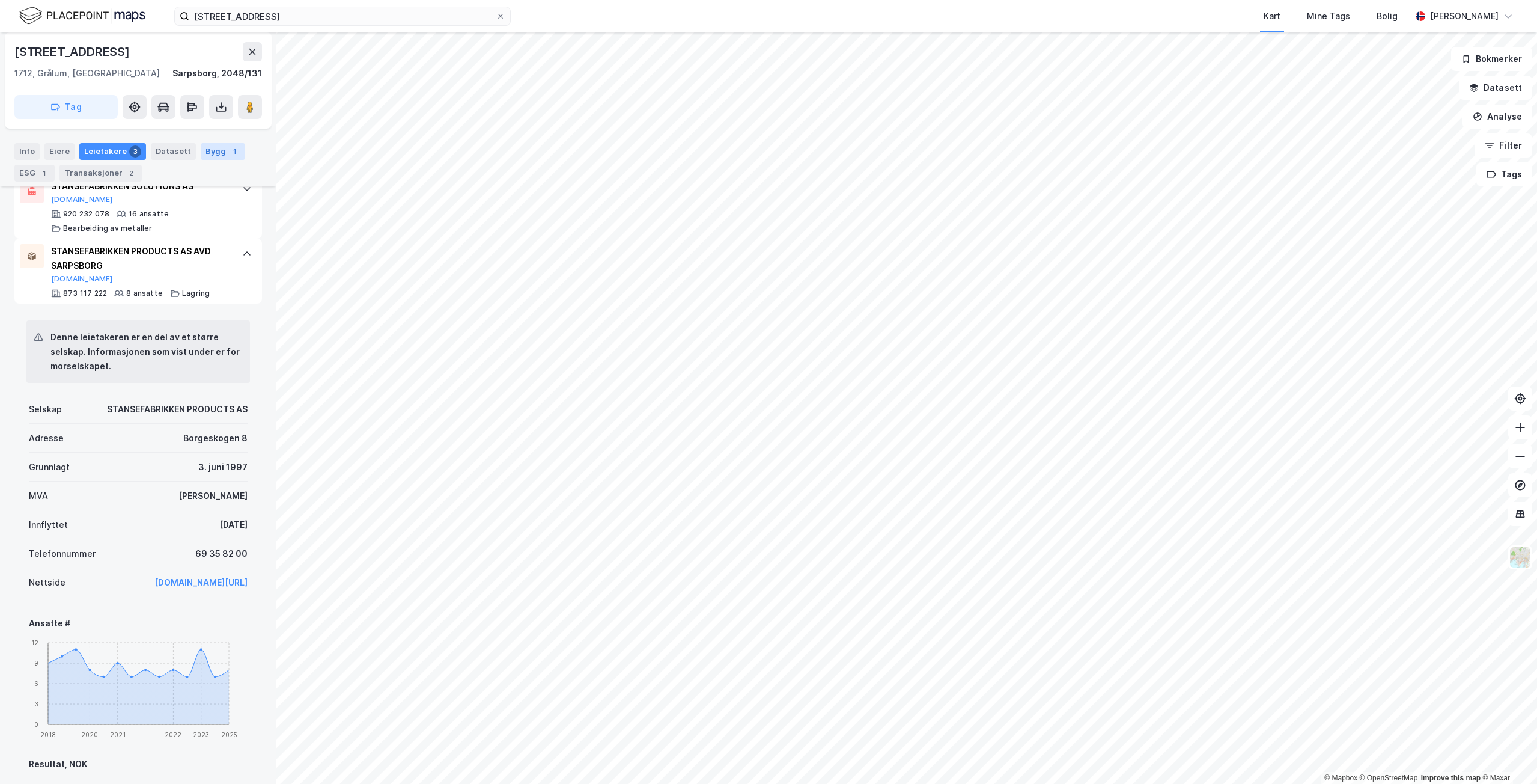
click at [212, 156] on div "Bygg 1" at bounding box center [223, 151] width 44 height 17
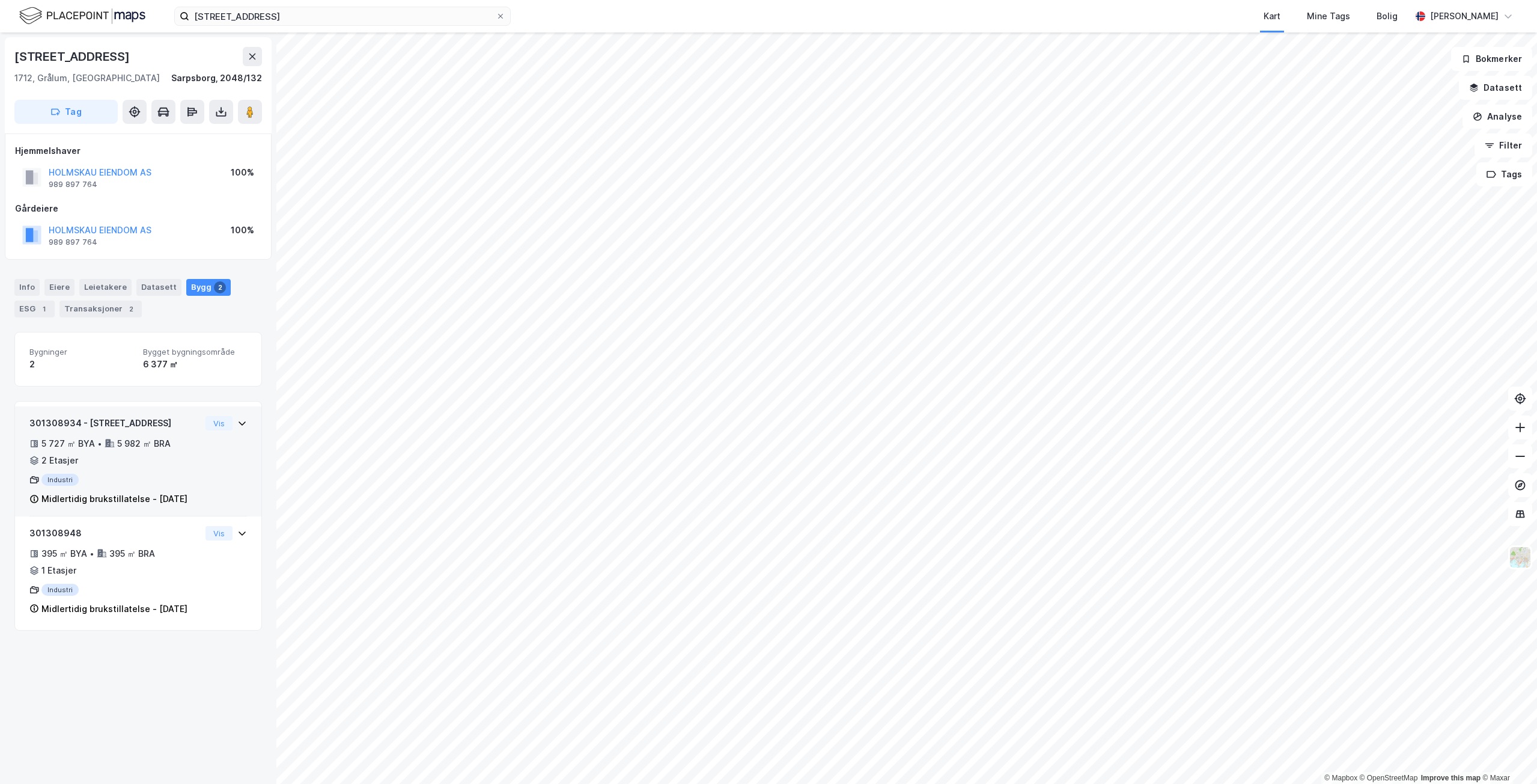
click at [232, 431] on div "301308934 - [GEOGRAPHIC_DATA] 20 5 727 ㎡ BYA • 5 982 ㎡ BRA • 2 Etasjer Industri…" at bounding box center [137, 465] width 217 height 101
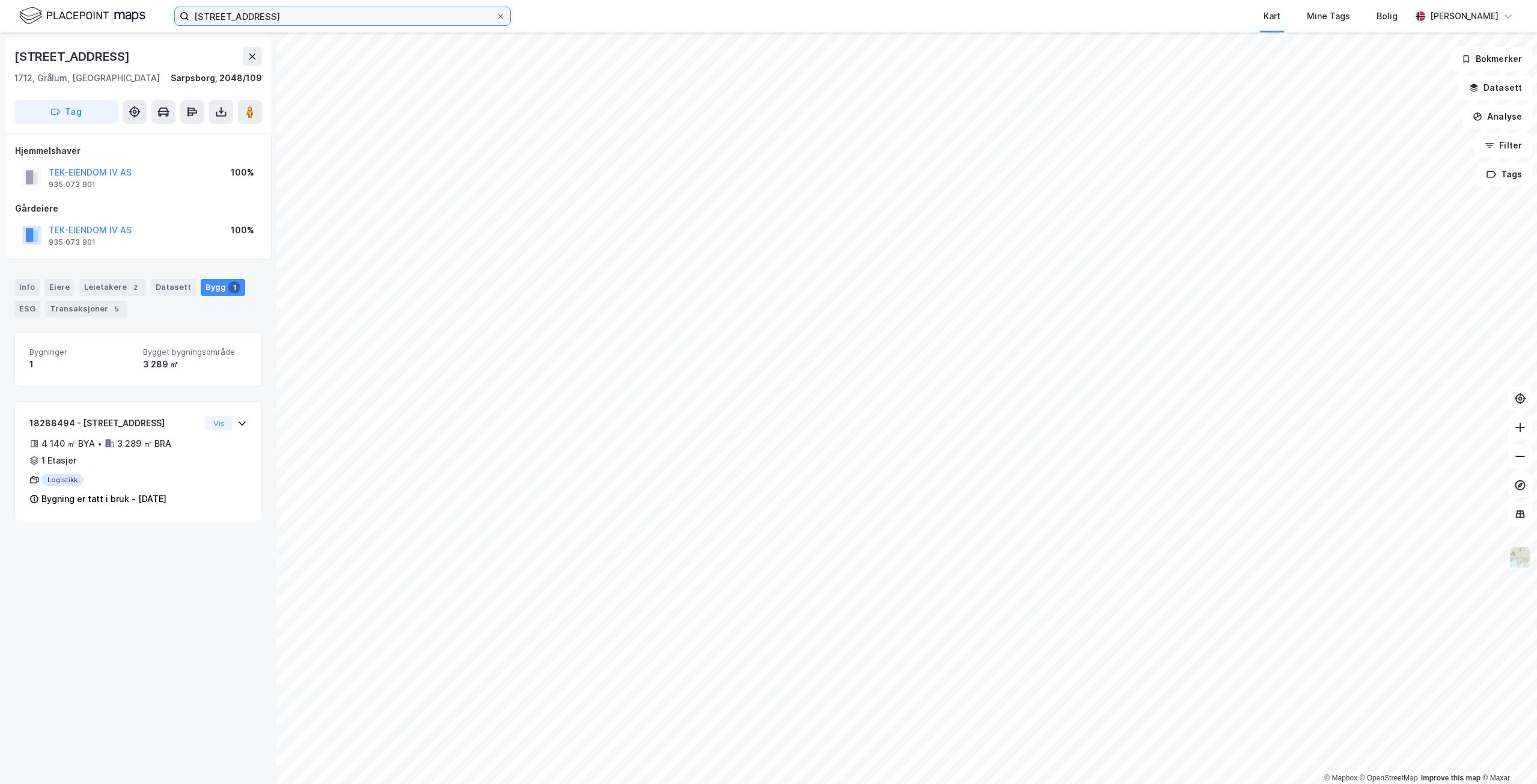
click at [454, 24] on input "[STREET_ADDRESS]" at bounding box center [342, 16] width 306 height 18
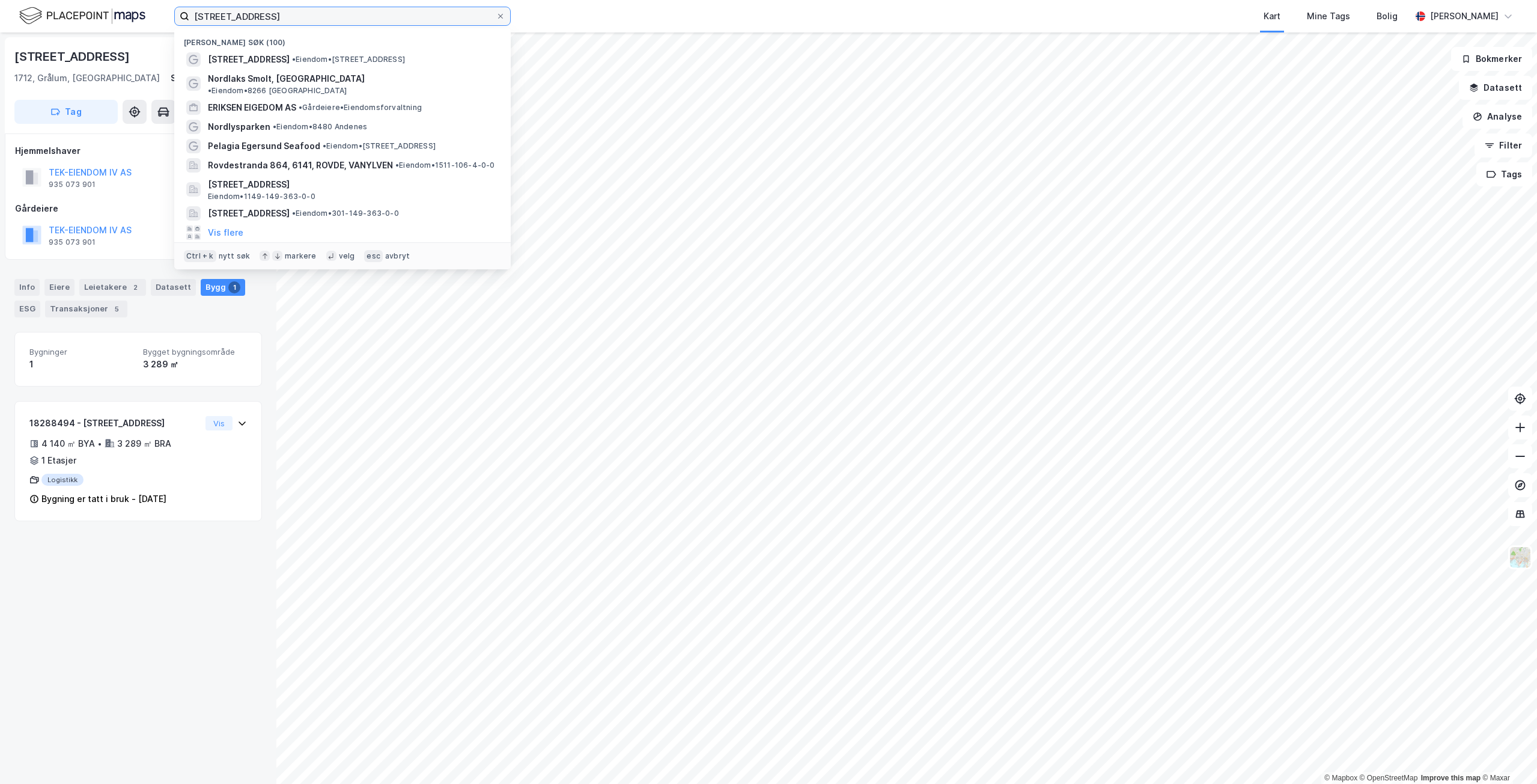
paste input "Gaia Salmon Postsmolt 1 AS"
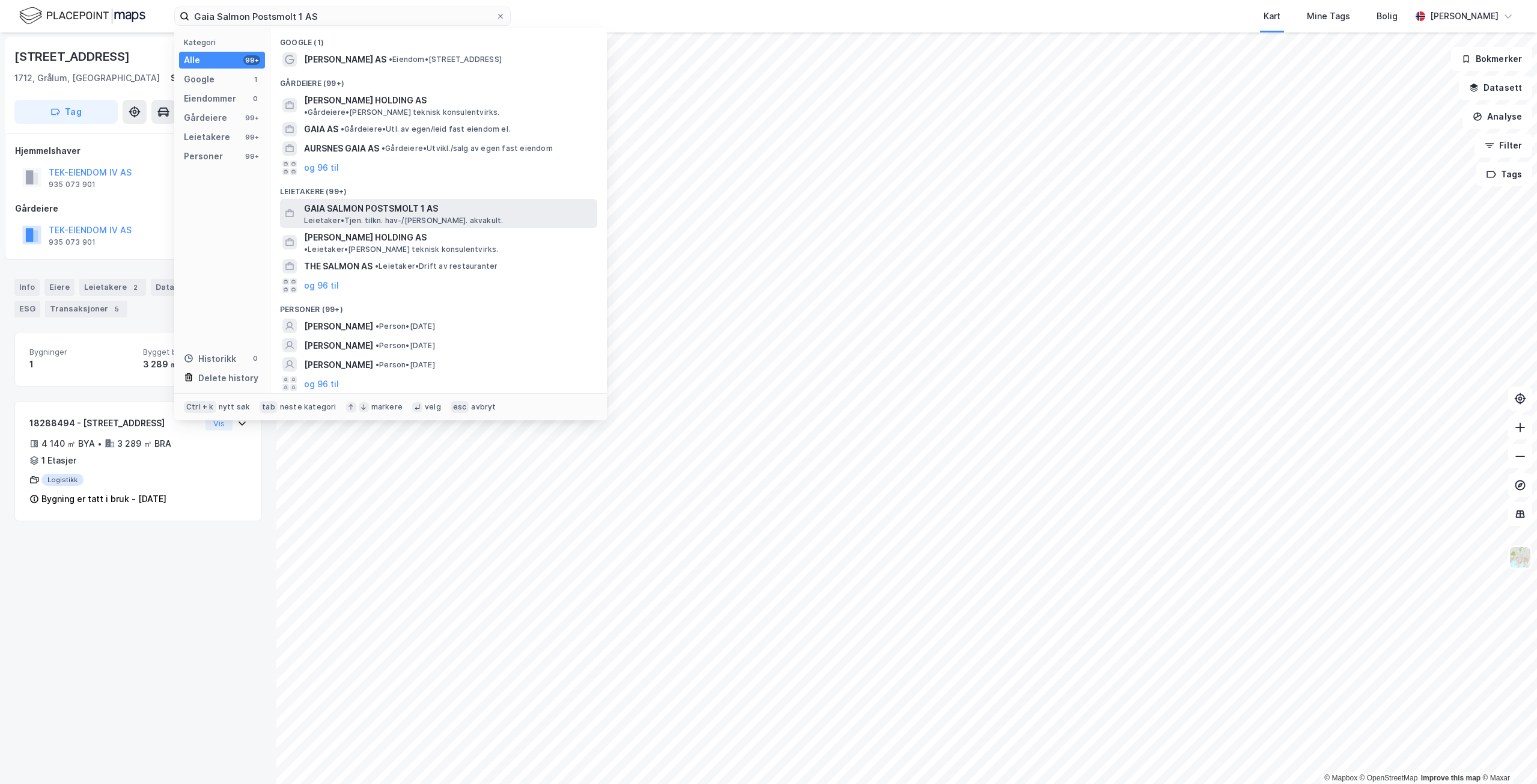
click at [370, 205] on span "GAIA SALMON POSTSMOLT 1 AS" at bounding box center [447, 208] width 289 height 14
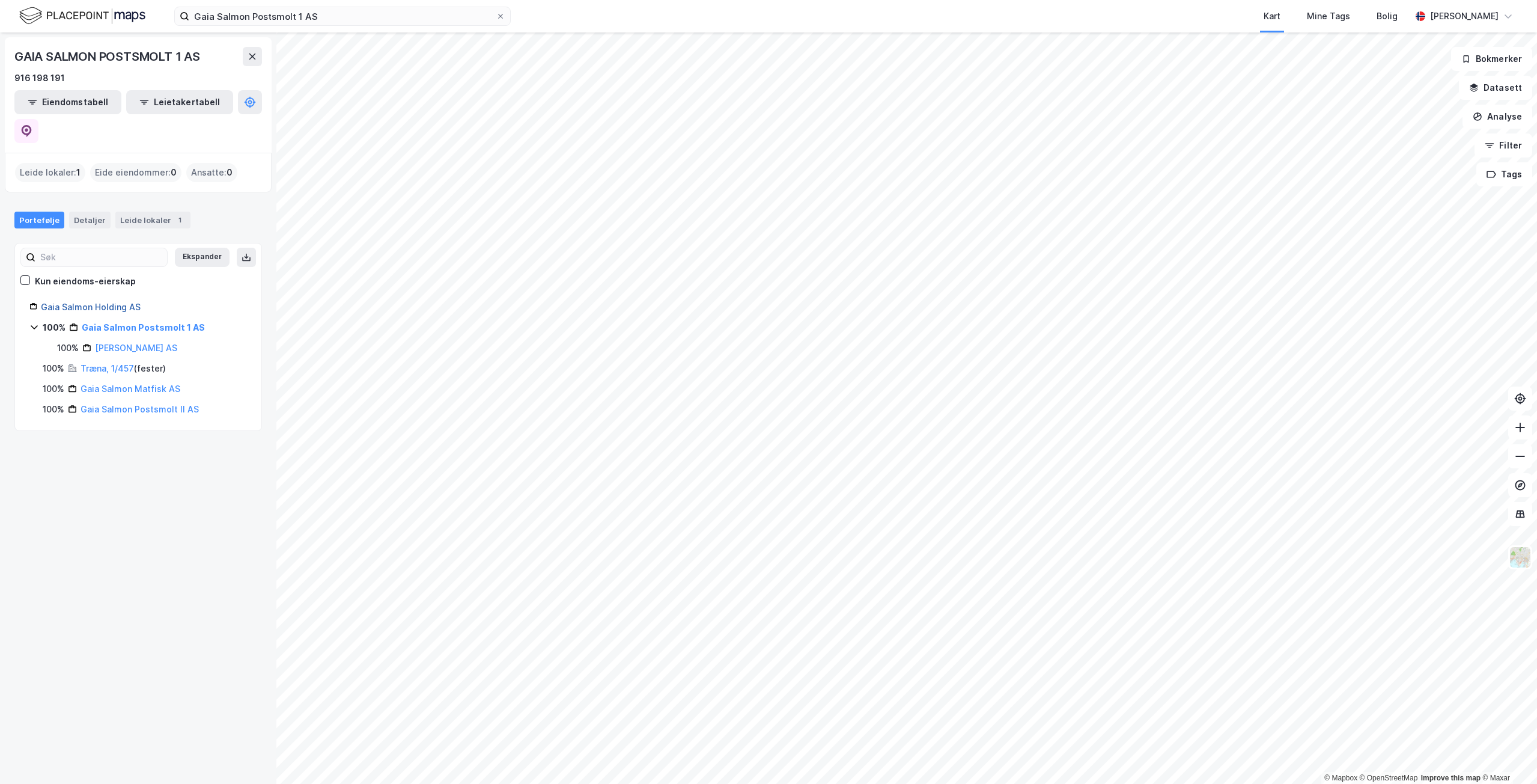
click at [104, 302] on link "Gaia Salmon Holding AS" at bounding box center [90, 306] width 100 height 10
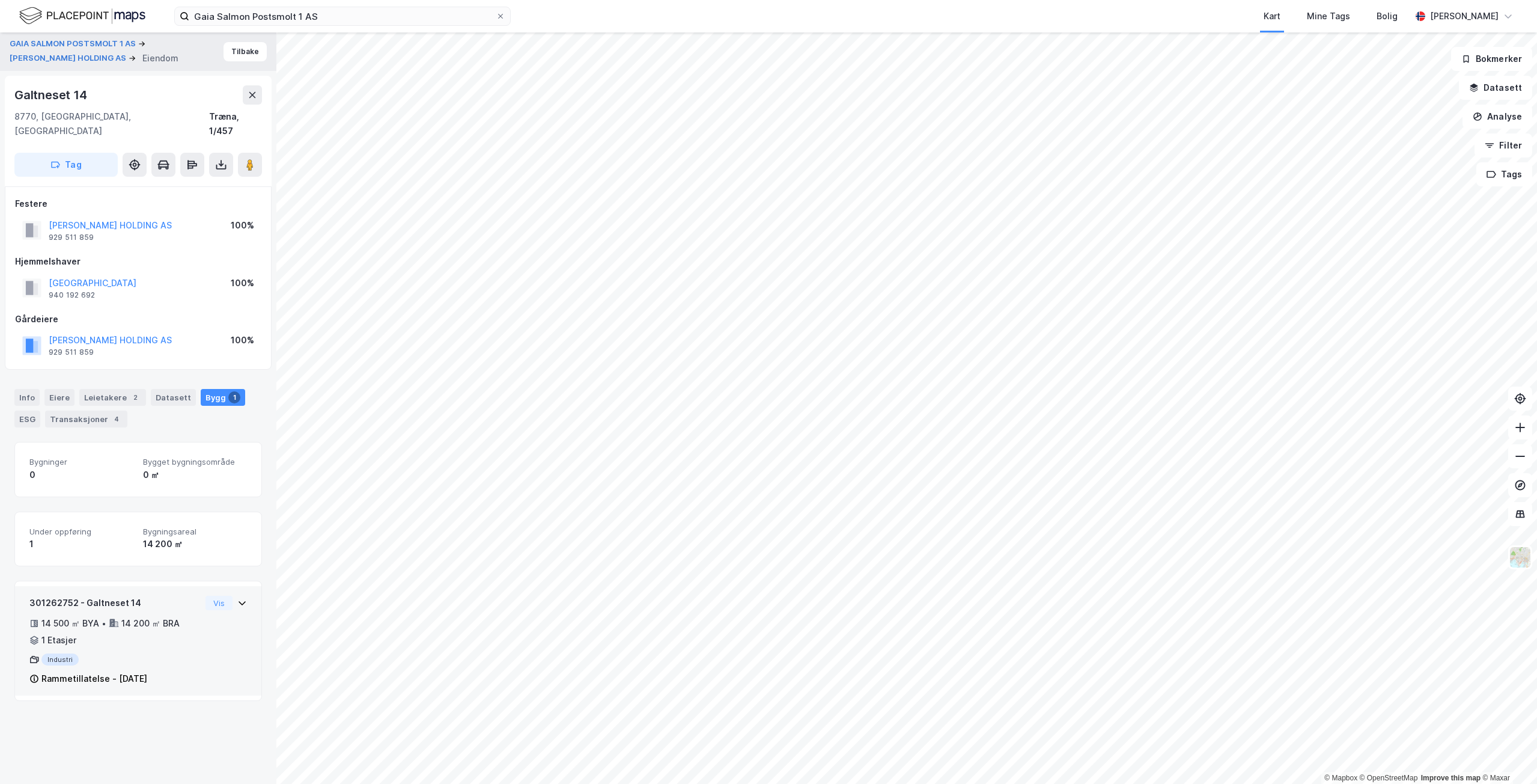
click at [169, 635] on div "301262752 - Galtneset 14 14 500 ㎡ BYA • 14 200 ㎡ BRA • 1 Etasjer Industri Ramme…" at bounding box center [115, 641] width 171 height 90
click at [198, 627] on div "301262752 - Galtneset 14 14 500 ㎡ BYA • 14 200 ㎡ BRA • 1 Etasjer Industri Ramme…" at bounding box center [137, 646] width 217 height 100
click at [0, 0] on button "[PERSON_NAME] HOLDING AS" at bounding box center [0, 0] width 0 height 0
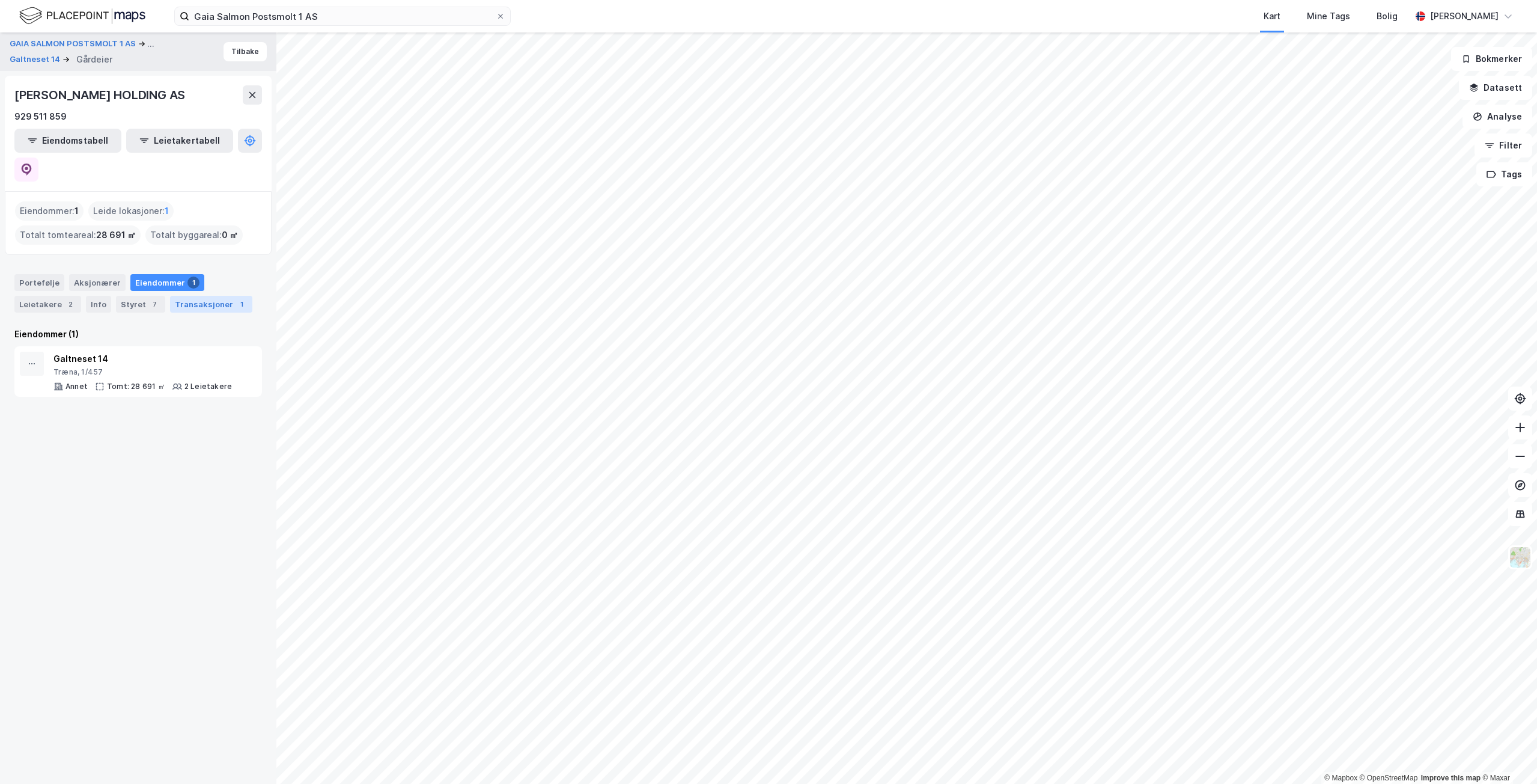
click at [208, 296] on div "Transaksjoner 1" at bounding box center [212, 305] width 83 height 17
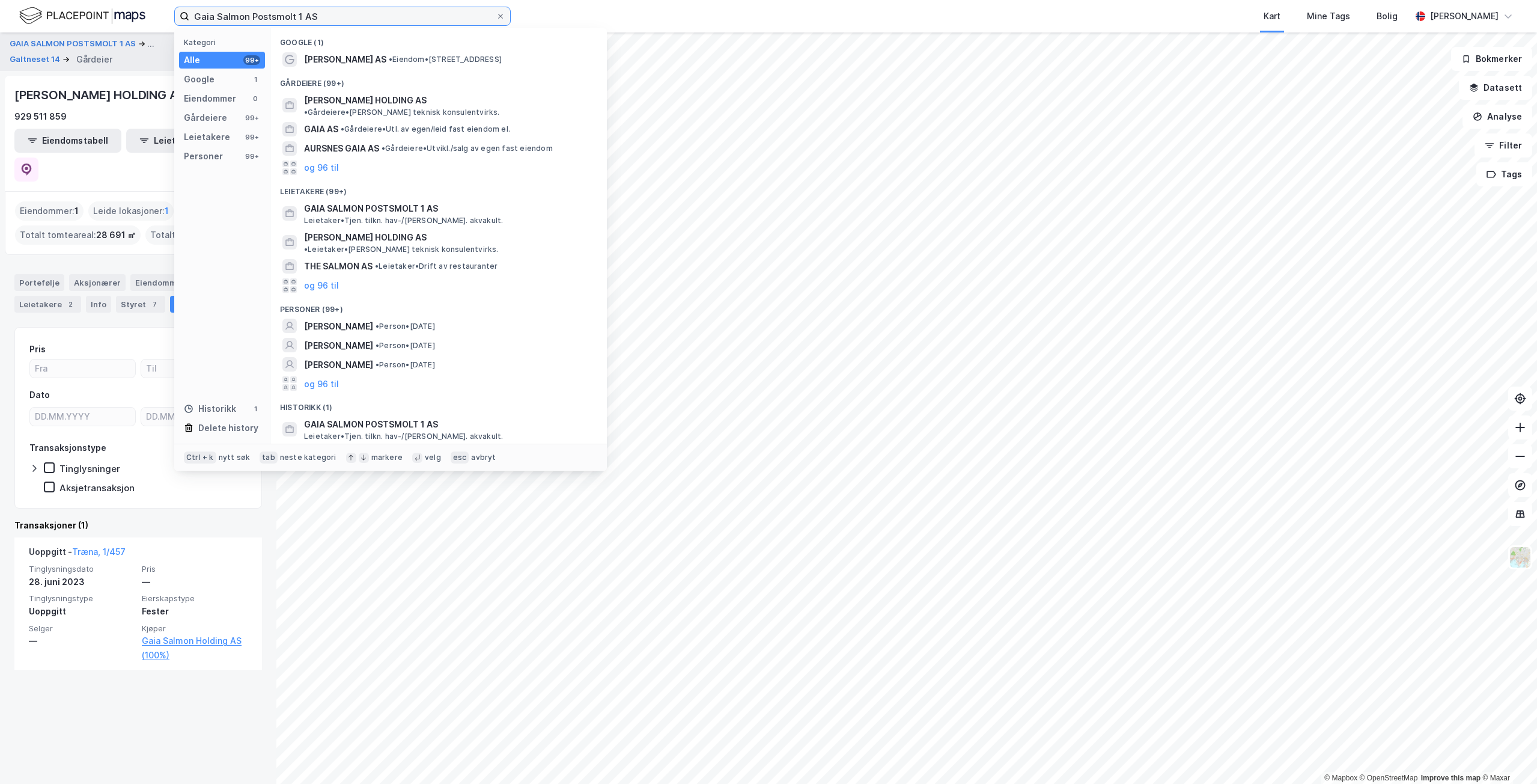
drag, startPoint x: 343, startPoint y: 20, endPoint x: -128, endPoint y: 12, distance: 471.1
click at [0, 12] on html "Gaia Salmon Postsmolt 1 AS Kategori Alle 99+ Google 1 Eiendommer 0 Gårdeiere 99…" at bounding box center [768, 392] width 1537 height 784
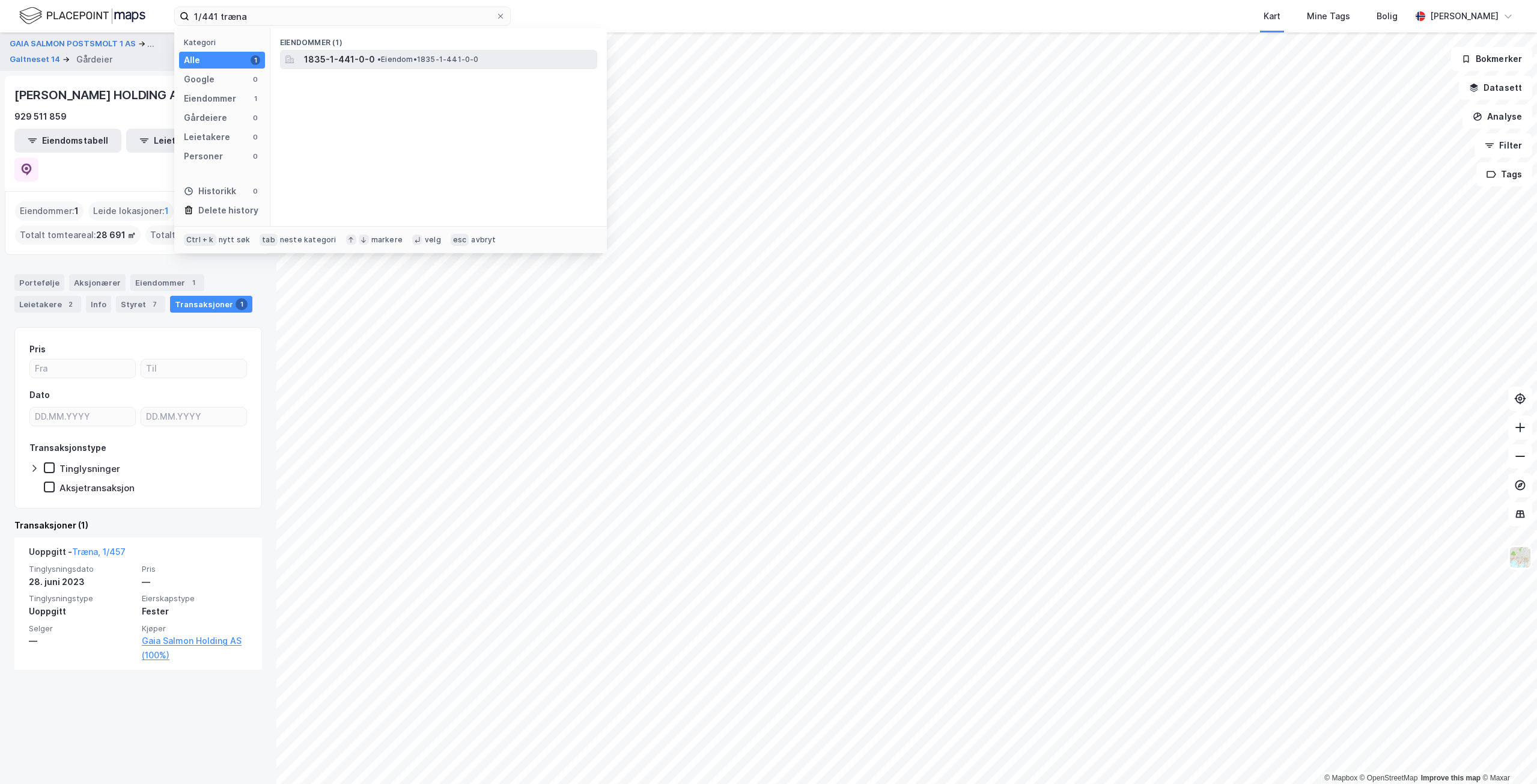
click at [402, 62] on span "• Eiendom • 1835-1-441-0-0" at bounding box center [428, 59] width 102 height 9
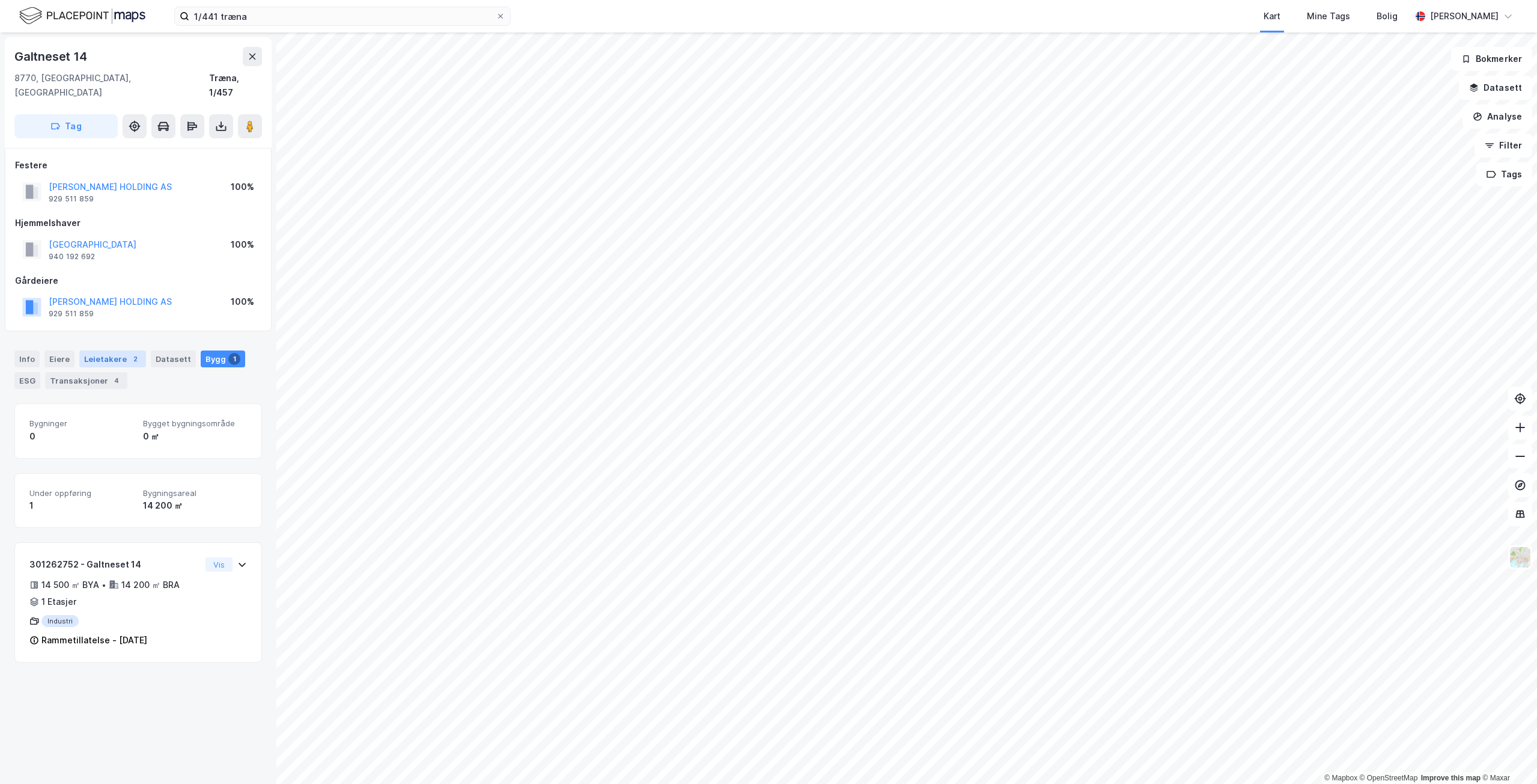
click at [133, 351] on div "Leietakere 2" at bounding box center [112, 359] width 67 height 17
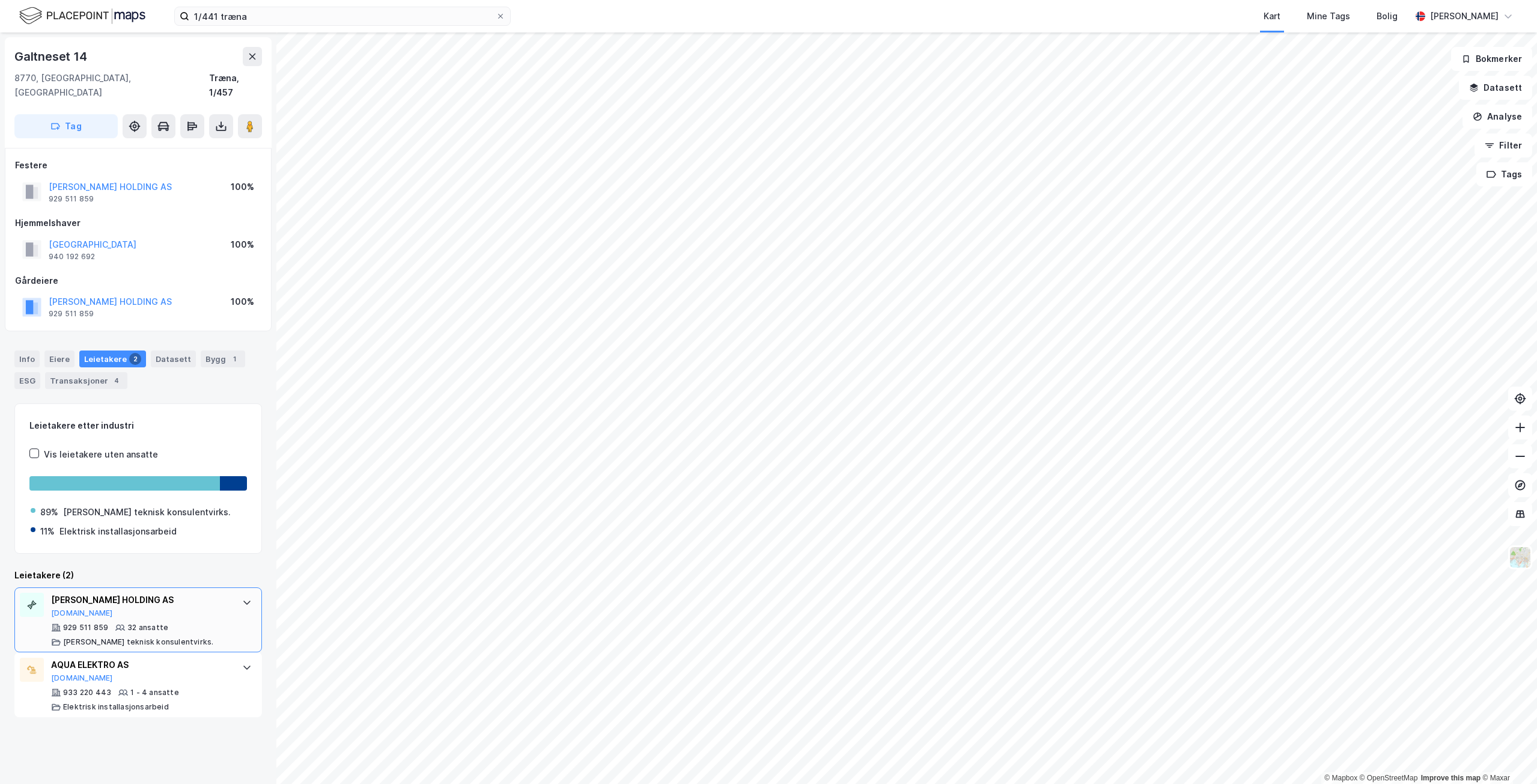
click at [208, 605] on div "[PERSON_NAME] HOLDING AS [DOMAIN_NAME] 929 511 859 32 ansatte [PERSON_NAME] tek…" at bounding box center [140, 619] width 180 height 55
click at [0, 0] on button "[PERSON_NAME] HOLDING AS" at bounding box center [0, 0] width 0 height 0
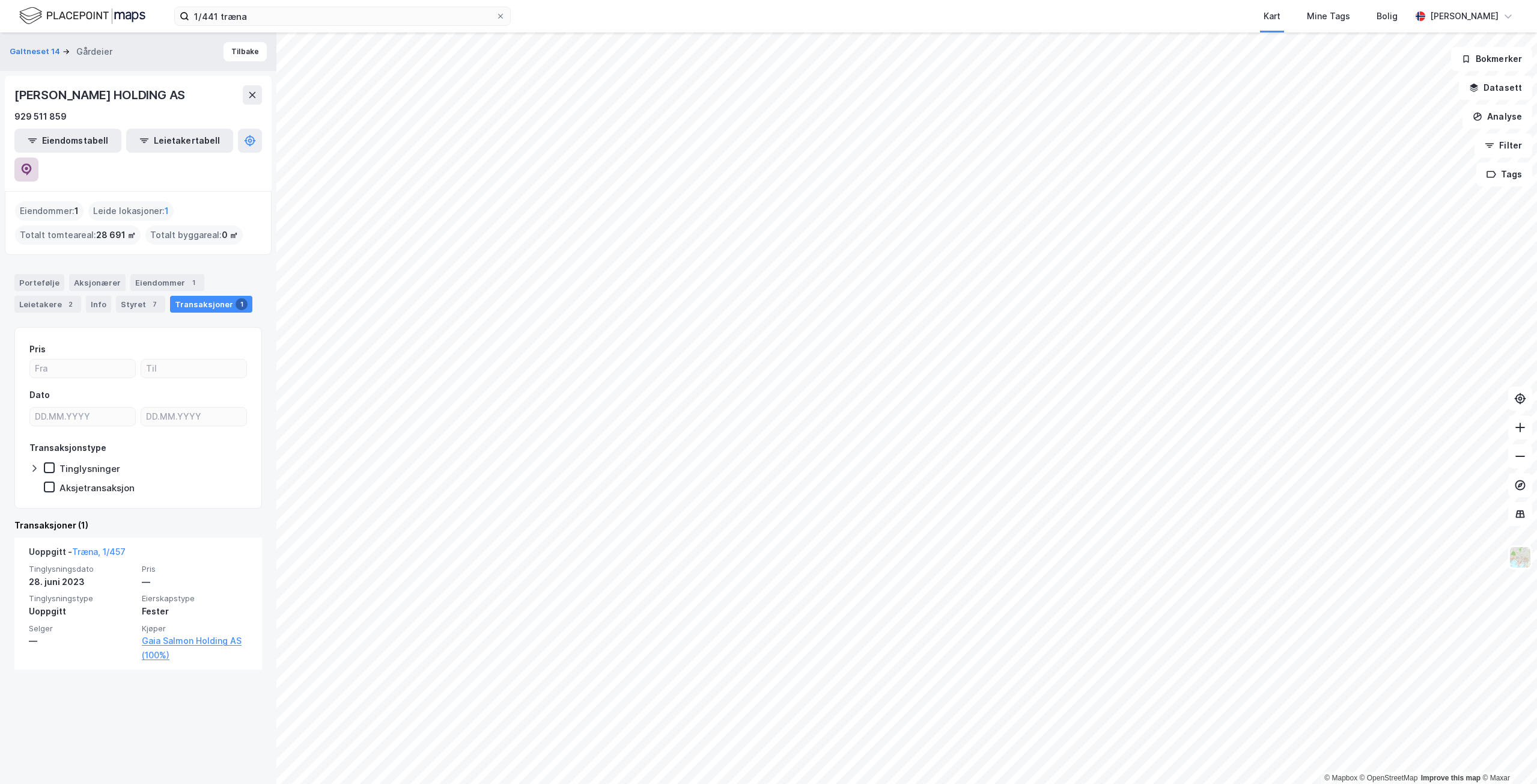
click at [39, 157] on button at bounding box center [26, 169] width 24 height 24
click at [176, 274] on div "Eiendommer 1" at bounding box center [167, 283] width 74 height 17
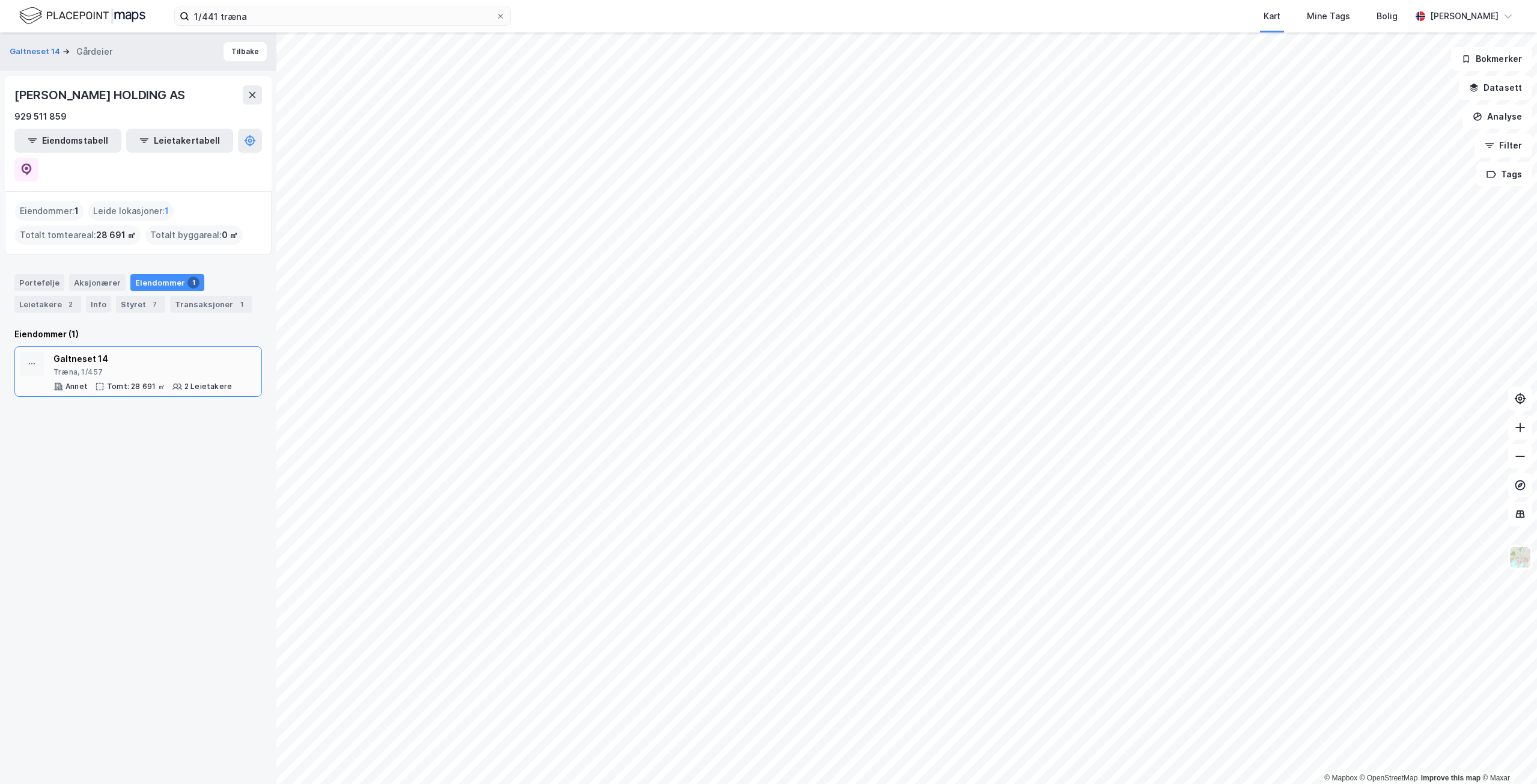
click at [189, 368] on div "Træna, 1/457" at bounding box center [143, 372] width 179 height 9
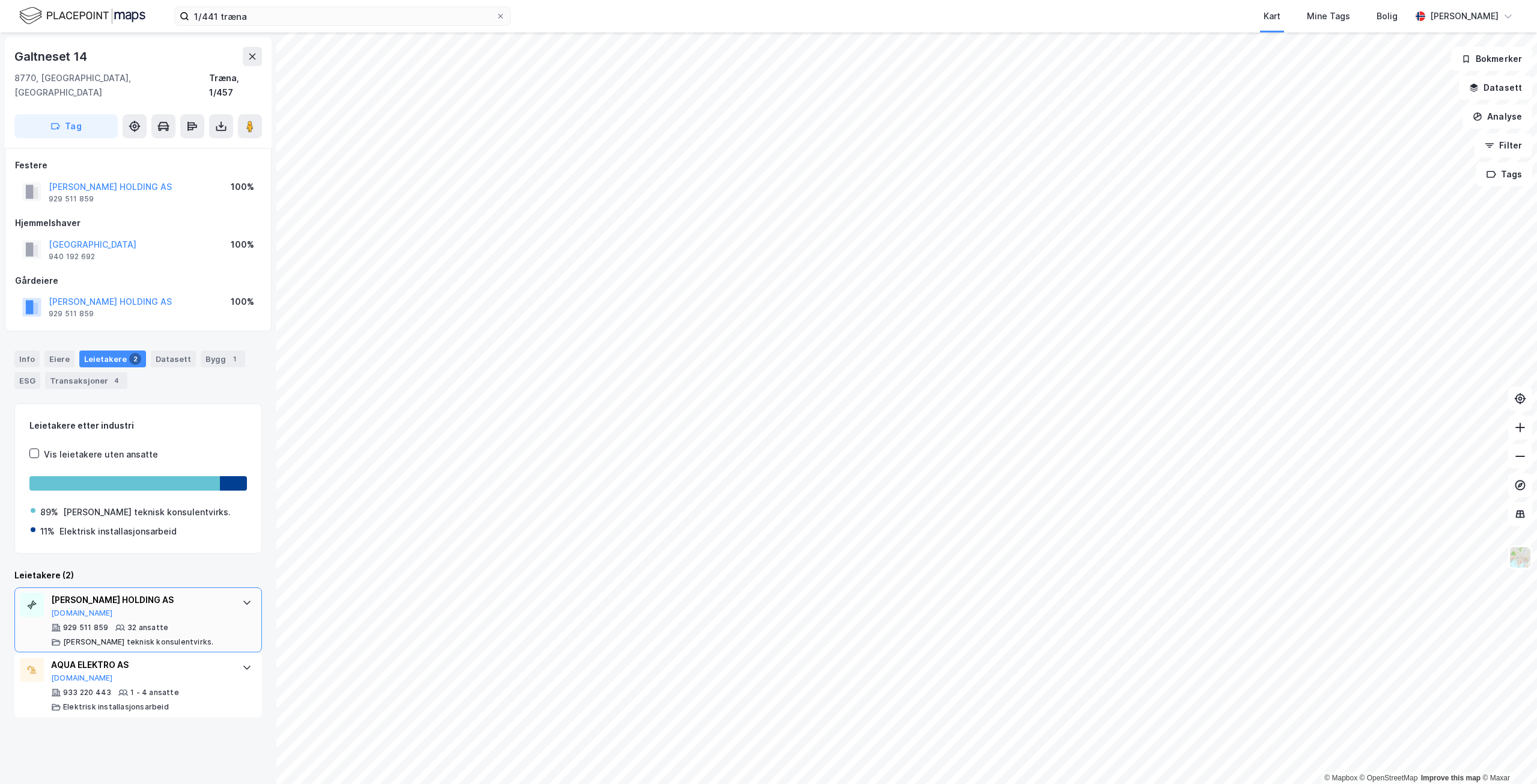
click at [214, 622] on div "929 511 859 32 ansatte [PERSON_NAME] teknisk konsulentvirks." at bounding box center [140, 635] width 180 height 24
click at [309, 10] on input "1/441 træna" at bounding box center [342, 16] width 306 height 18
click at [308, 10] on input "1/441 træna" at bounding box center [342, 16] width 306 height 18
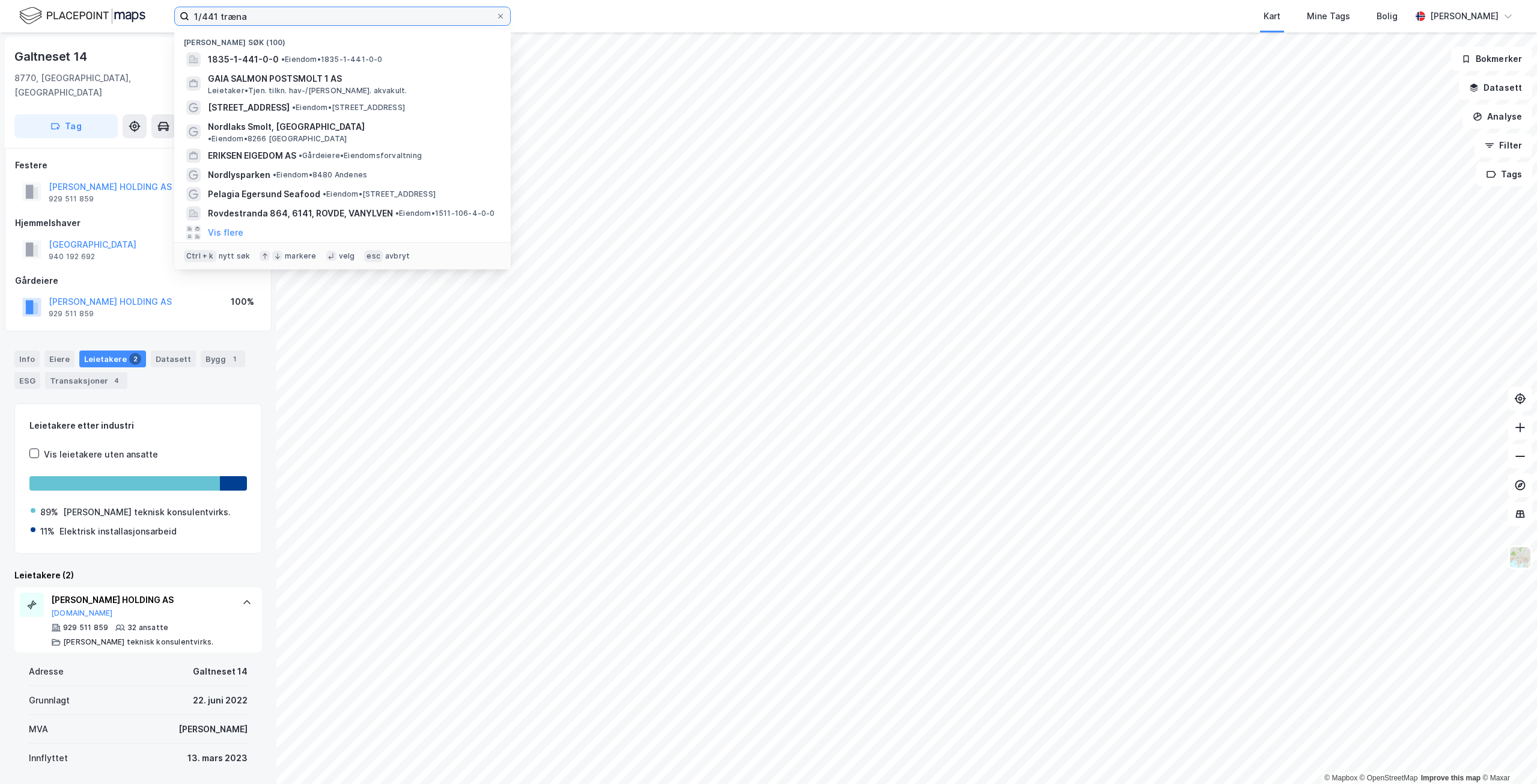
click at [308, 10] on input "1/441 træna" at bounding box center [342, 16] width 306 height 18
paste input "Borgeskogen øst"
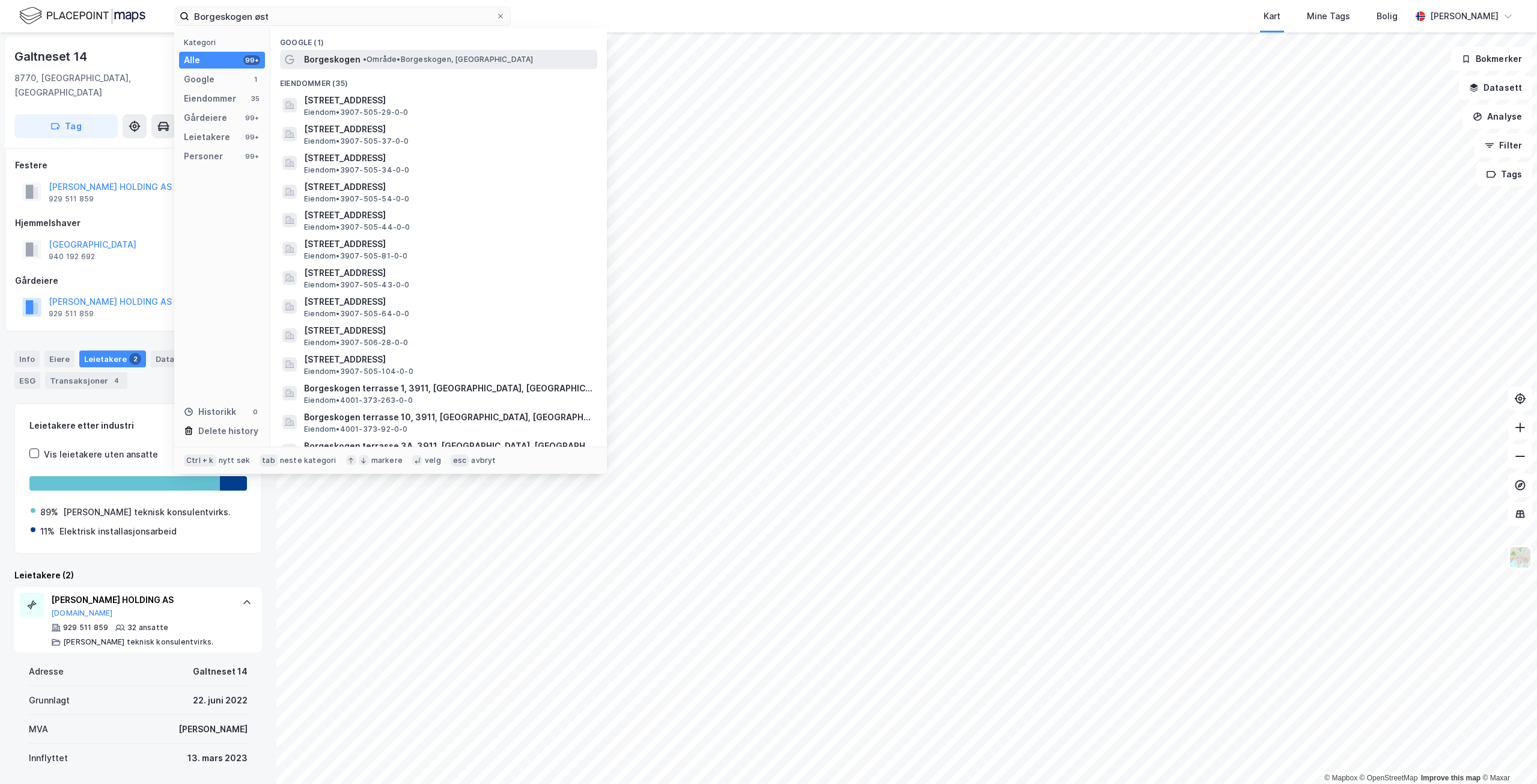
click at [323, 57] on span "Borgeskogen" at bounding box center [332, 59] width 56 height 14
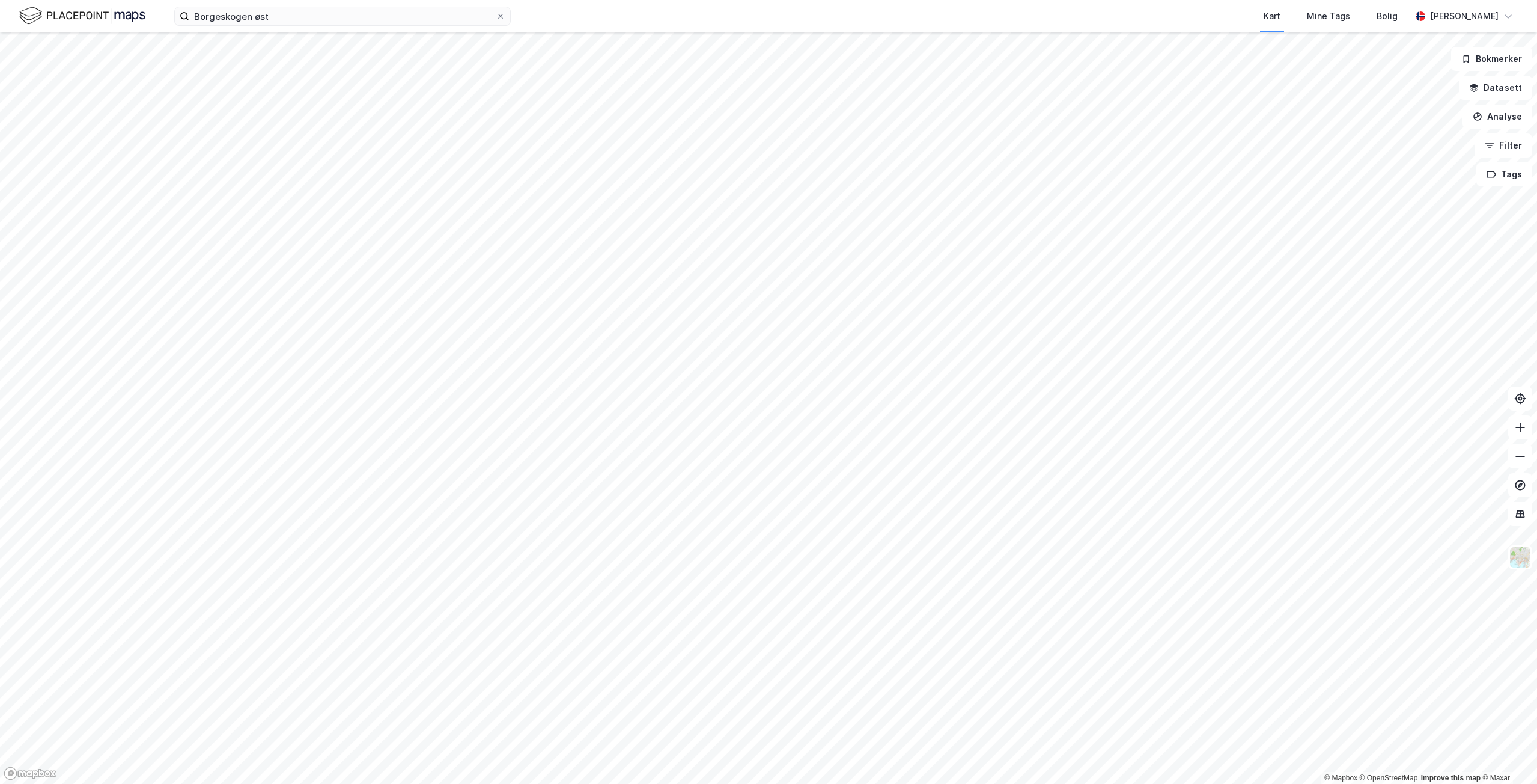
click at [407, 27] on div "Borgeskogen øst Kart Mine Tags Bolig [PERSON_NAME]" at bounding box center [768, 16] width 1537 height 33
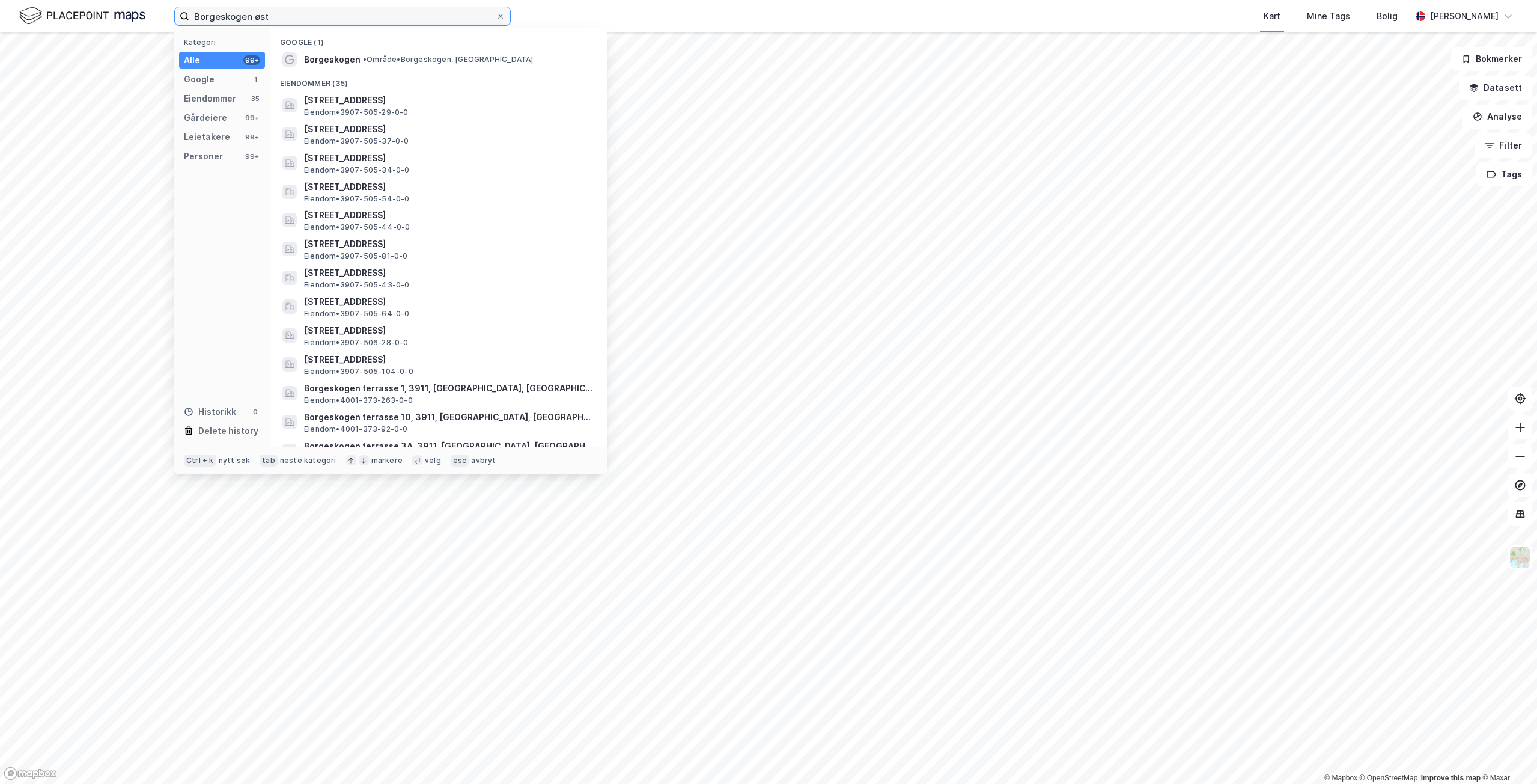
click at [400, 21] on input "Borgeskogen øst" at bounding box center [342, 16] width 306 height 18
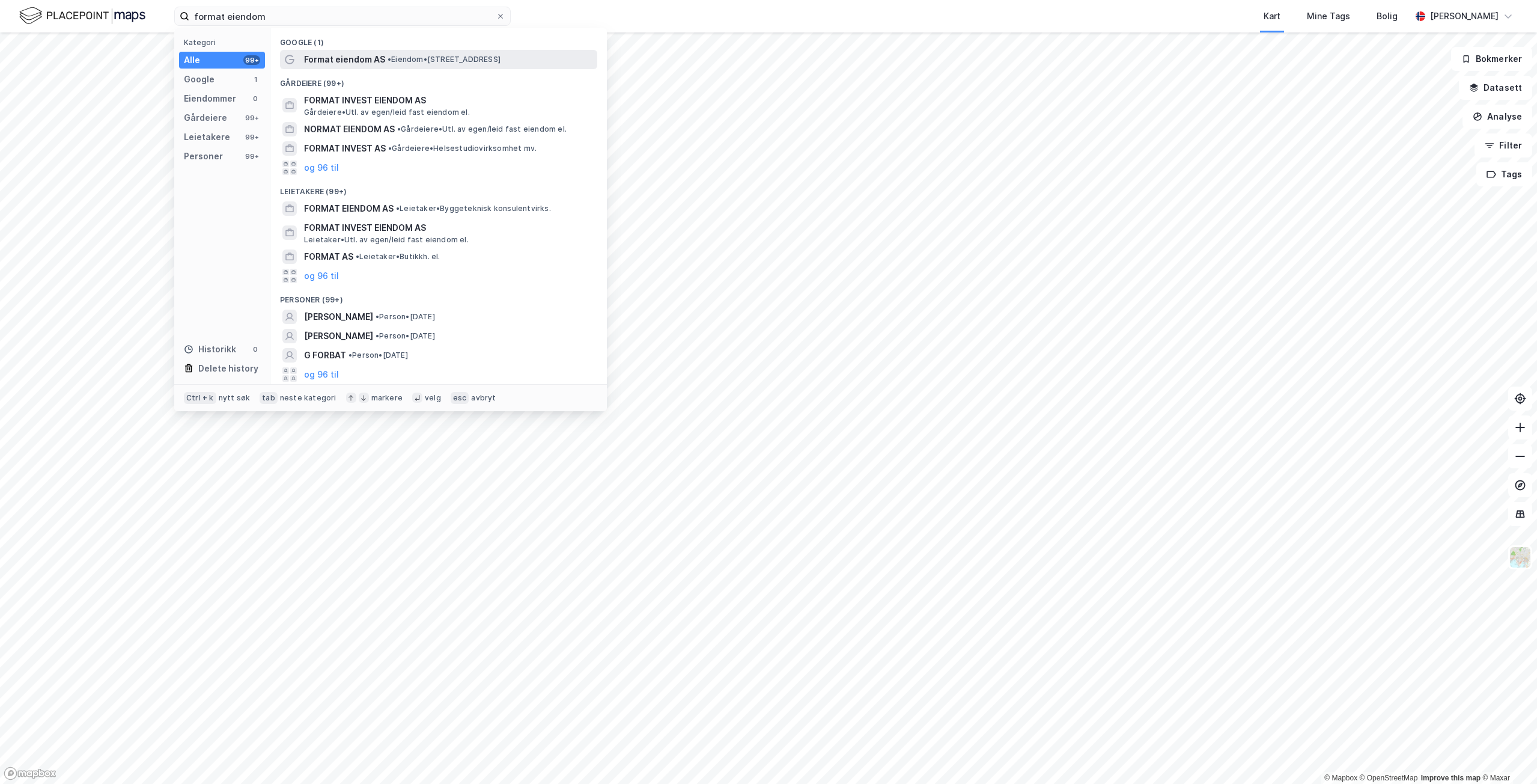
click at [404, 60] on span "• Eiendom • [STREET_ADDRESS]" at bounding box center [444, 59] width 113 height 9
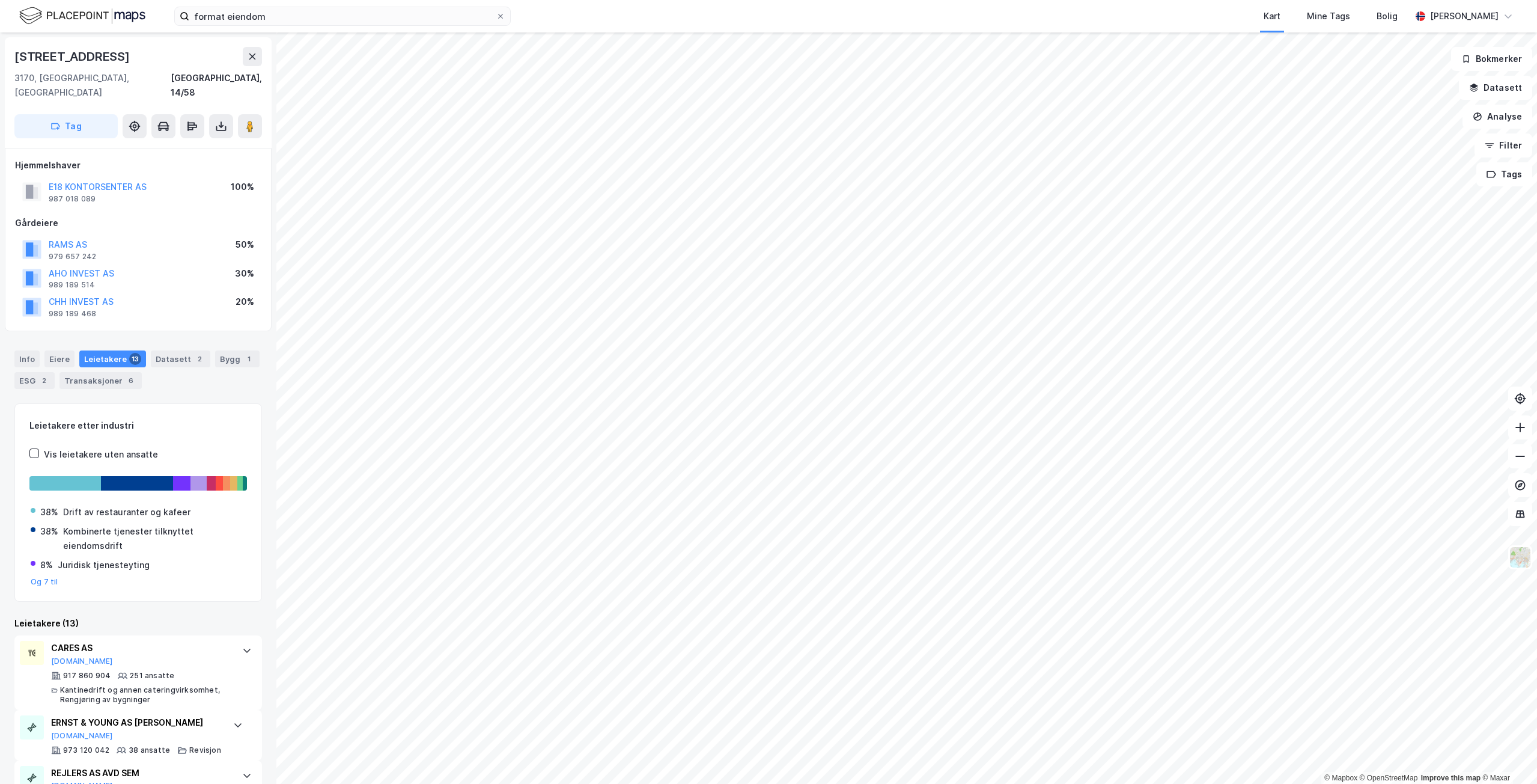
click at [818, 24] on div "Kart Mine Tags Bolig" at bounding box center [990, 16] width 842 height 33
click at [290, 5] on div "format eiendom Kart Mine Tags Bolig [PERSON_NAME]" at bounding box center [768, 16] width 1537 height 33
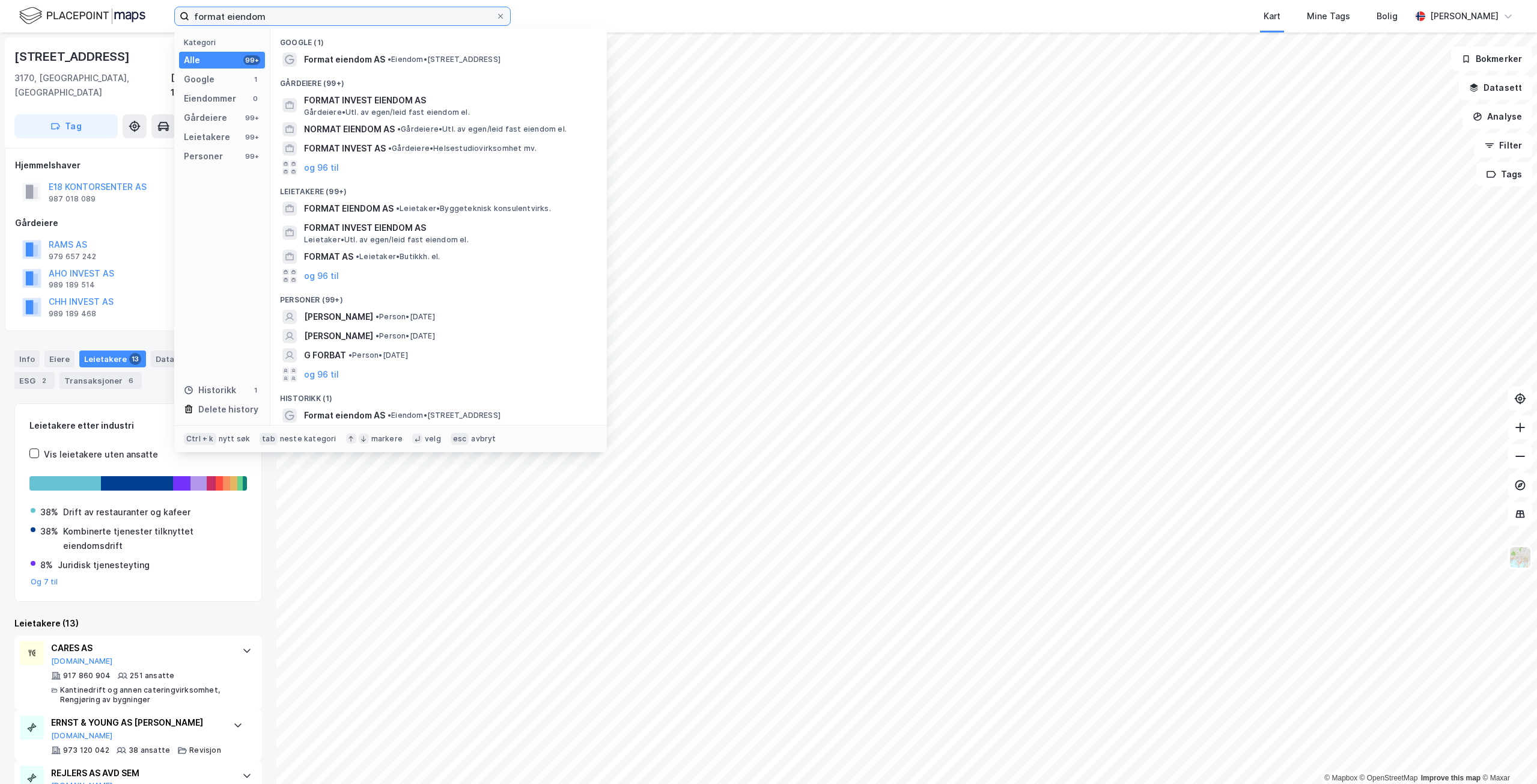
click at [291, 17] on input "format eiendom" at bounding box center [342, 16] width 306 height 18
paste input "Borgeskogen Øst AS"
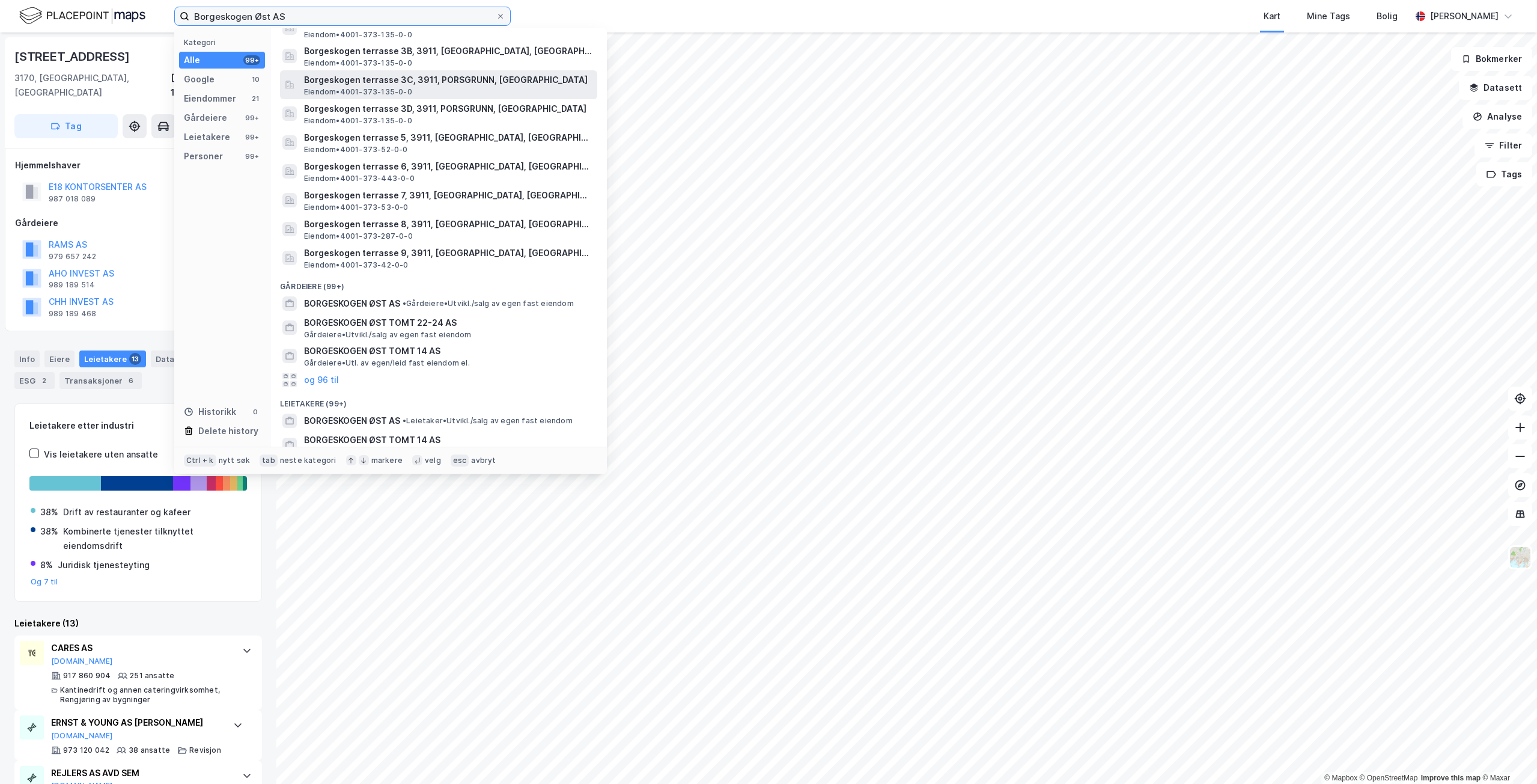
scroll to position [640, 0]
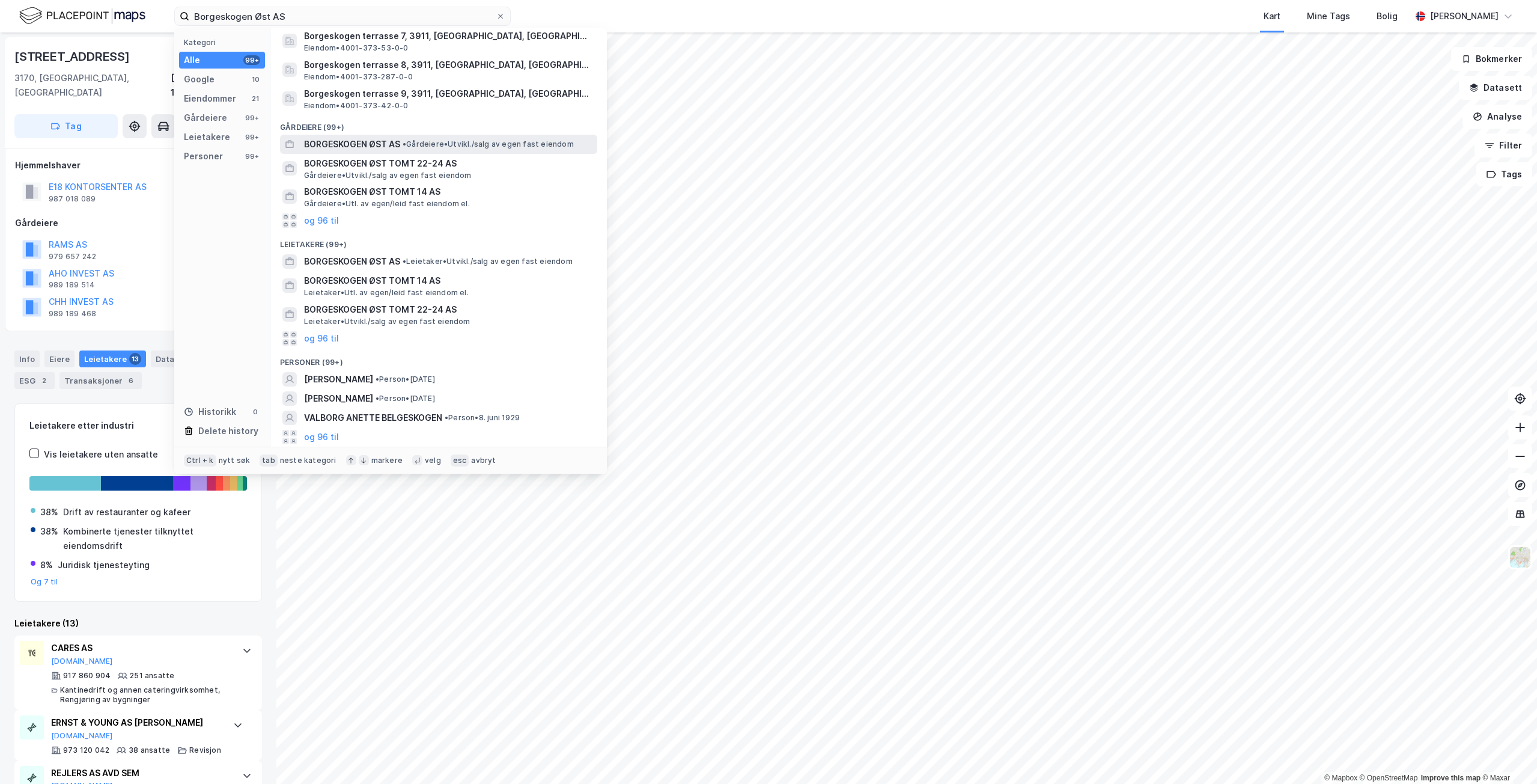
click at [374, 149] on span "BORGESKOGEN ØST AS" at bounding box center [352, 144] width 96 height 14
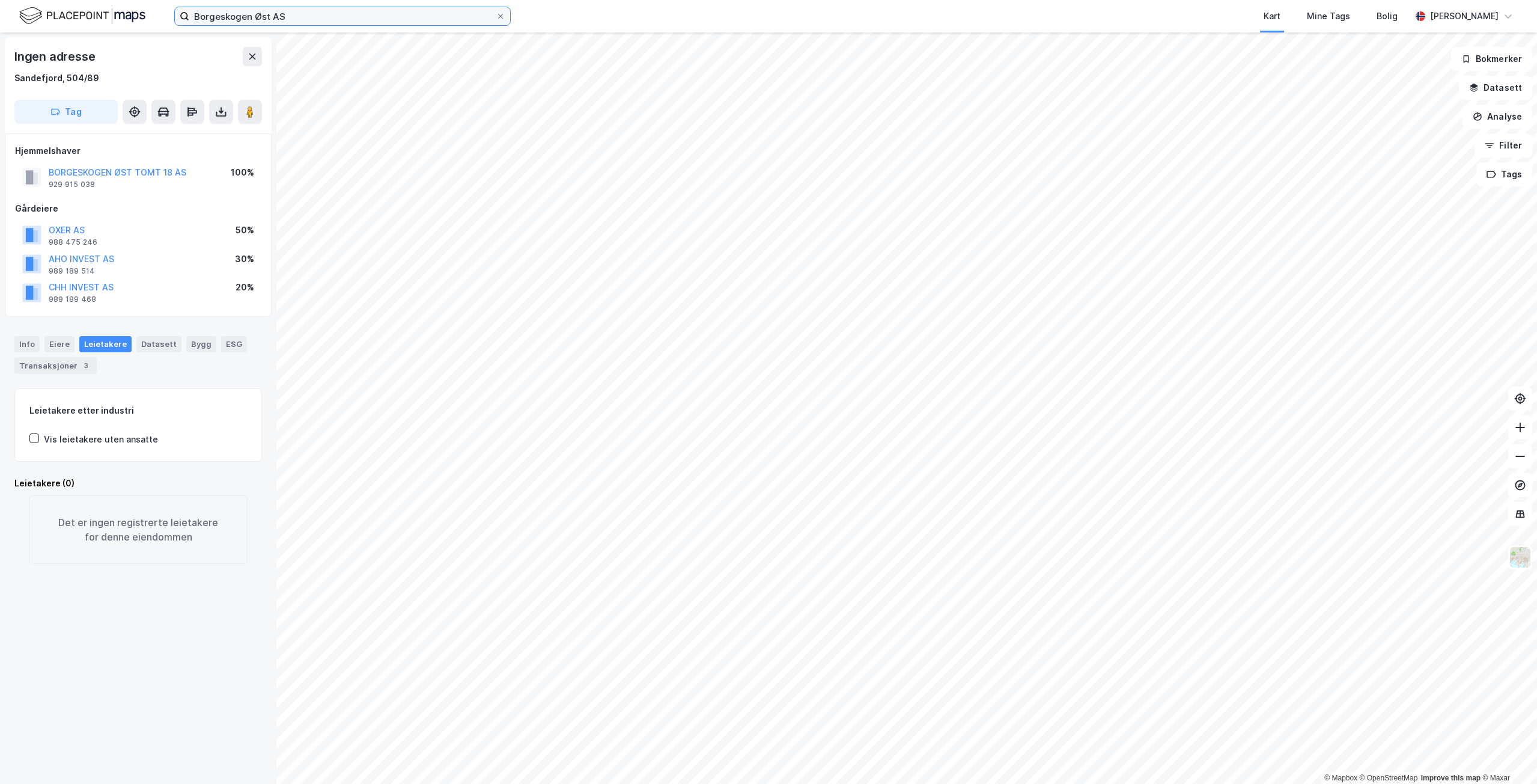
click at [401, 8] on input "Borgeskogen Øst AS" at bounding box center [342, 16] width 306 height 18
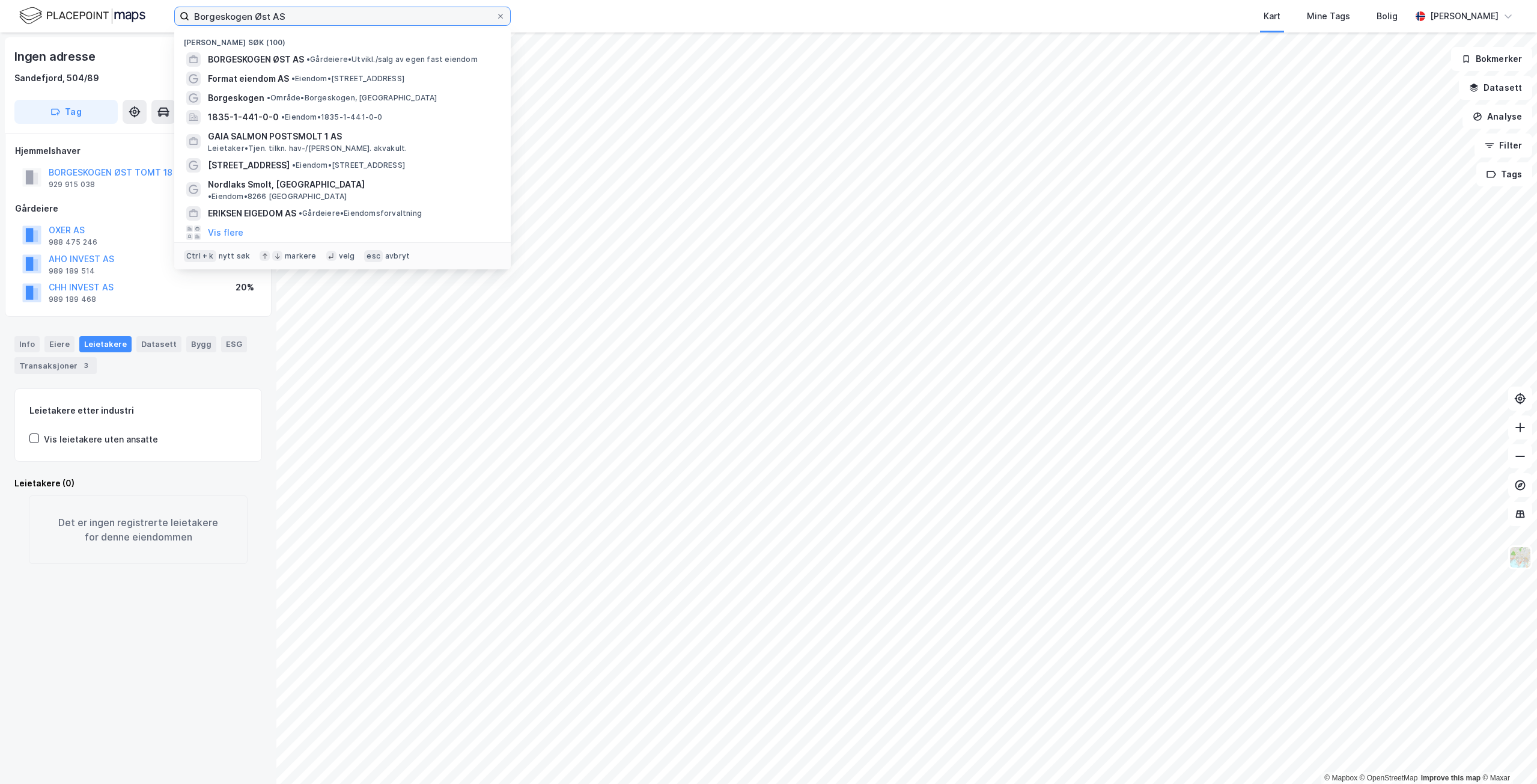
click at [401, 8] on input "Borgeskogen Øst AS" at bounding box center [342, 16] width 306 height 18
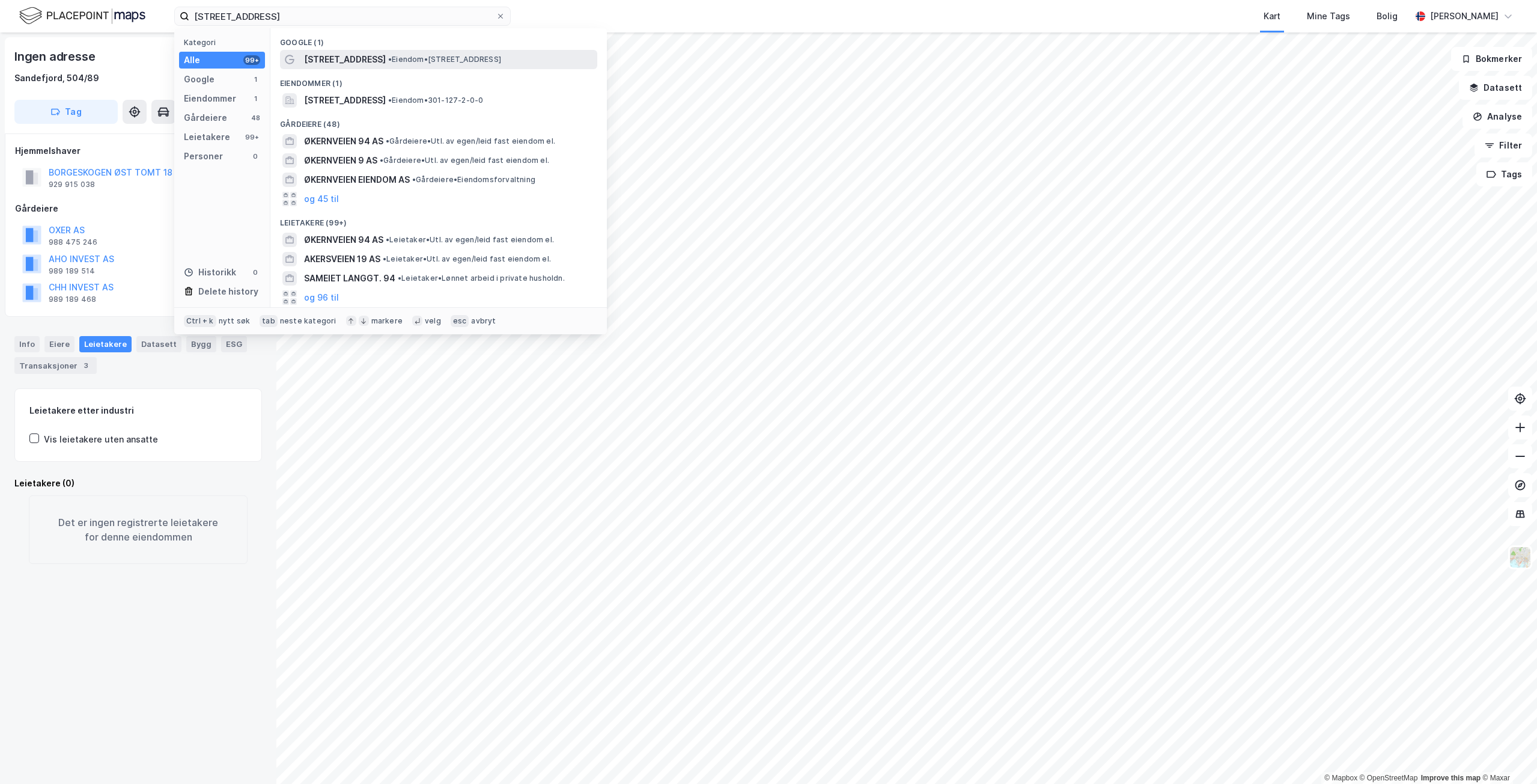
click at [482, 64] on span "• Eiendom • [STREET_ADDRESS]" at bounding box center [445, 59] width 113 height 9
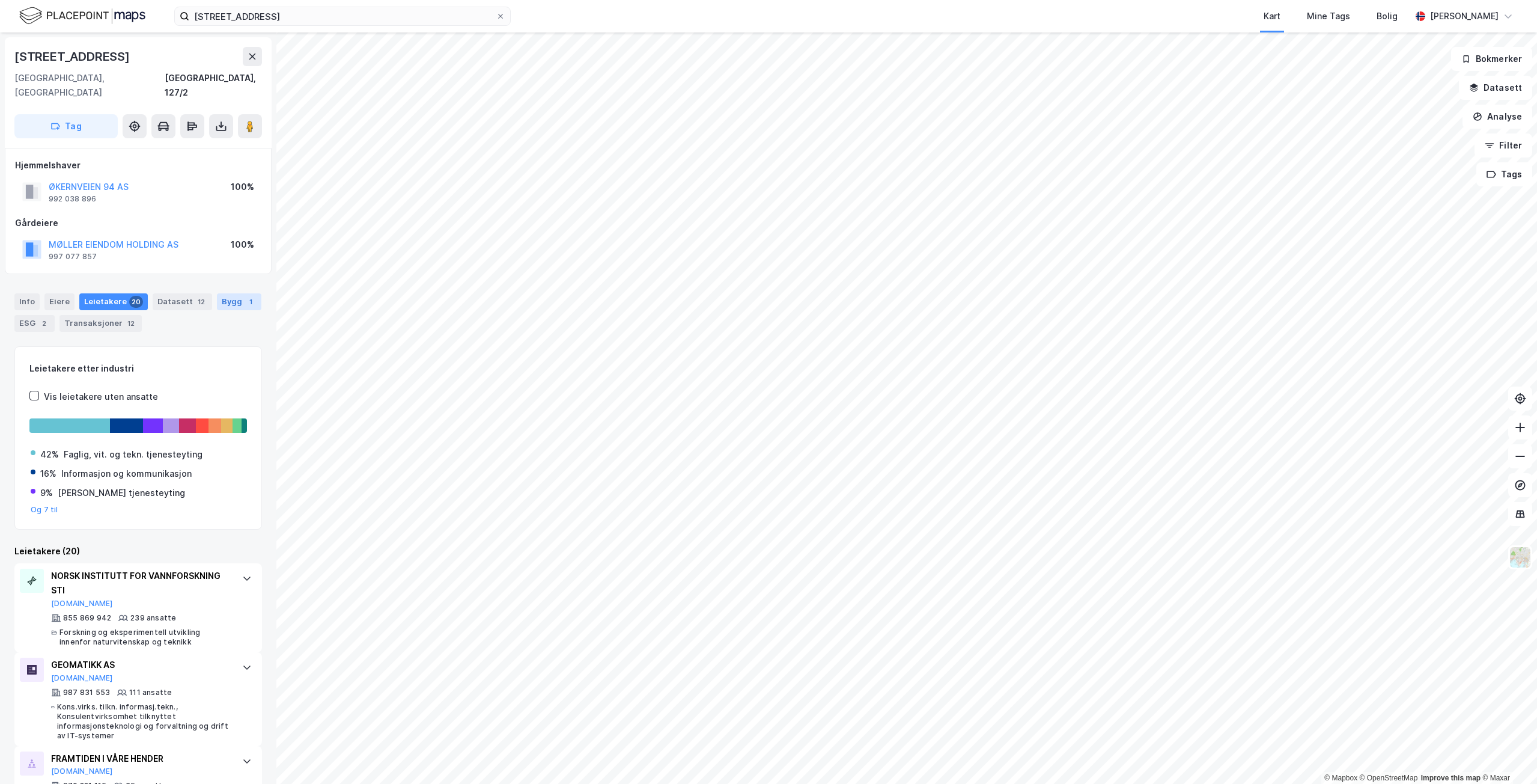
click at [243, 295] on div "Bygg 1" at bounding box center [239, 302] width 44 height 17
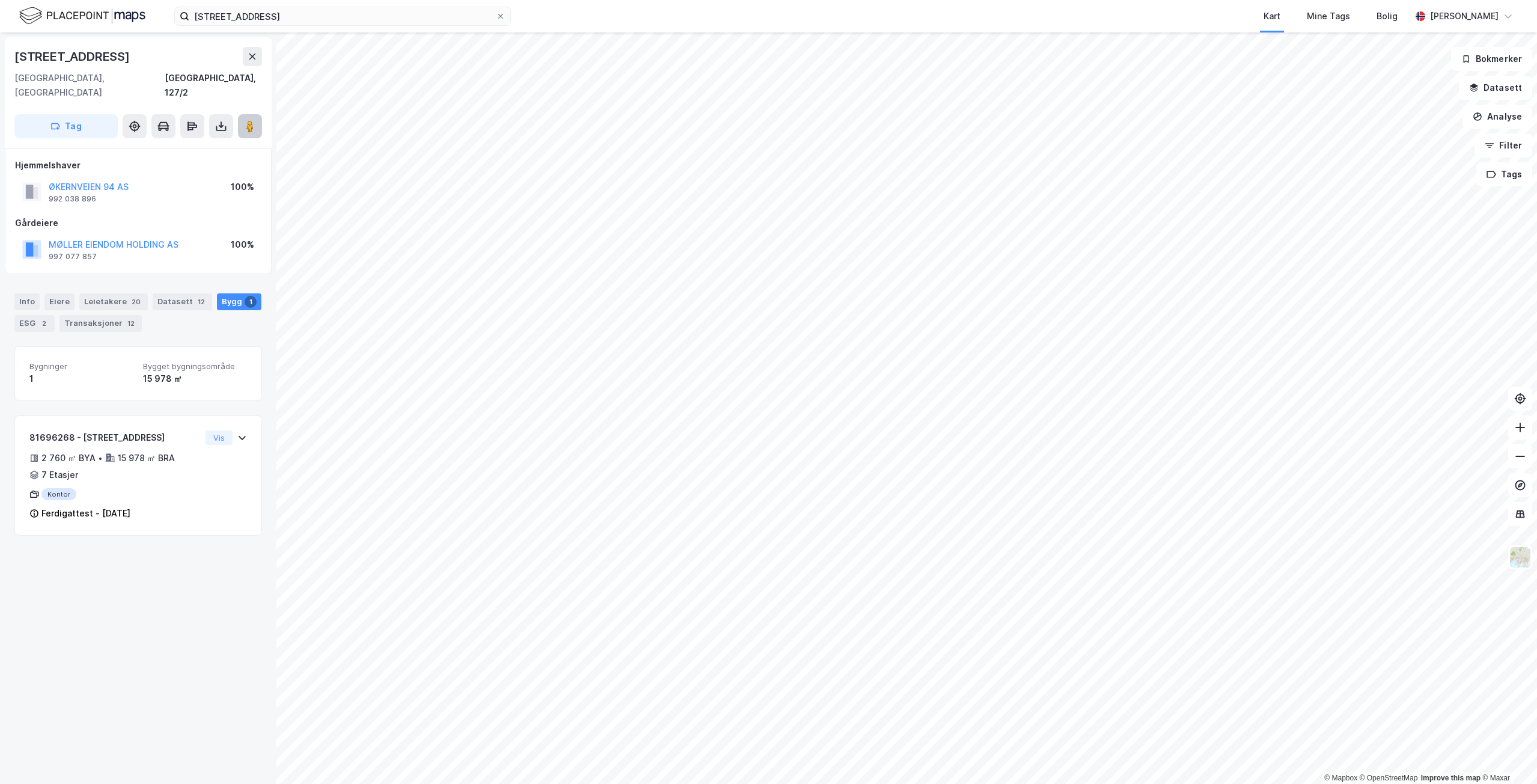
click at [244, 118] on button at bounding box center [250, 126] width 24 height 24
click at [99, 559] on div "[STREET_ADDRESS], 127/2 Tag Hjemmelshaver ØKERNVEIEN 94 AS 992 038 896 100% [PE…" at bounding box center [138, 408] width 276 height 751
drag, startPoint x: 803, startPoint y: 8, endPoint x: 787, endPoint y: 13, distance: 16.8
click at [803, 8] on div "Kart Mine Tags Bolig" at bounding box center [990, 16] width 842 height 33
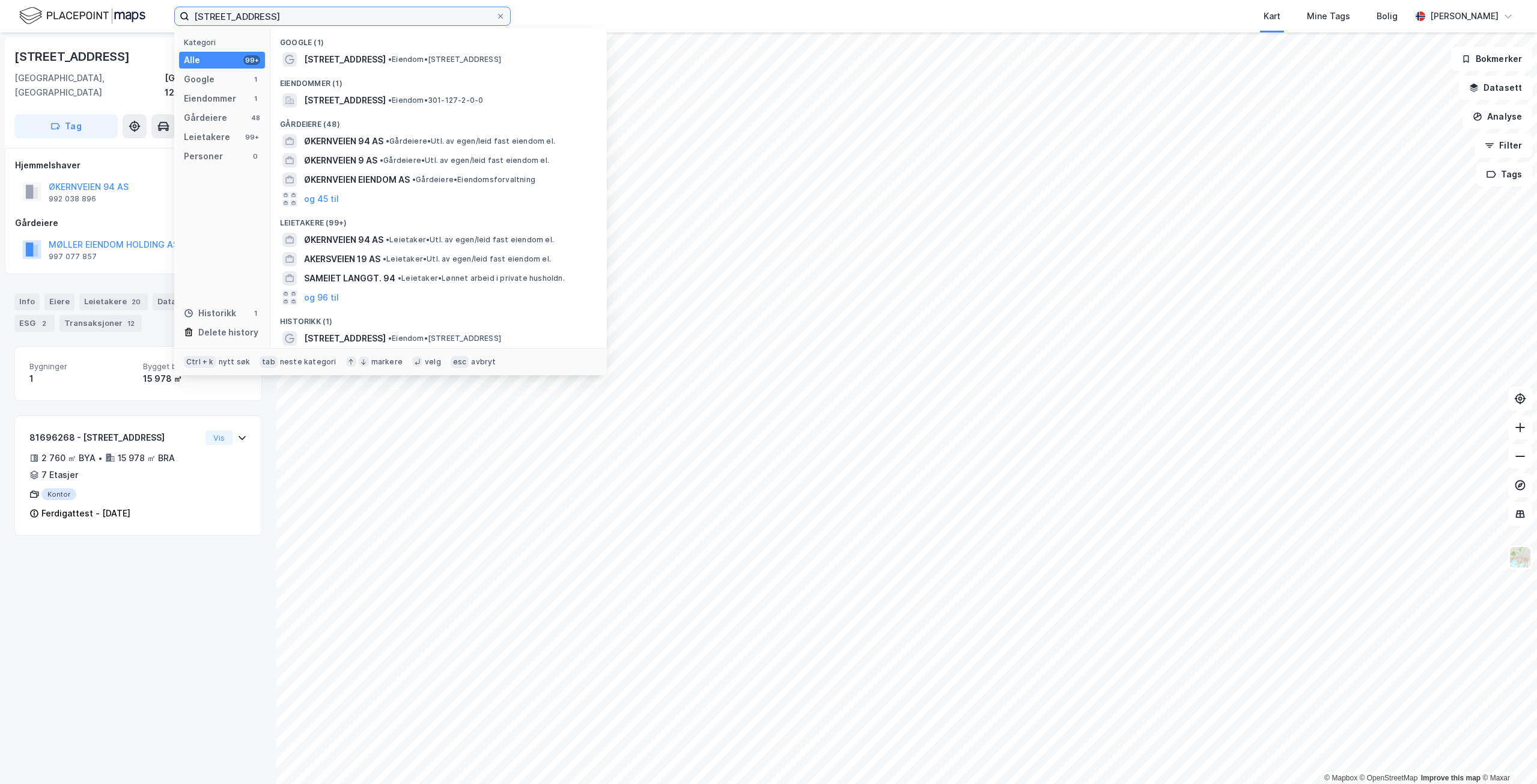
click at [350, 10] on input "[STREET_ADDRESS]" at bounding box center [342, 16] width 306 height 18
click at [351, 9] on input "[STREET_ADDRESS]" at bounding box center [342, 16] width 306 height 18
paste input "Mørkved handelspark"
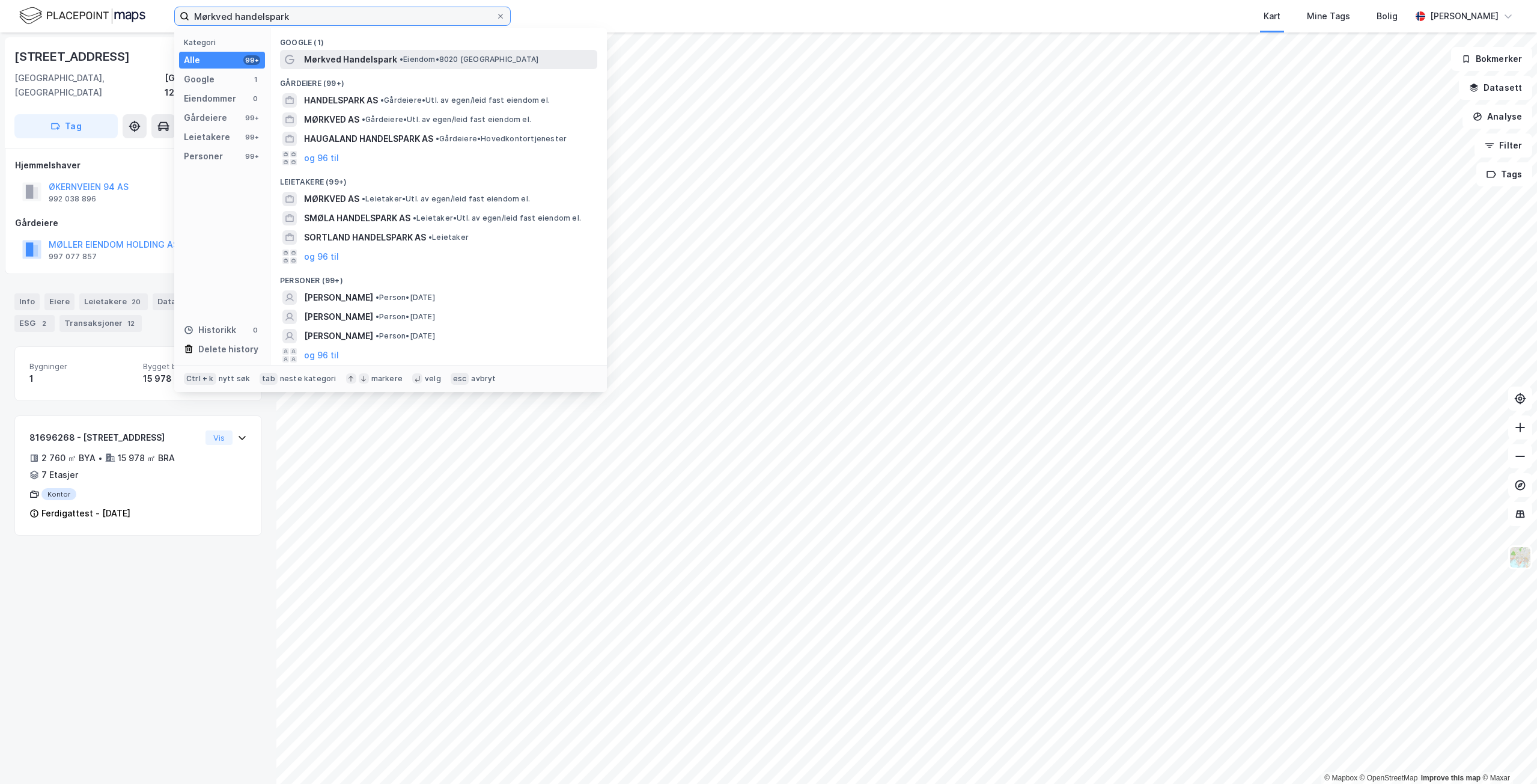
type input "Mørkved handelspark"
click at [404, 57] on span "• Eiendom • 8020 [GEOGRAPHIC_DATA]" at bounding box center [469, 59] width 139 height 9
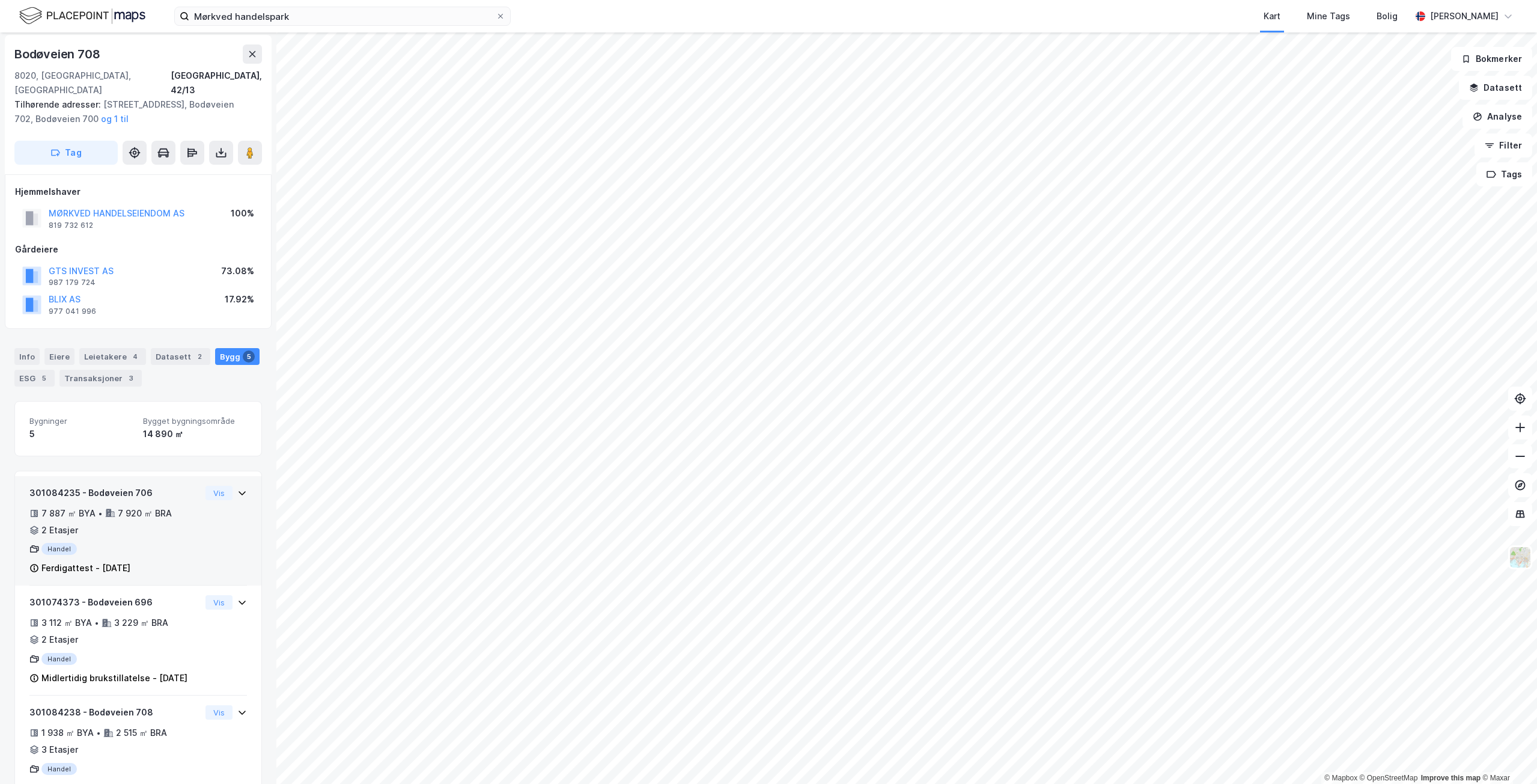
scroll to position [111, 0]
